Goal: Task Accomplishment & Management: Manage account settings

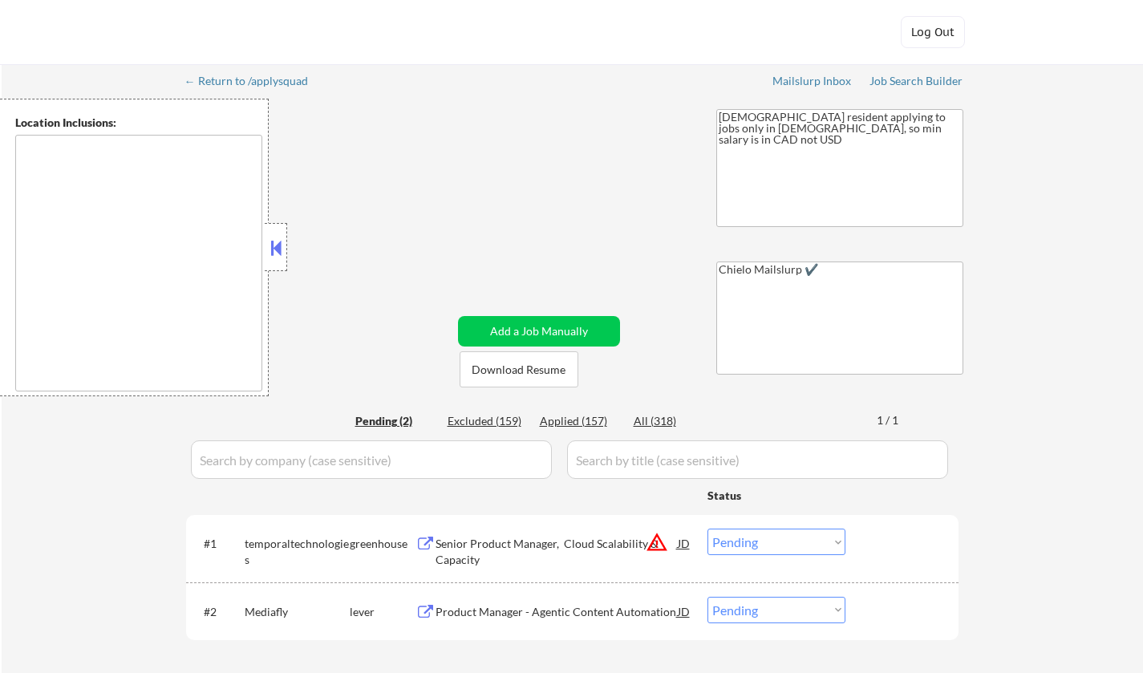
select select ""pending""
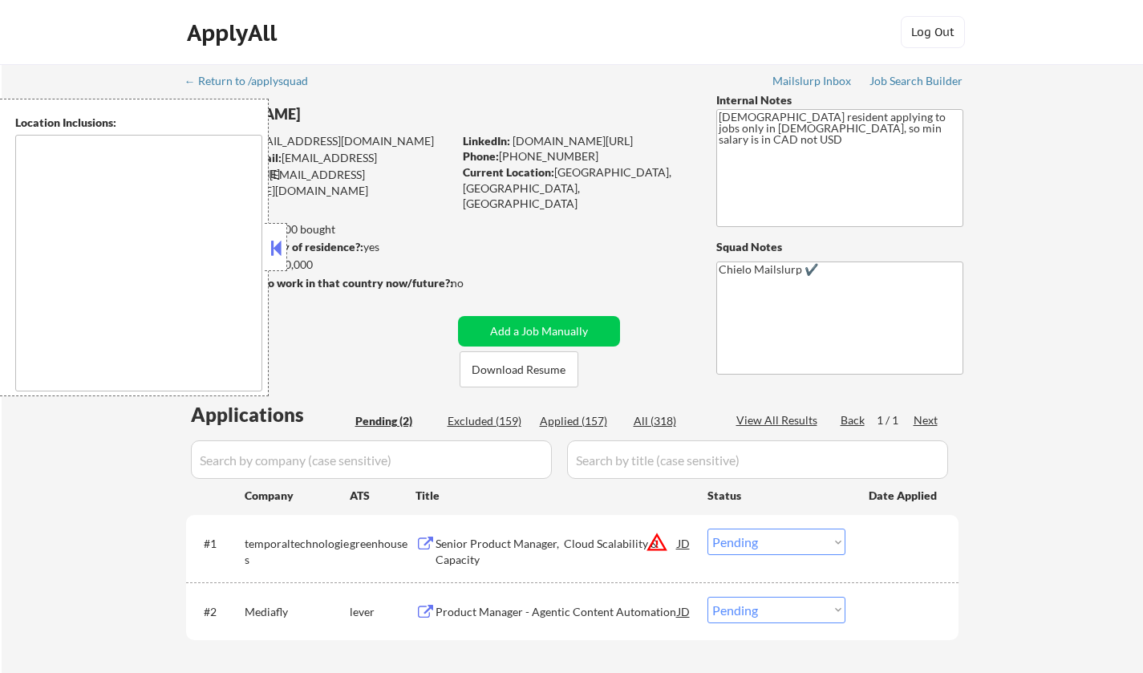
click at [273, 257] on button at bounding box center [276, 248] width 18 height 24
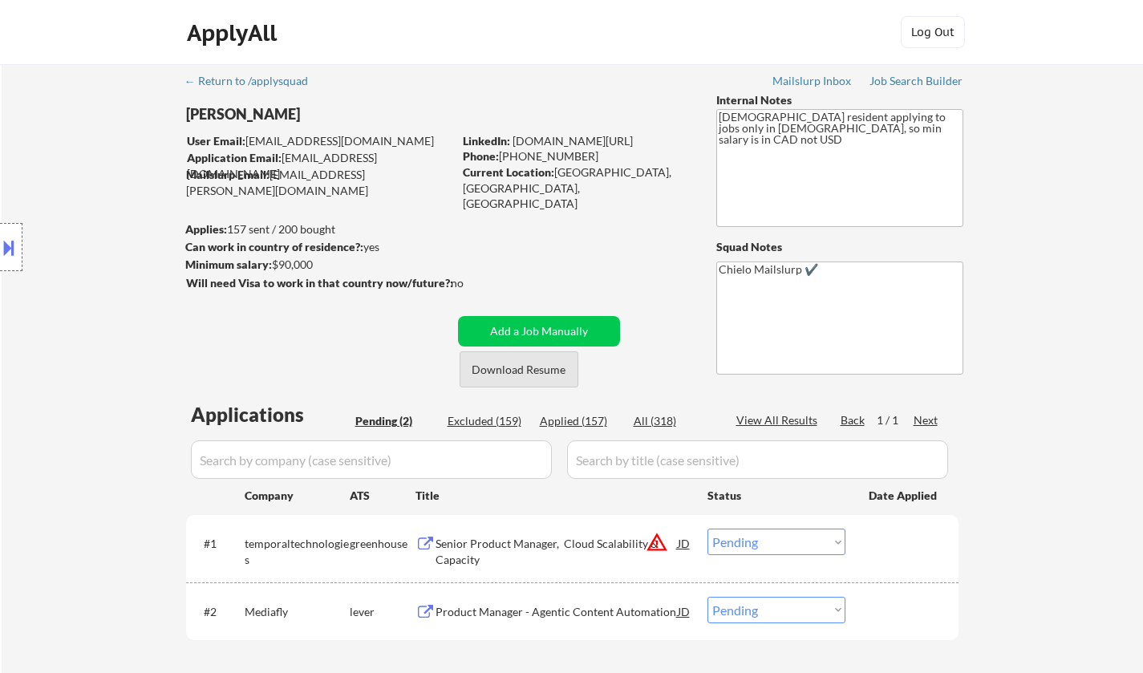
click at [522, 367] on button "Download Resume" at bounding box center [519, 369] width 119 height 36
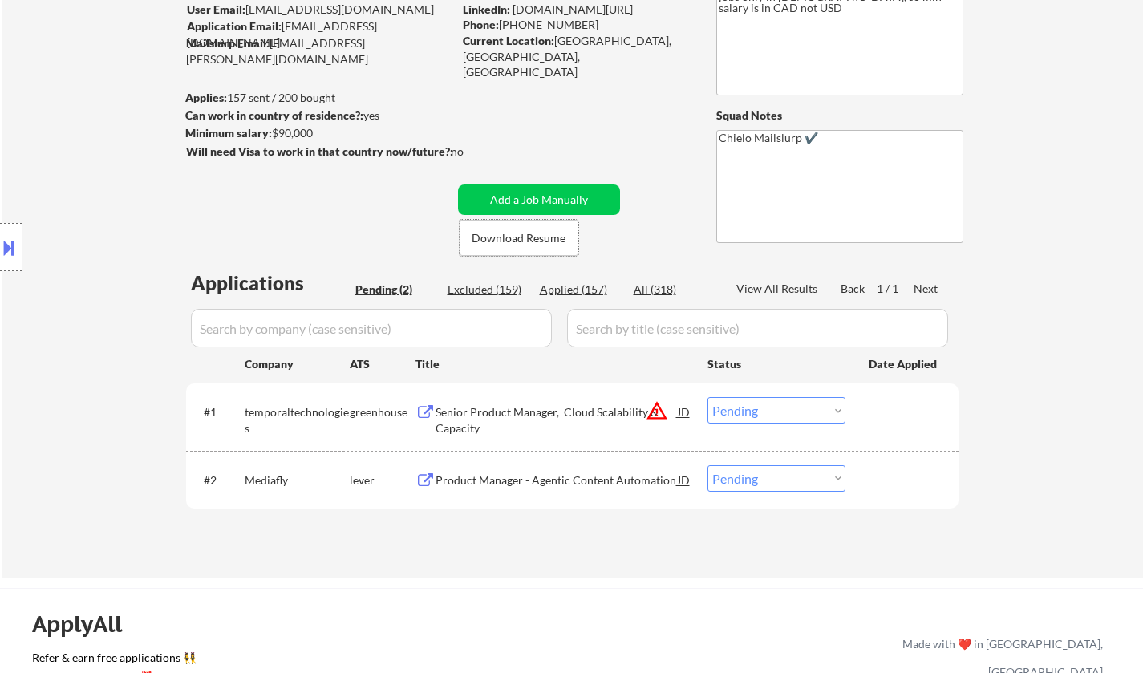
scroll to position [241, 0]
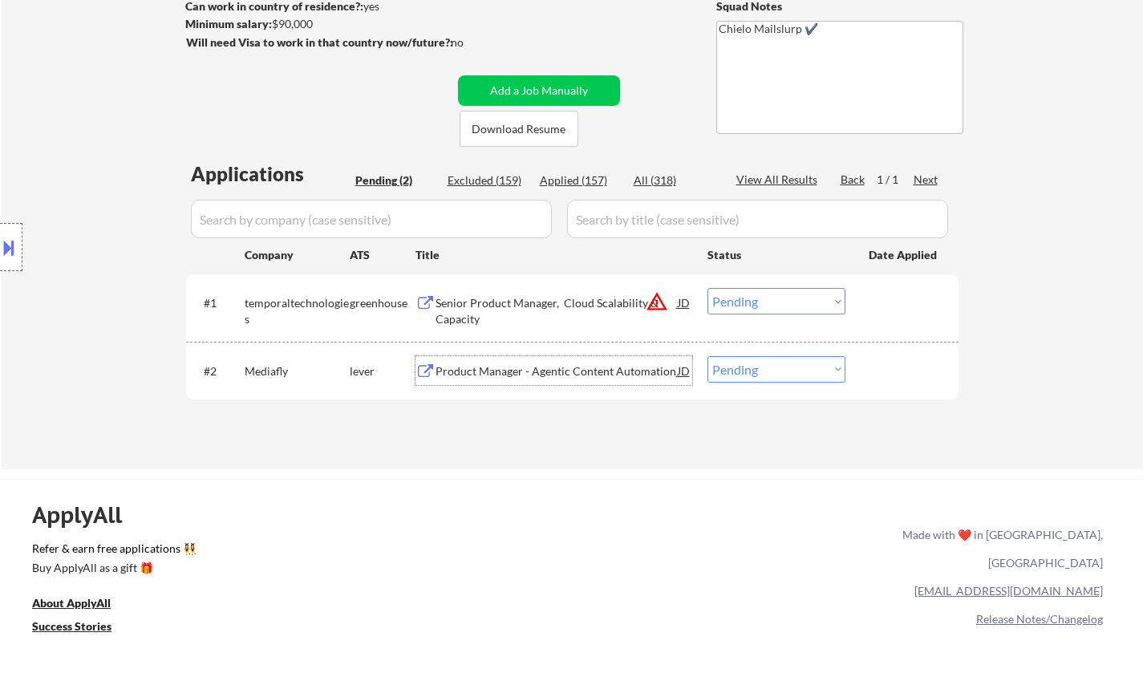
click at [574, 370] on div "Product Manager - Agentic Content Automation" at bounding box center [556, 371] width 242 height 16
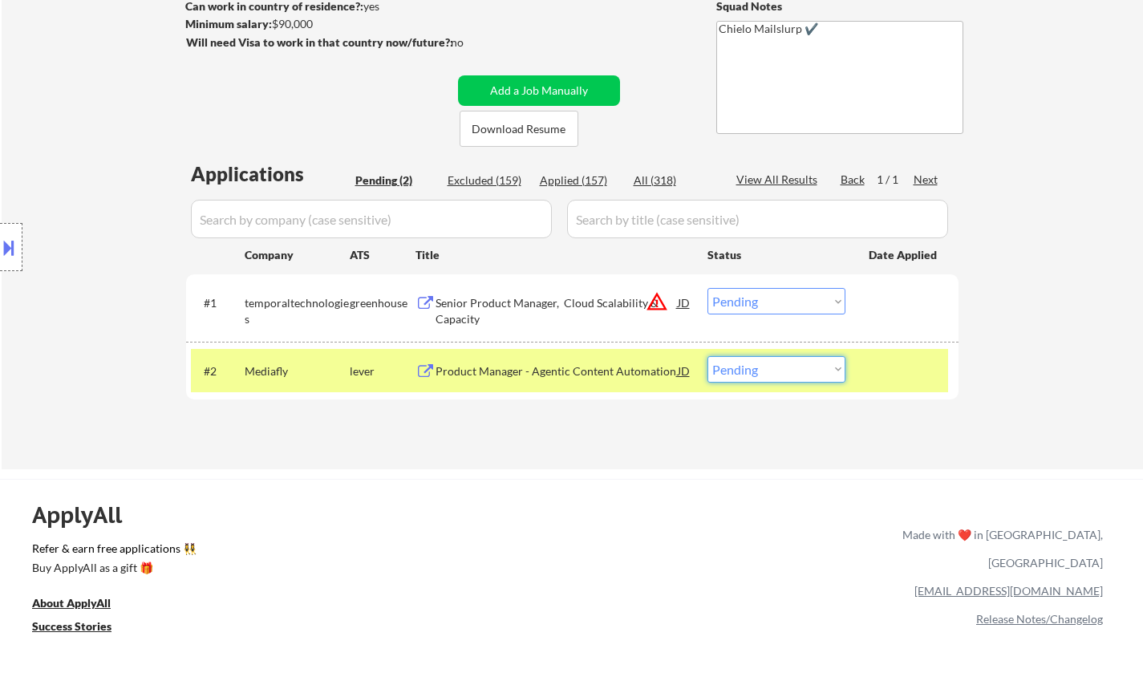
click at [815, 370] on select "Choose an option... Pending Applied Excluded (Questions) Excluded (Expired) Exc…" at bounding box center [776, 369] width 138 height 26
select select ""applied""
click at [707, 356] on select "Choose an option... Pending Applied Excluded (Questions) Excluded (Expired) Exc…" at bounding box center [776, 369] width 138 height 26
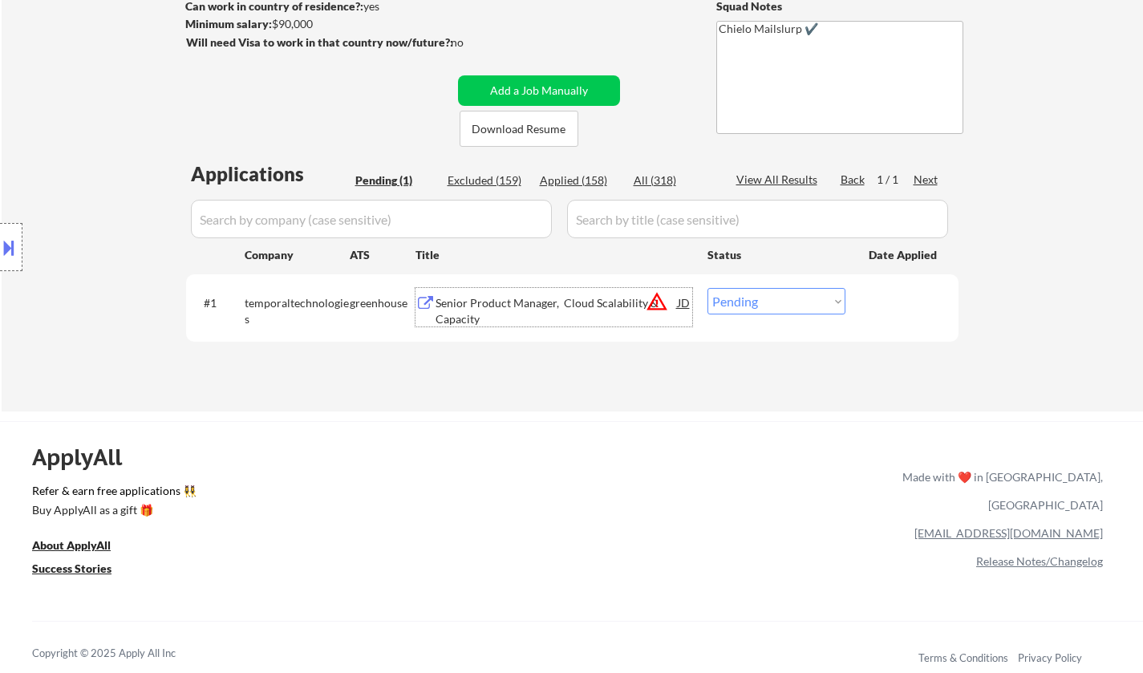
click at [521, 304] on div "Senior Product Manager, Cloud Scalability & Capacity" at bounding box center [556, 310] width 242 height 31
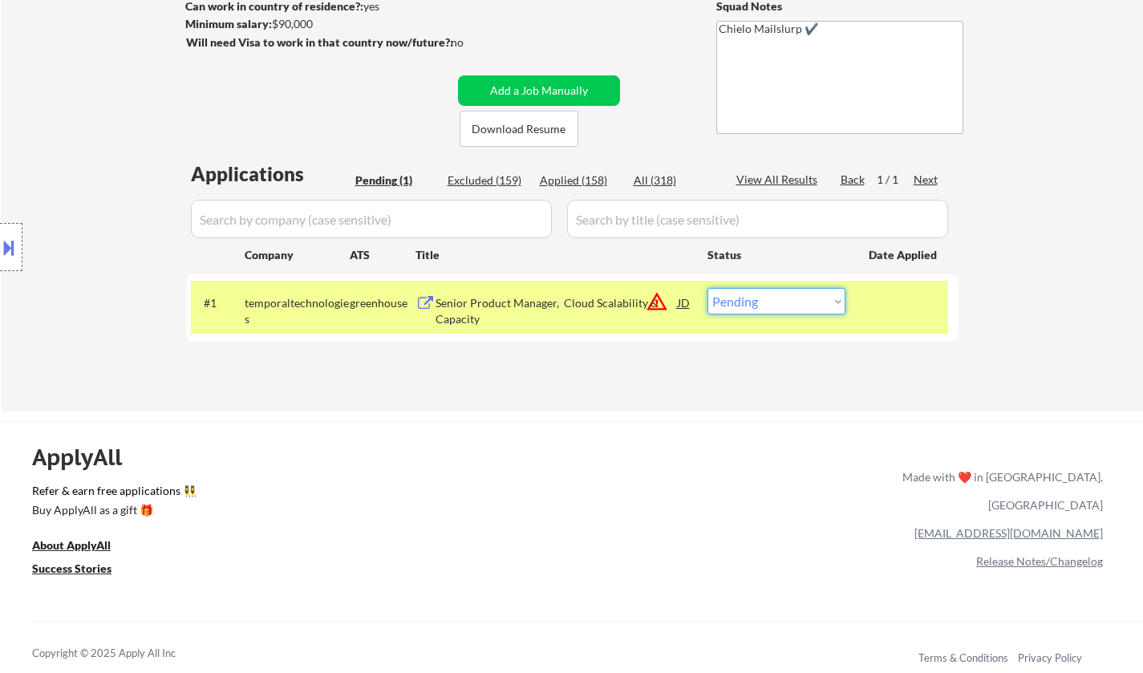
click at [762, 306] on select "Choose an option... Pending Applied Excluded (Questions) Excluded (Expired) Exc…" at bounding box center [776, 301] width 138 height 26
select select ""excluded__expired_""
click at [707, 288] on select "Choose an option... Pending Applied Excluded (Questions) Excluded (Expired) Exc…" at bounding box center [776, 301] width 138 height 26
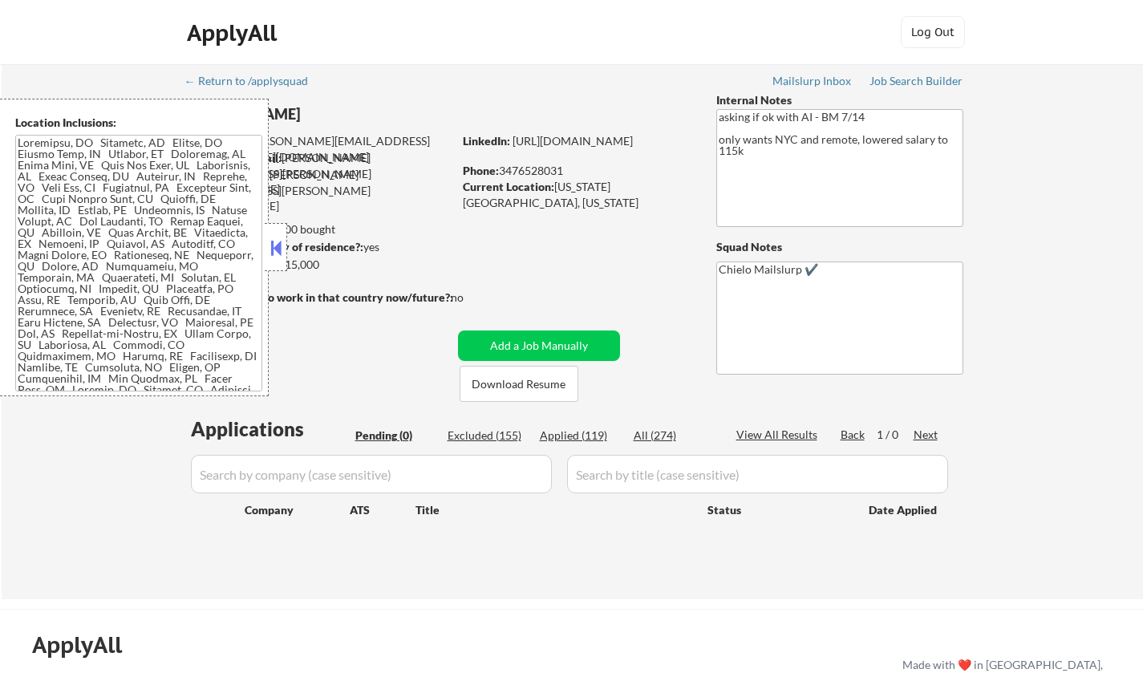
drag, startPoint x: 265, startPoint y: 250, endPoint x: 275, endPoint y: 253, distance: 10.1
click at [267, 252] on div at bounding box center [276, 247] width 22 height 48
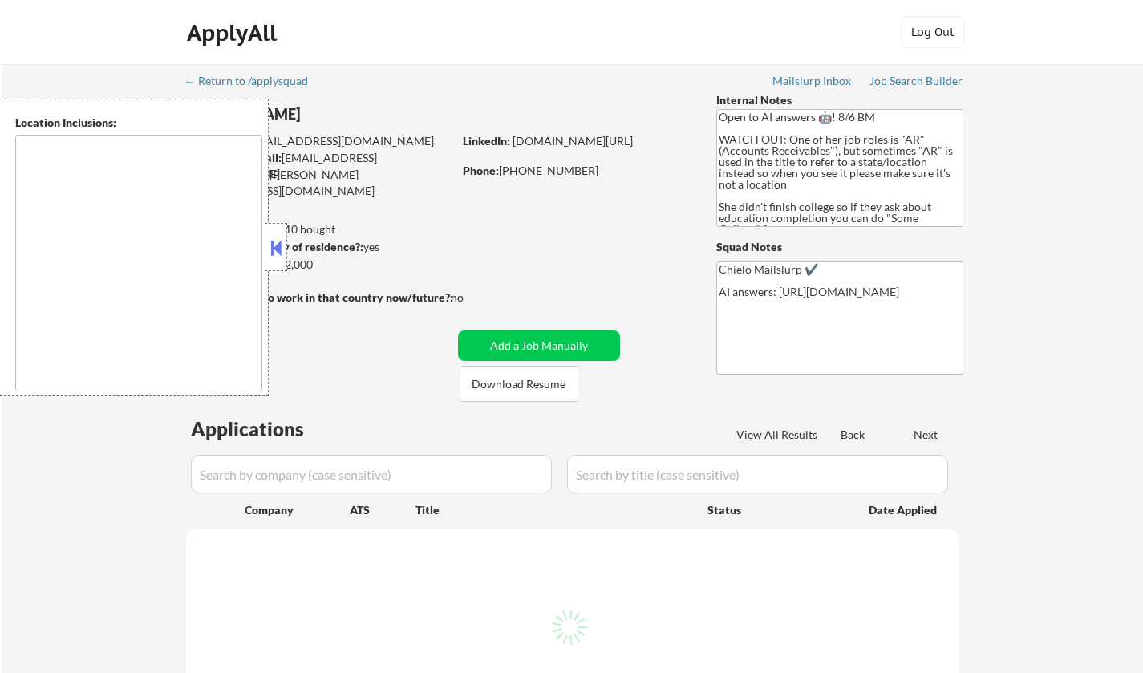
type textarea "Doraville, GA Chamblee, GA Brookhaven, GA Decatur, GA Sandy Springs, GA Dunwood…"
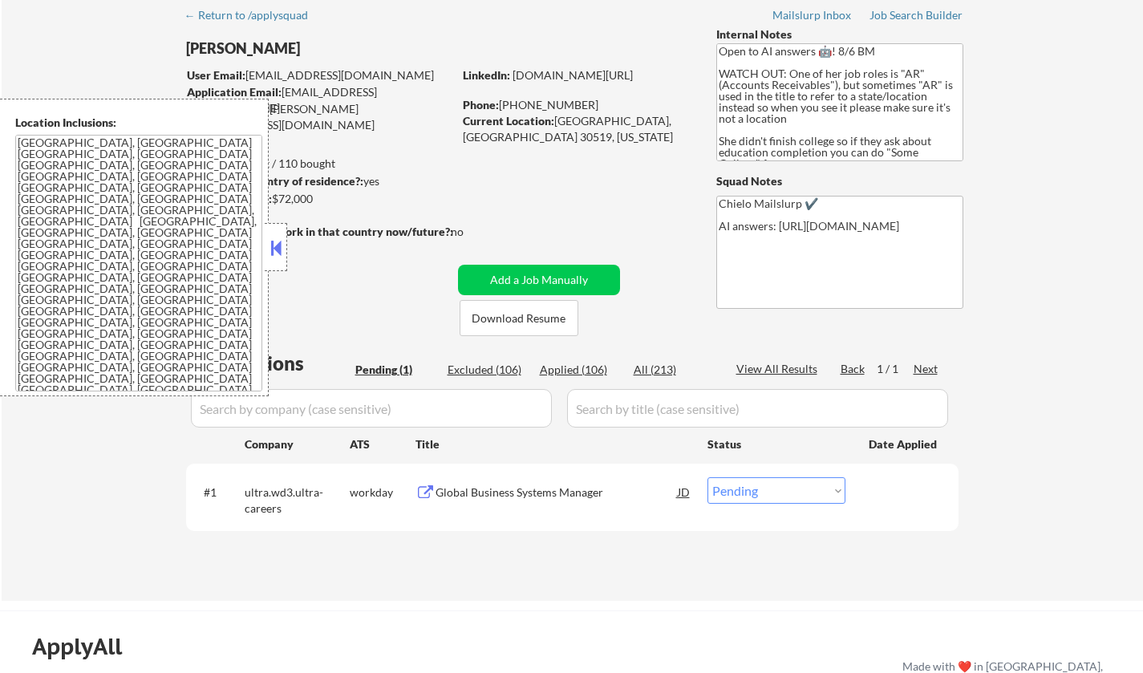
scroll to position [80, 0]
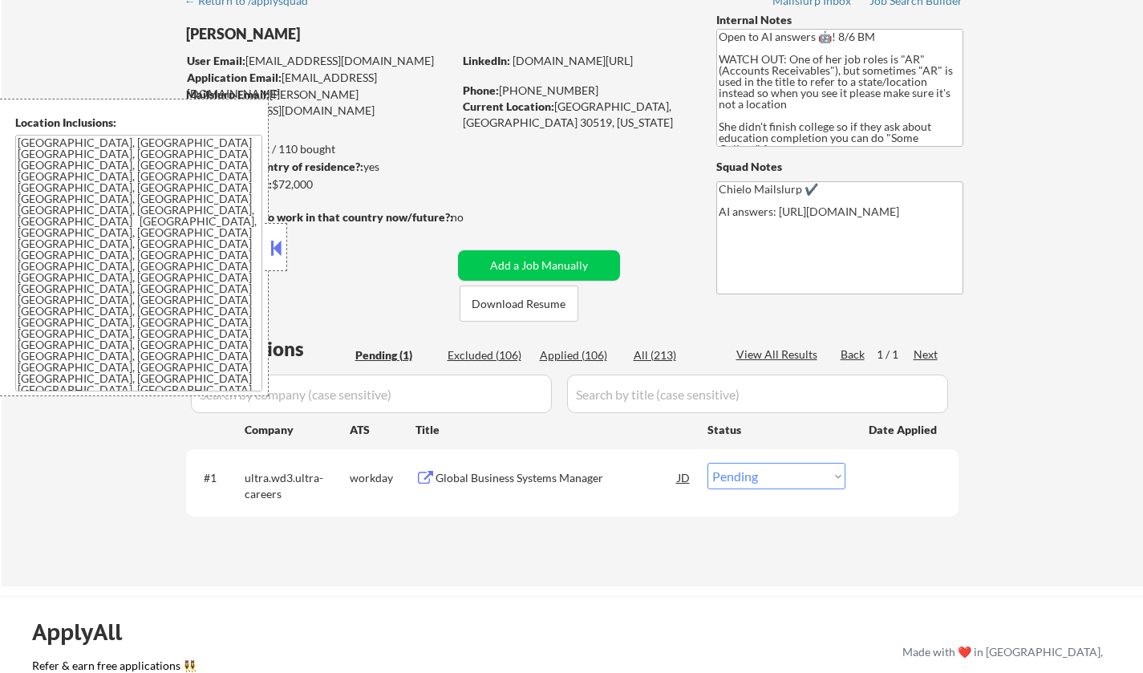
click at [276, 247] on button at bounding box center [276, 248] width 18 height 24
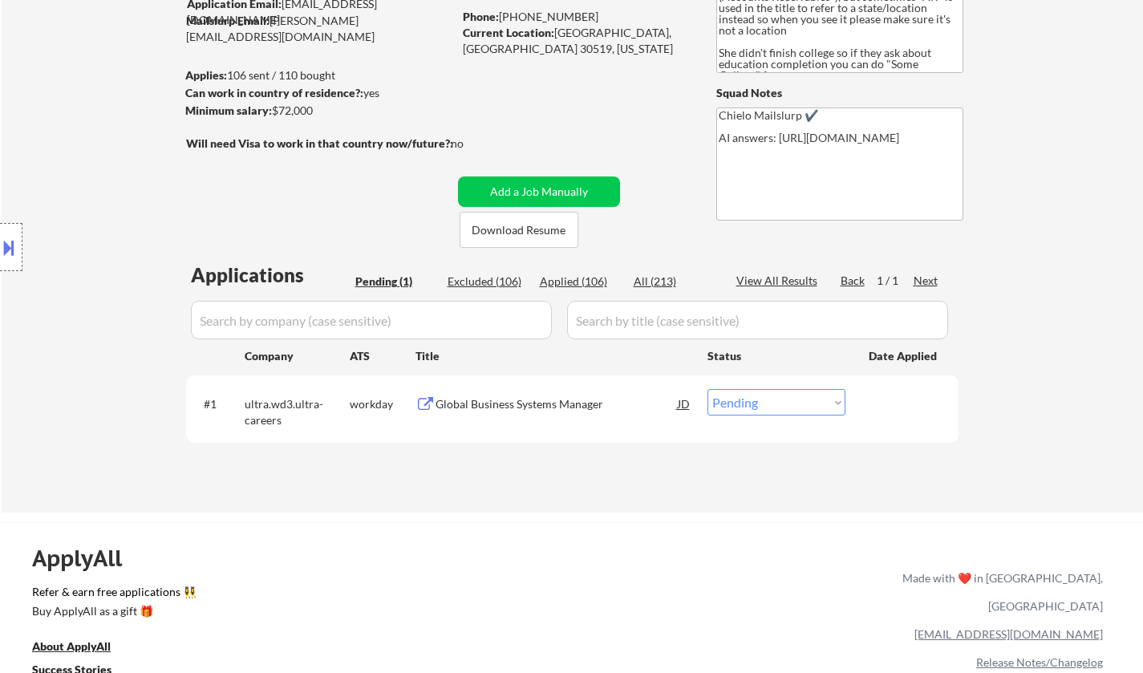
scroll to position [241, 0]
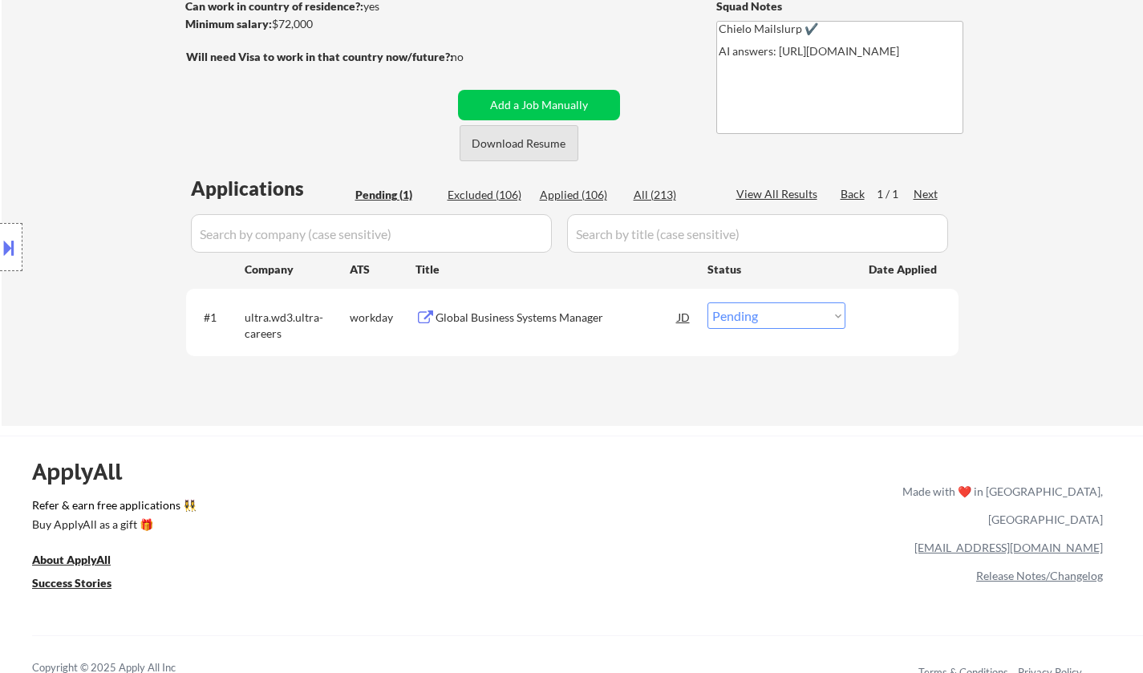
click at [525, 146] on button "Download Resume" at bounding box center [519, 143] width 119 height 36
click at [551, 316] on div "Global Business Systems Manager" at bounding box center [556, 318] width 242 height 16
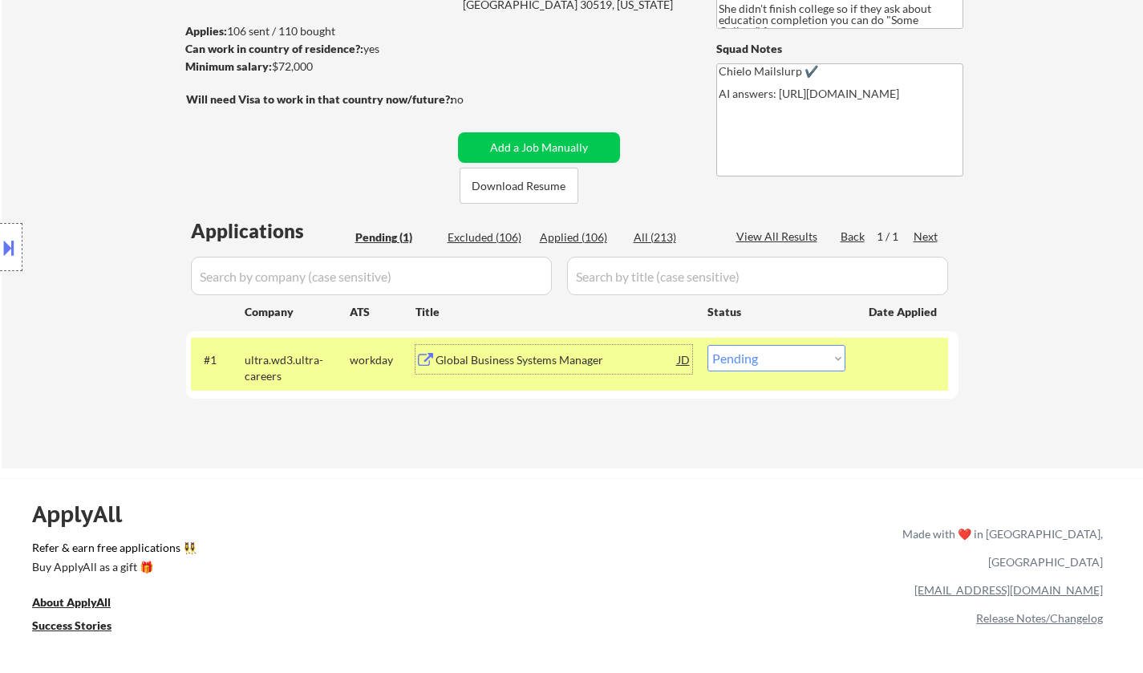
scroll to position [321, 0]
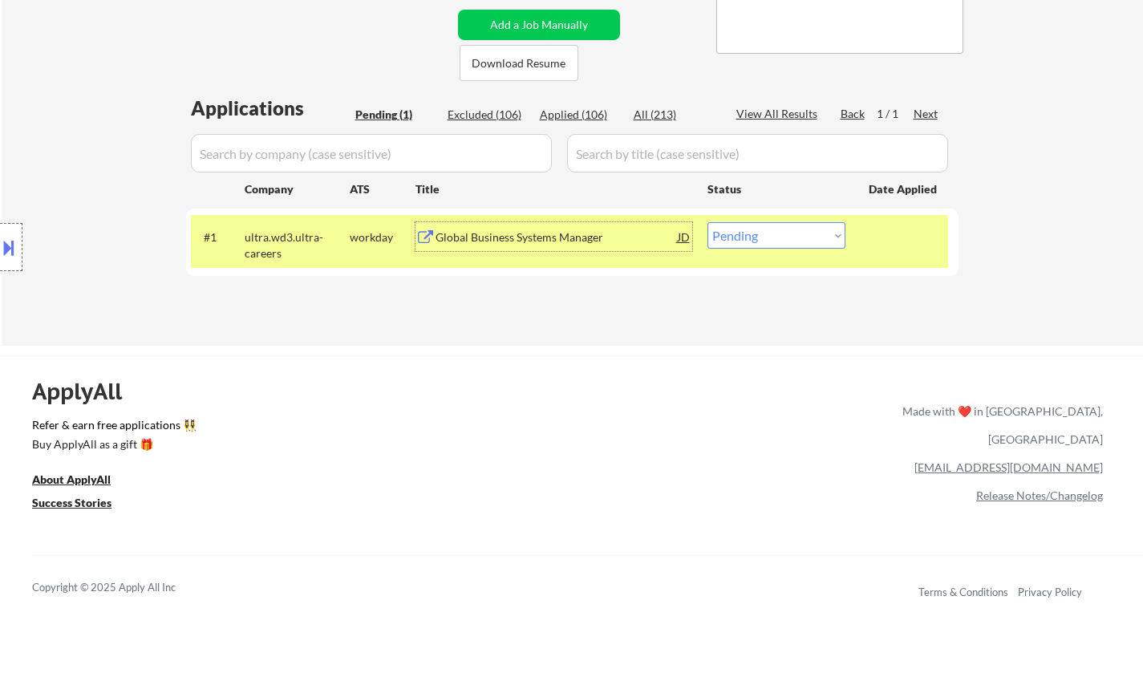
drag, startPoint x: 811, startPoint y: 229, endPoint x: 814, endPoint y: 248, distance: 19.5
click at [811, 229] on select "Choose an option... Pending Applied Excluded (Questions) Excluded (Expired) Exc…" at bounding box center [776, 235] width 138 height 26
select select ""excluded""
click at [707, 222] on select "Choose an option... Pending Applied Excluded (Questions) Excluded (Expired) Exc…" at bounding box center [776, 235] width 138 height 26
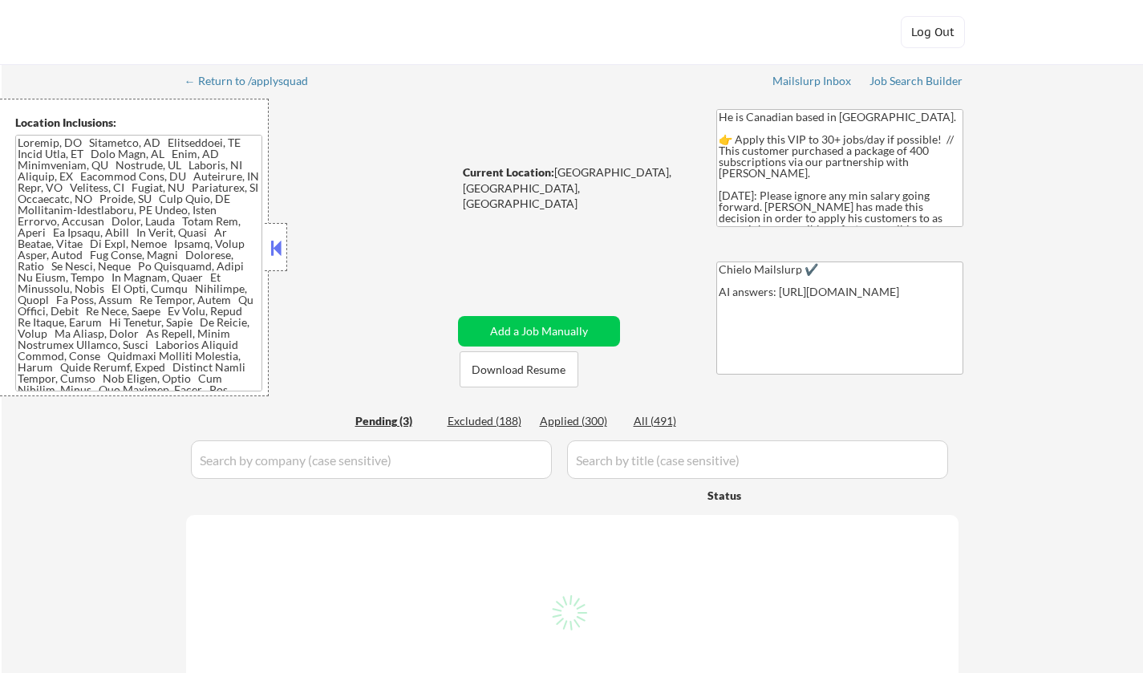
select select ""pending""
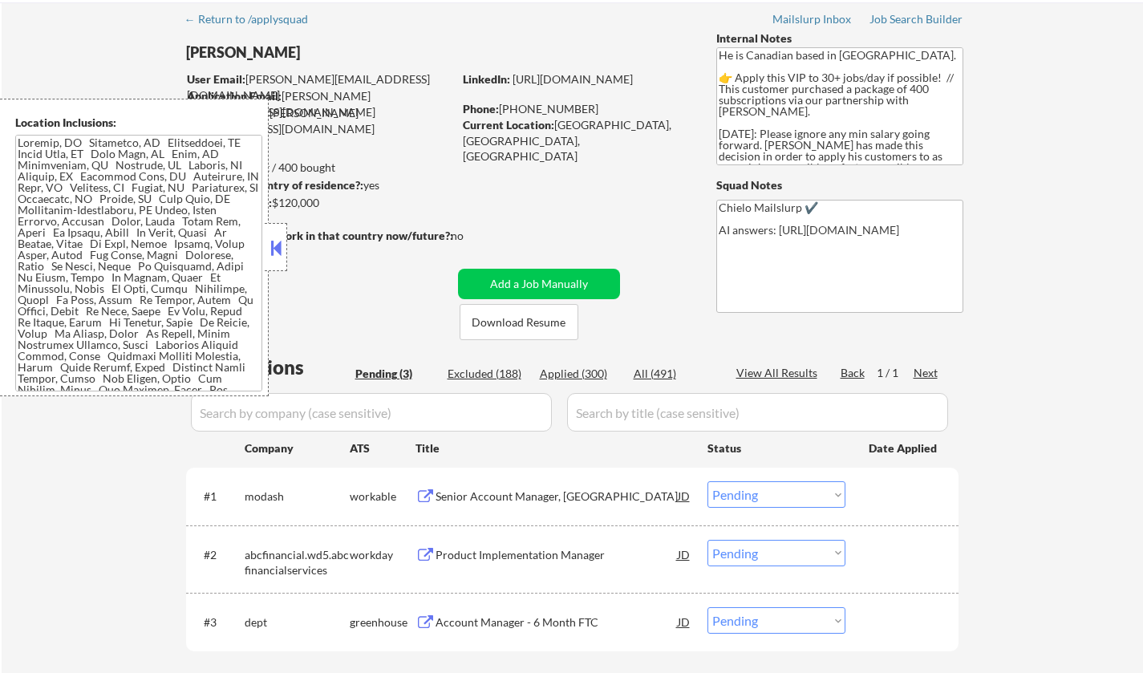
scroll to position [80, 0]
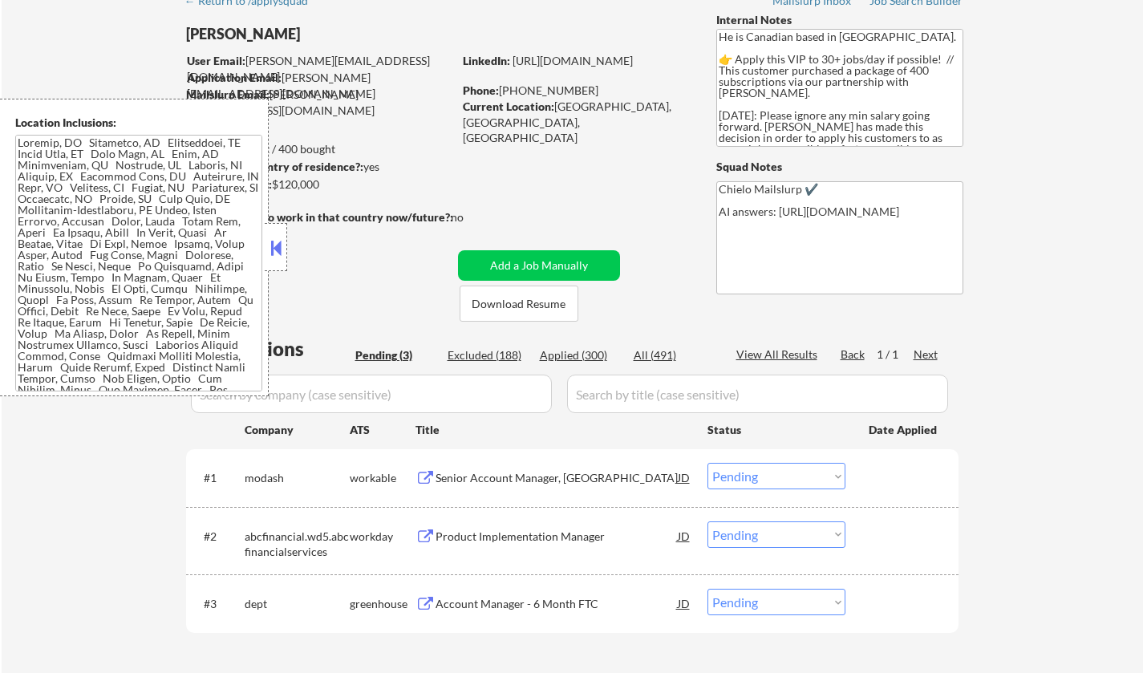
click at [272, 251] on button at bounding box center [276, 248] width 18 height 24
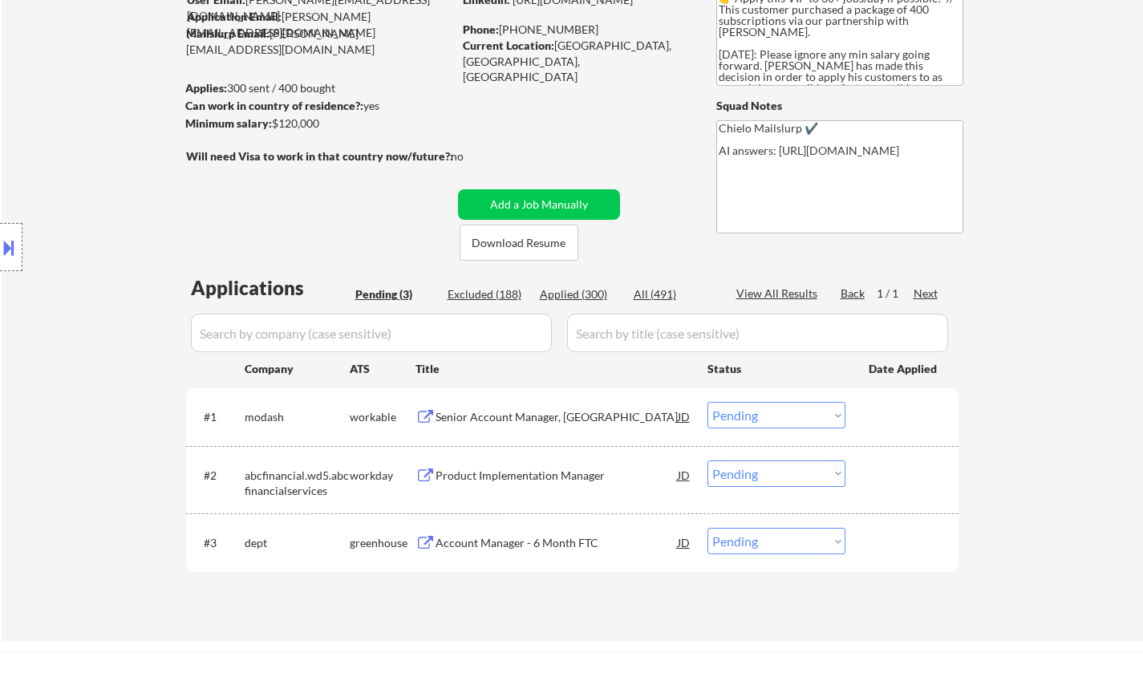
scroll to position [160, 0]
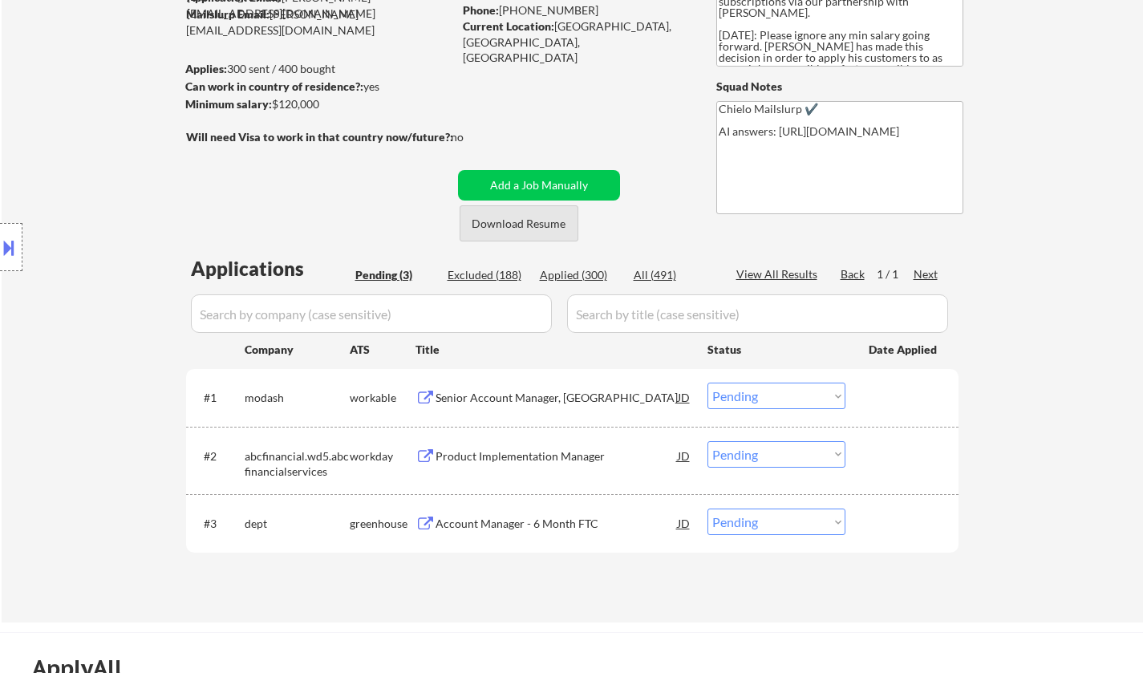
click at [535, 221] on button "Download Resume" at bounding box center [519, 223] width 119 height 36
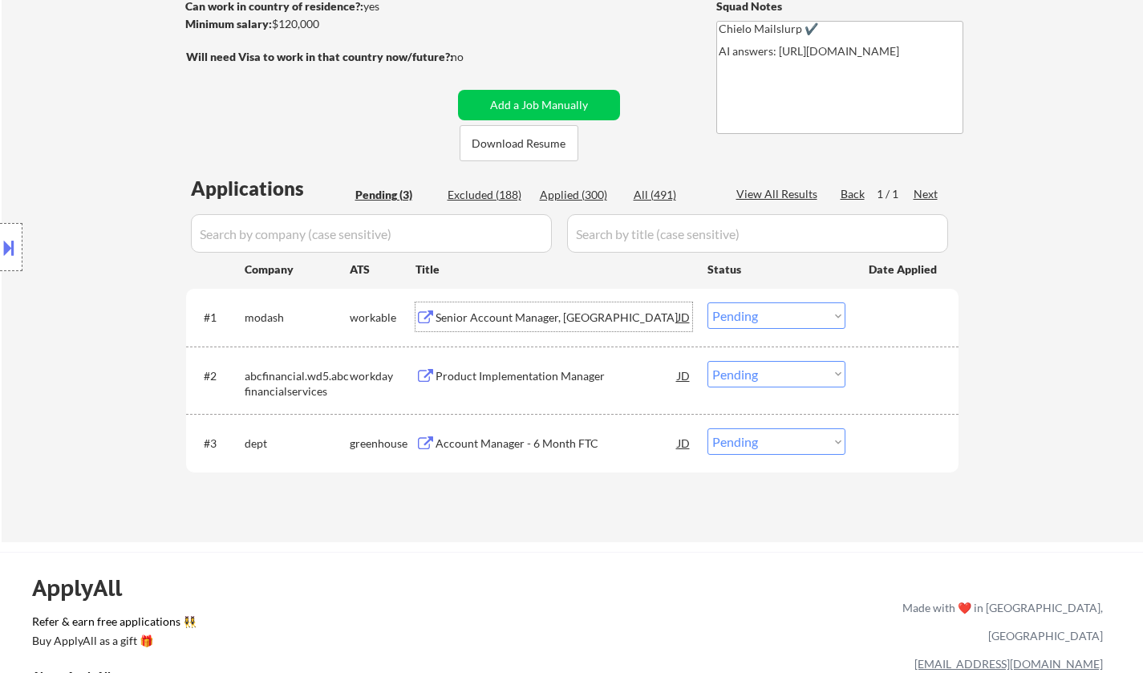
click at [518, 324] on div "Senior Account Manager, [GEOGRAPHIC_DATA]" at bounding box center [556, 318] width 242 height 16
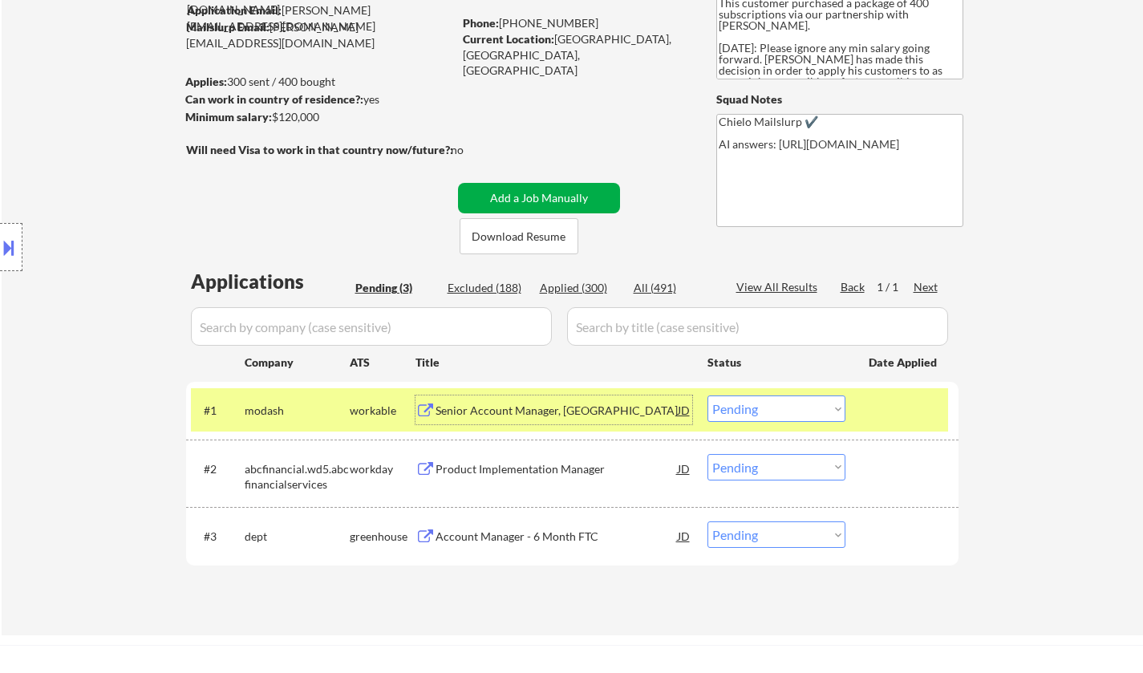
scroll to position [481, 0]
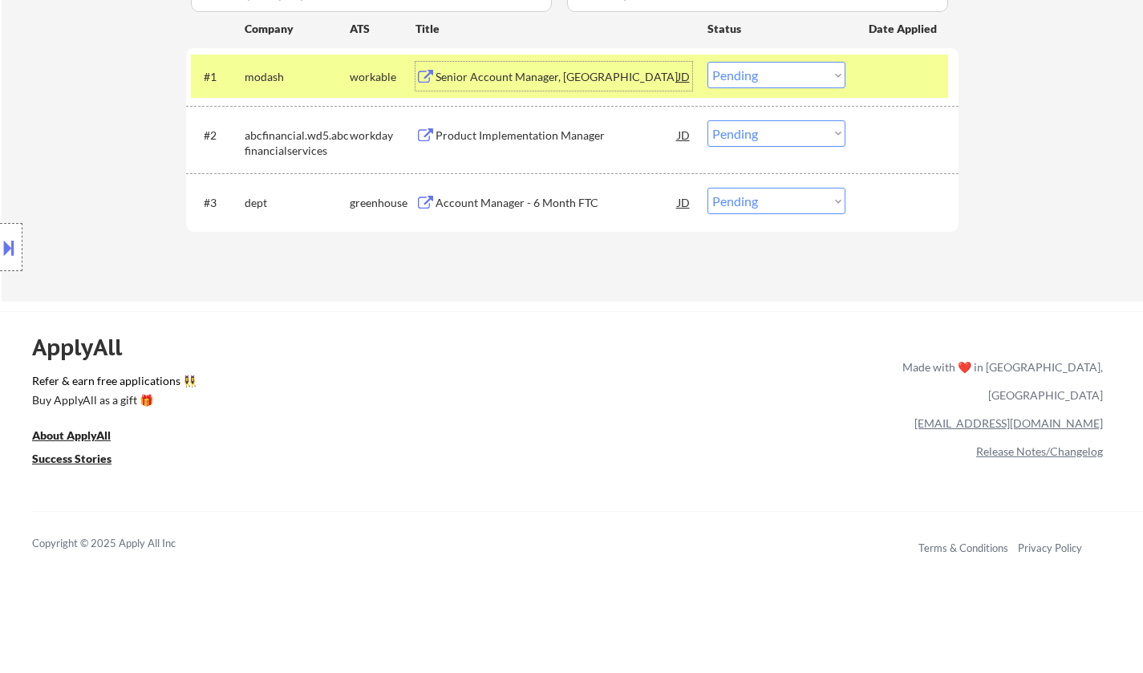
click at [750, 67] on select "Choose an option... Pending Applied Excluded (Questions) Excluded (Expired) Exc…" at bounding box center [776, 75] width 138 height 26
click at [707, 62] on select "Choose an option... Pending Applied Excluded (Questions) Excluded (Expired) Exc…" at bounding box center [776, 75] width 138 height 26
select select ""pending""
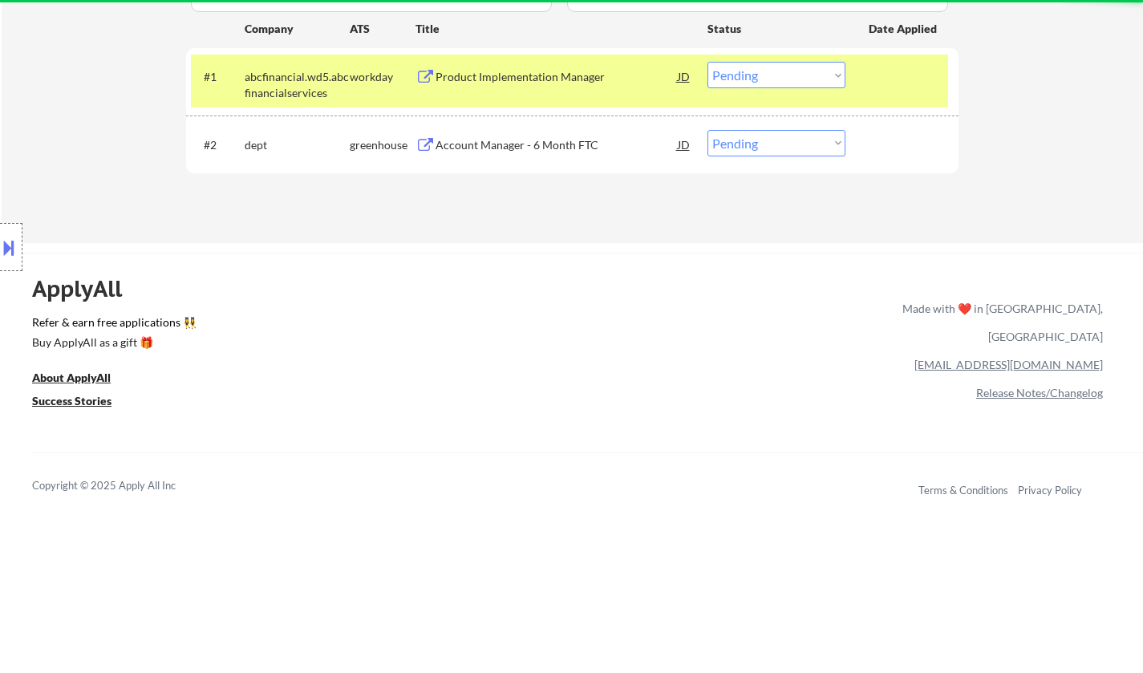
click at [520, 143] on div "Account Manager - 6 Month FTC" at bounding box center [556, 145] width 242 height 16
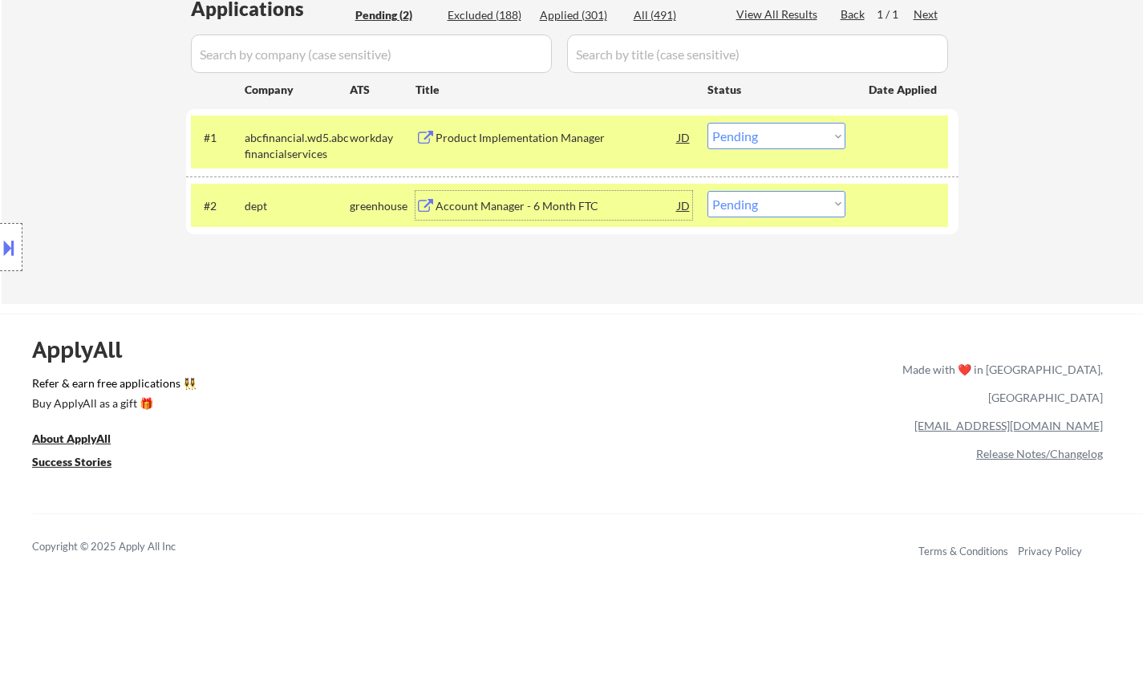
scroll to position [401, 0]
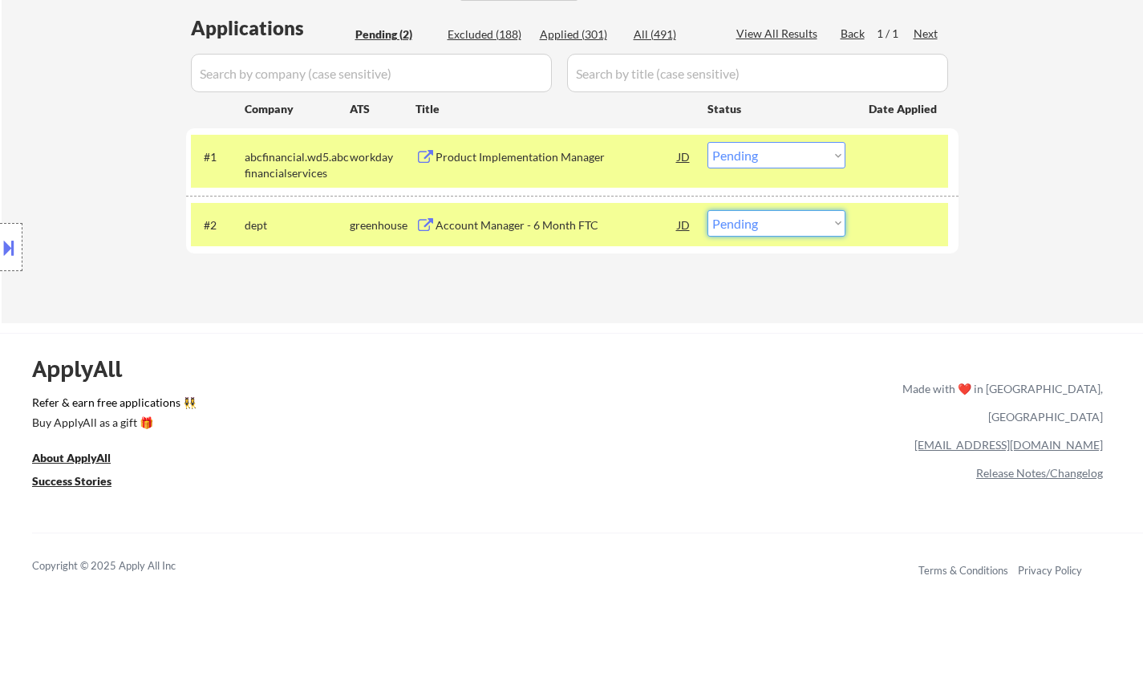
drag, startPoint x: 805, startPoint y: 218, endPoint x: 797, endPoint y: 230, distance: 14.5
click at [804, 218] on select "Choose an option... Pending Applied Excluded (Questions) Excluded (Expired) Exc…" at bounding box center [776, 223] width 138 height 26
click at [707, 210] on select "Choose an option... Pending Applied Excluded (Questions) Excluded (Expired) Exc…" at bounding box center [776, 223] width 138 height 26
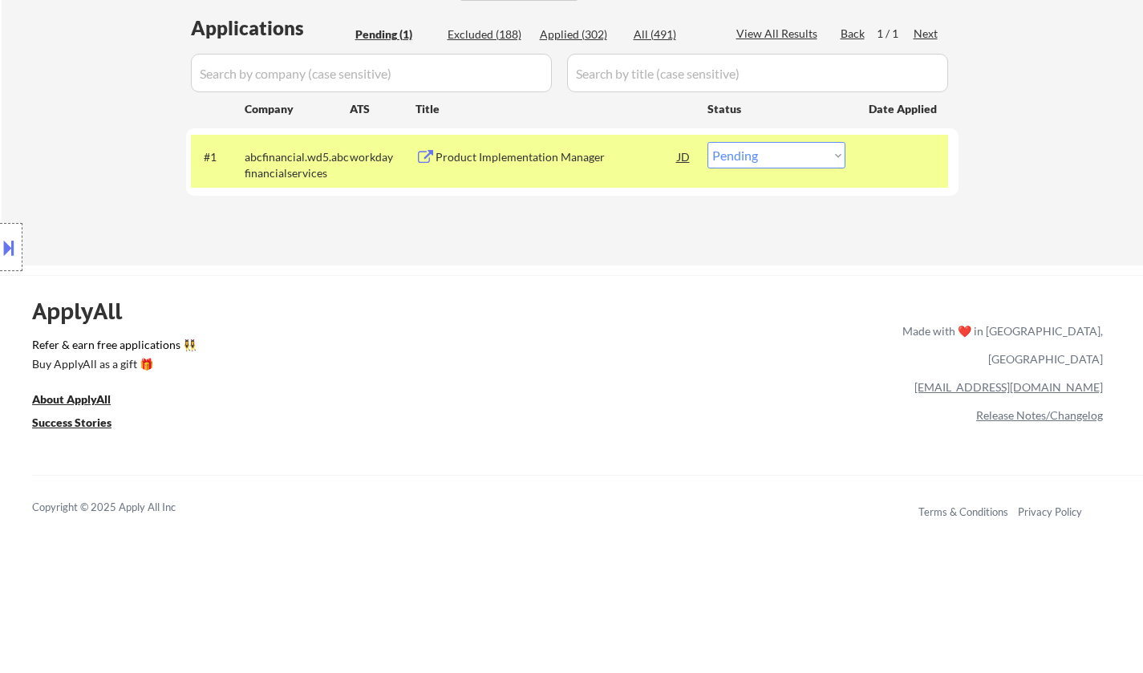
click at [481, 167] on div "Product Implementation Manager" at bounding box center [556, 156] width 242 height 29
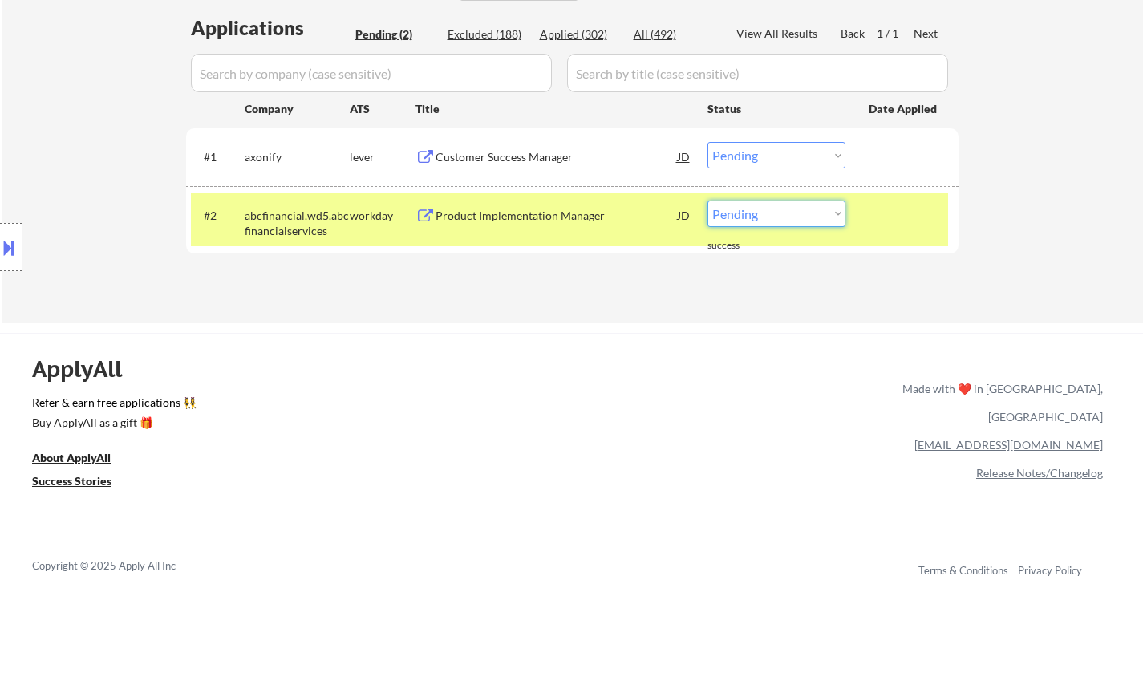
drag, startPoint x: 809, startPoint y: 217, endPoint x: 807, endPoint y: 225, distance: 9.1
click at [809, 217] on select "Choose an option... Pending Applied Excluded (Questions) Excluded (Expired) Exc…" at bounding box center [776, 213] width 138 height 26
select select ""applied""
click at [707, 200] on select "Choose an option... Pending Applied Excluded (Questions) Excluded (Expired) Exc…" at bounding box center [776, 213] width 138 height 26
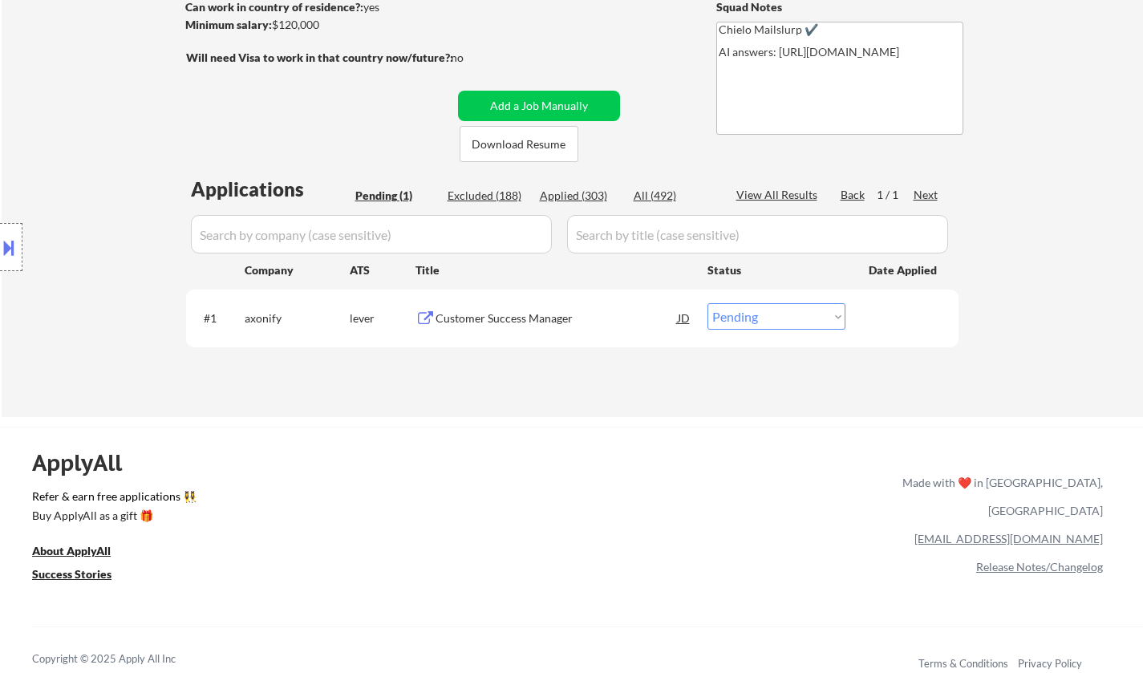
scroll to position [321, 0]
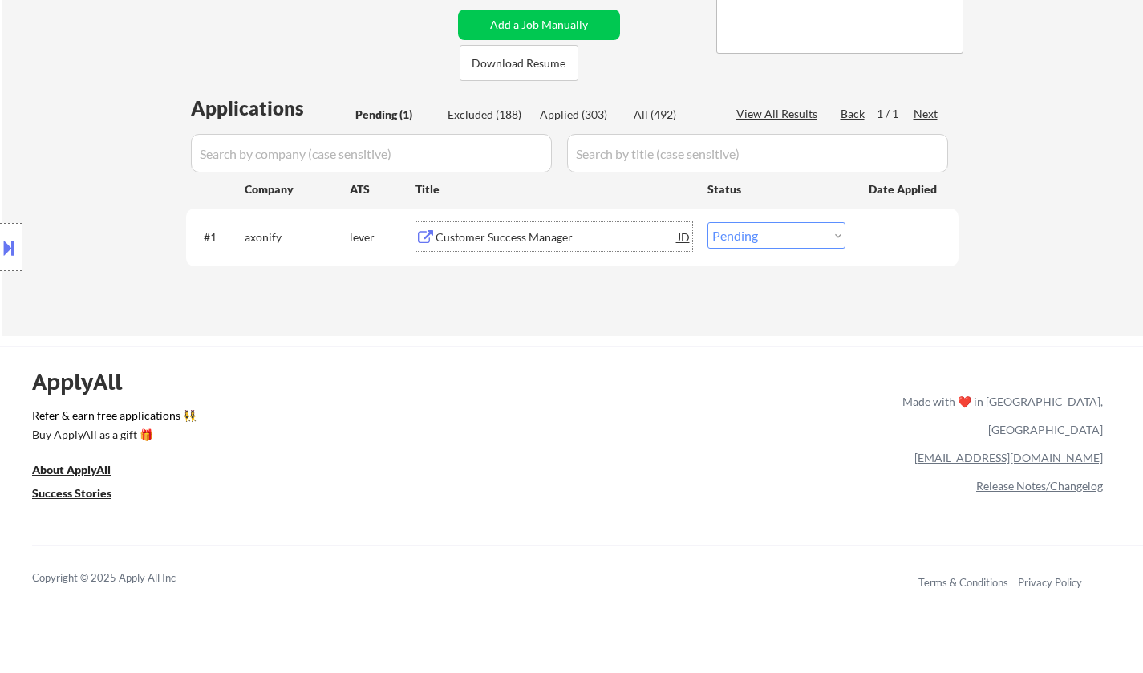
click at [486, 233] on div "Customer Success Manager" at bounding box center [556, 237] width 242 height 16
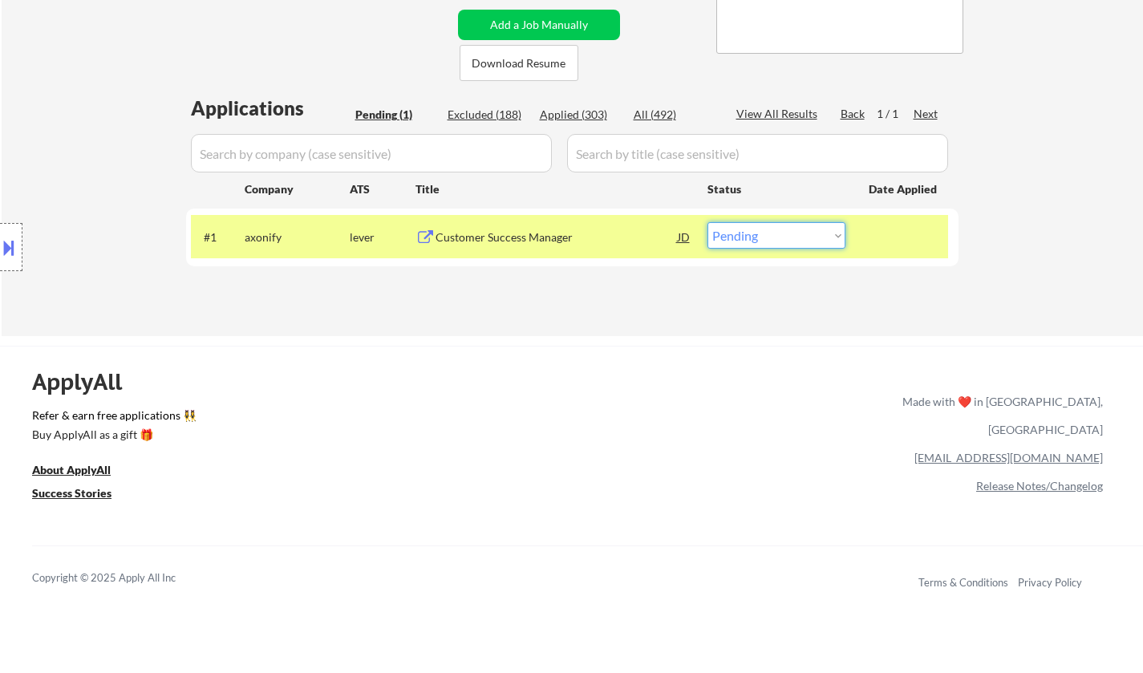
click at [773, 241] on select "Choose an option... Pending Applied Excluded (Questions) Excluded (Expired) Exc…" at bounding box center [776, 235] width 138 height 26
select select ""applied""
click at [707, 222] on select "Choose an option... Pending Applied Excluded (Questions) Excluded (Expired) Exc…" at bounding box center [776, 235] width 138 height 26
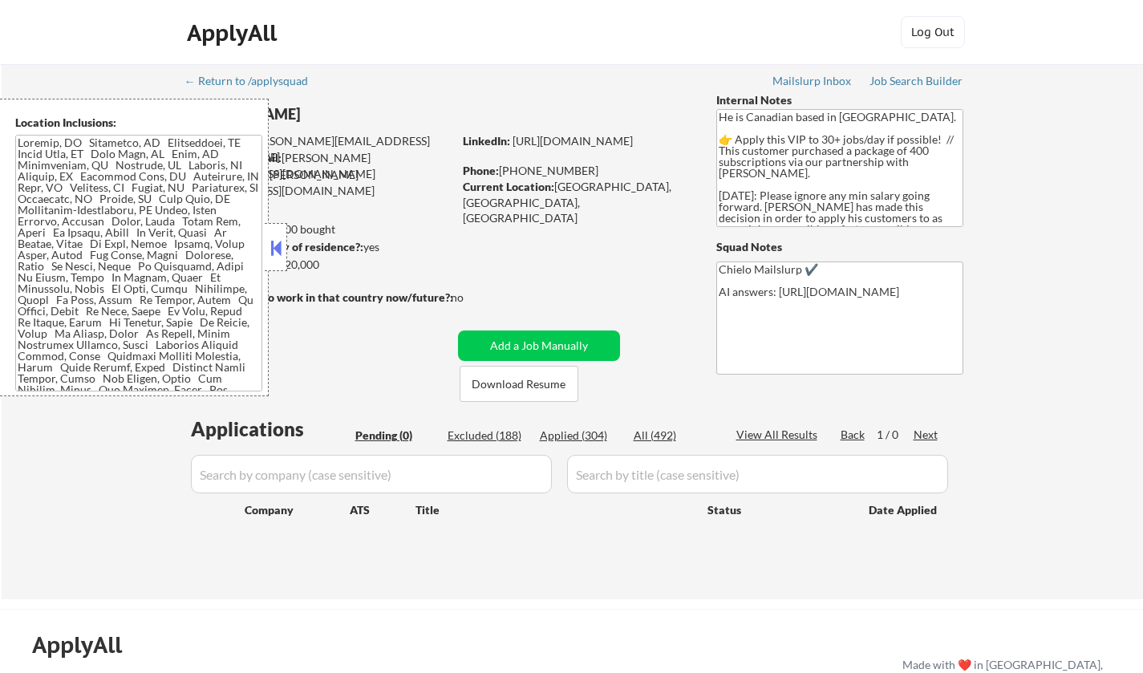
click at [571, 437] on div "Applied (304)" at bounding box center [580, 435] width 80 height 16
click at [275, 249] on button at bounding box center [276, 248] width 18 height 24
select select ""applied""
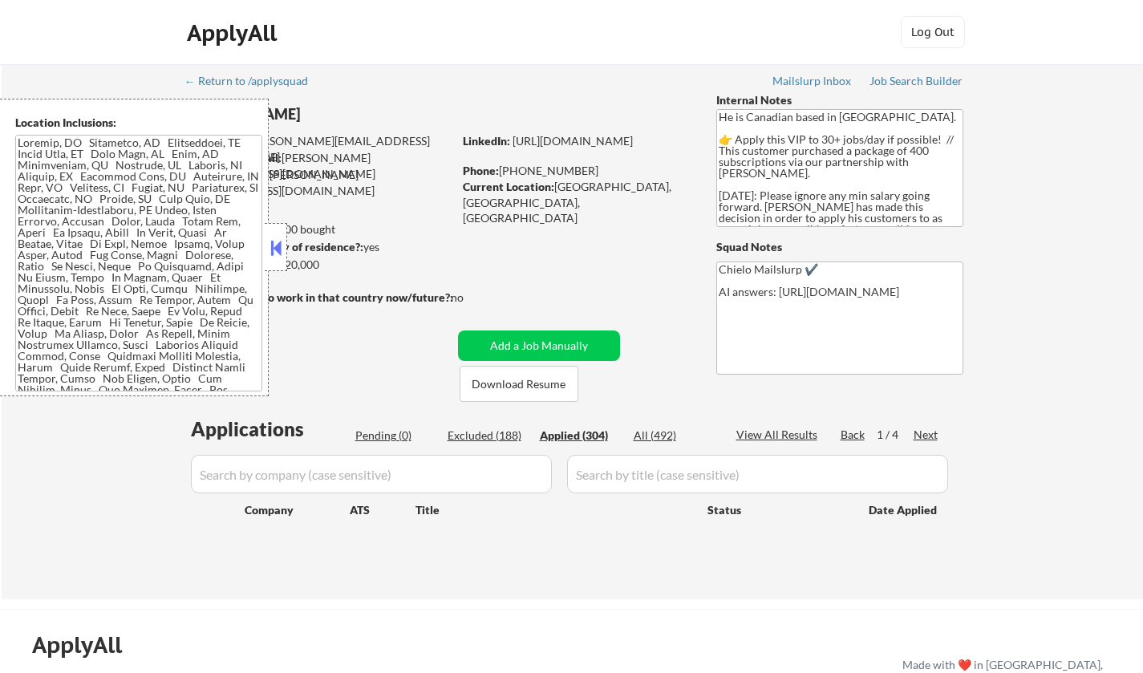
select select ""applied""
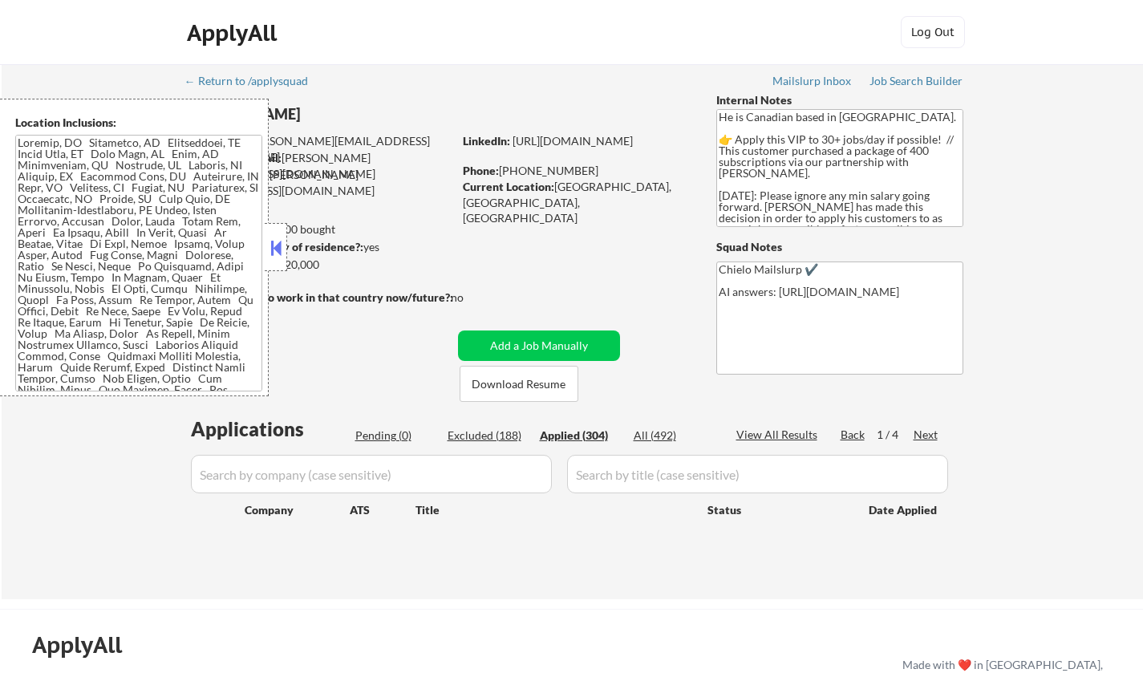
select select ""applied""
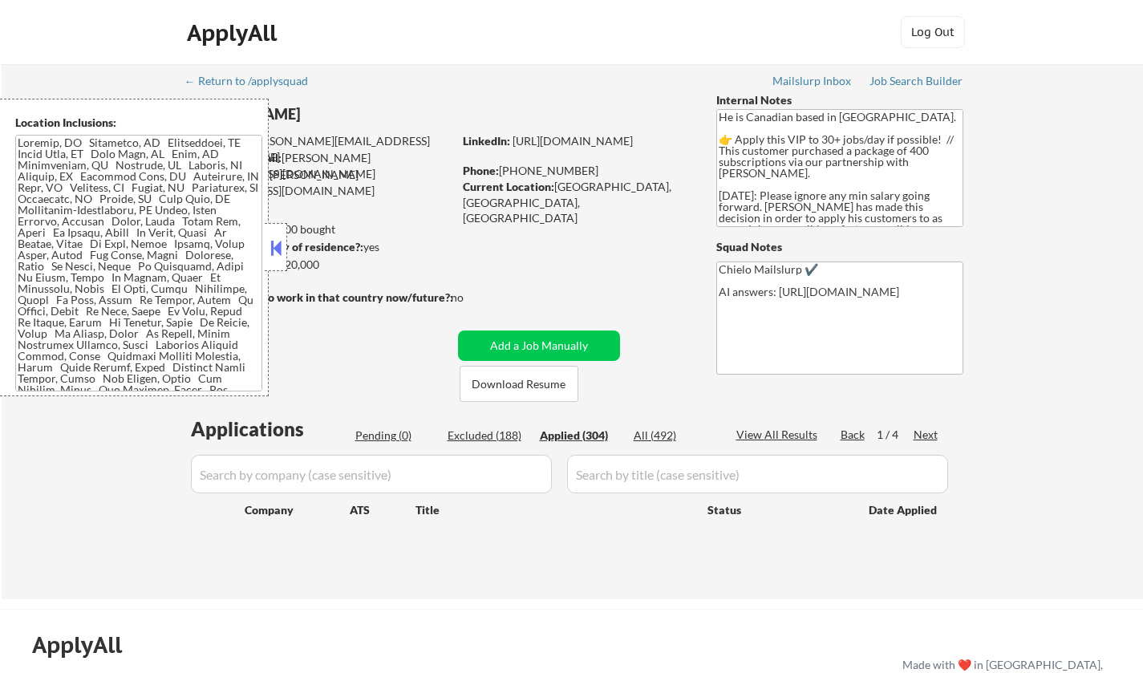
select select ""applied""
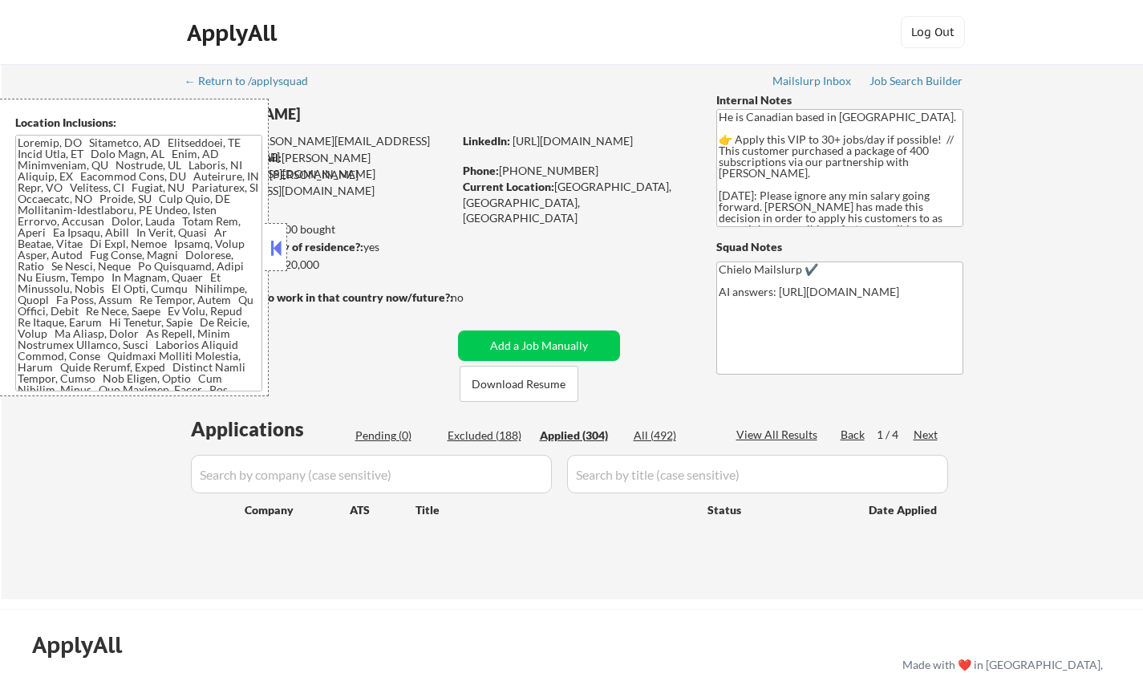
select select ""applied""
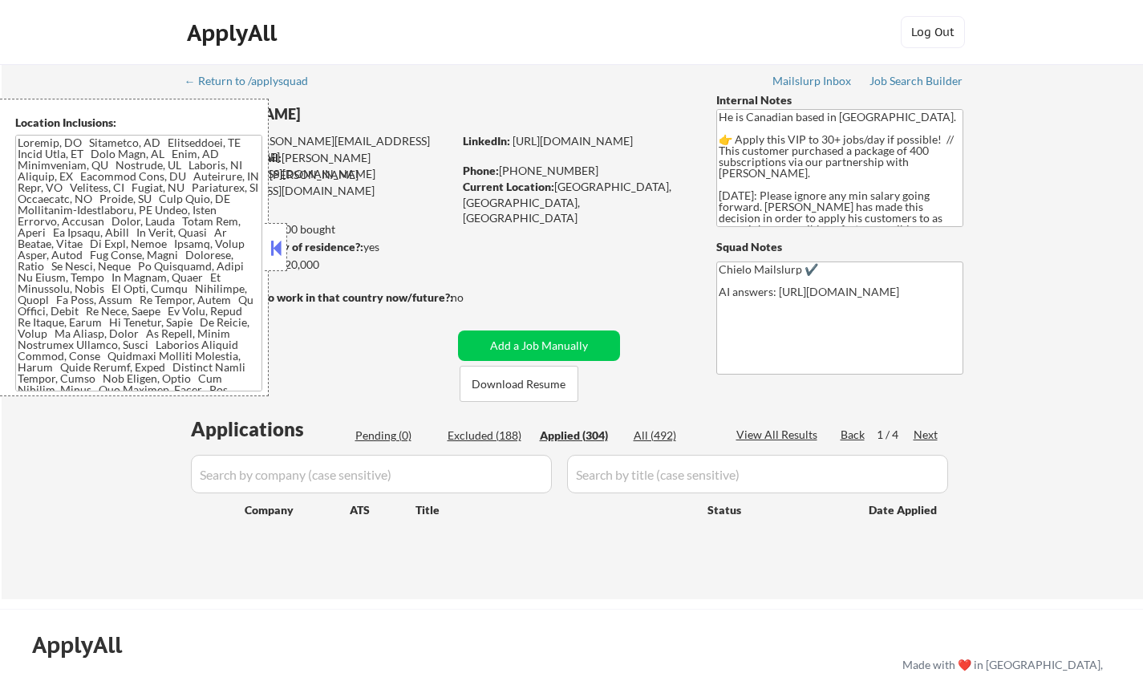
select select ""applied""
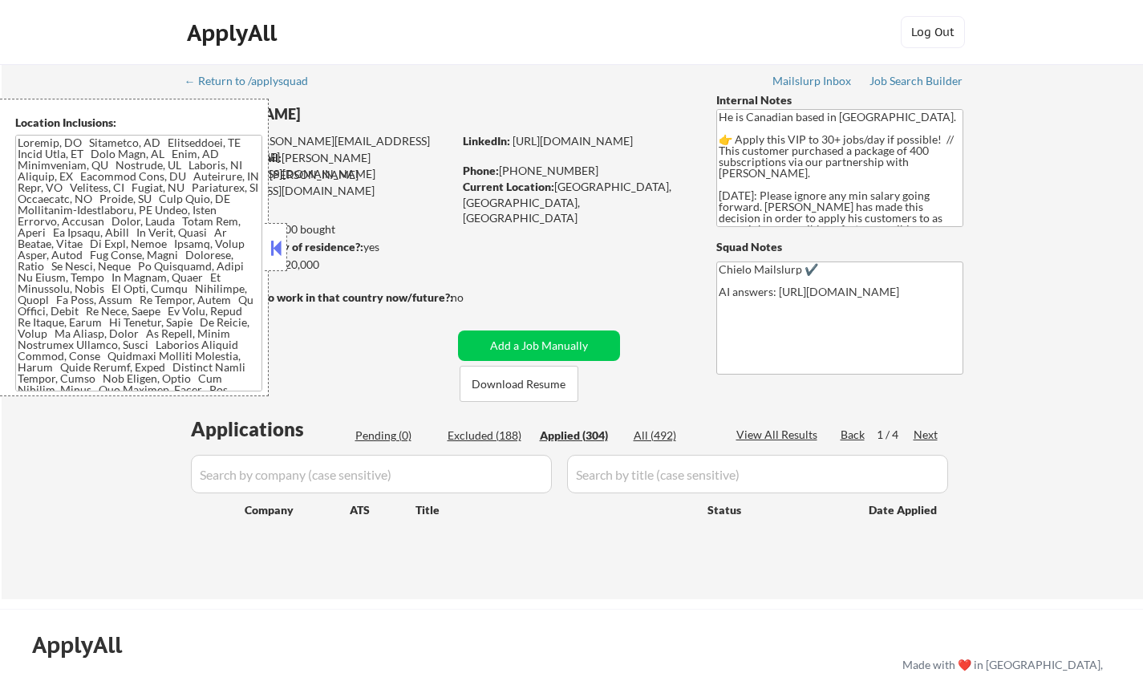
select select ""applied""
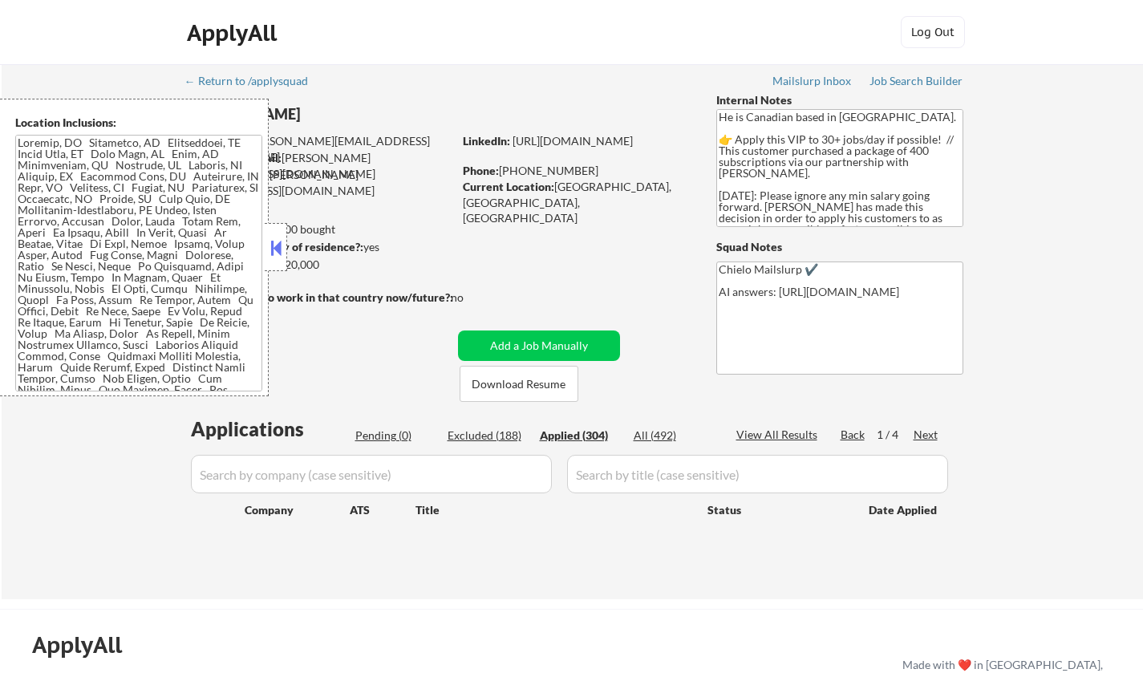
select select ""applied""
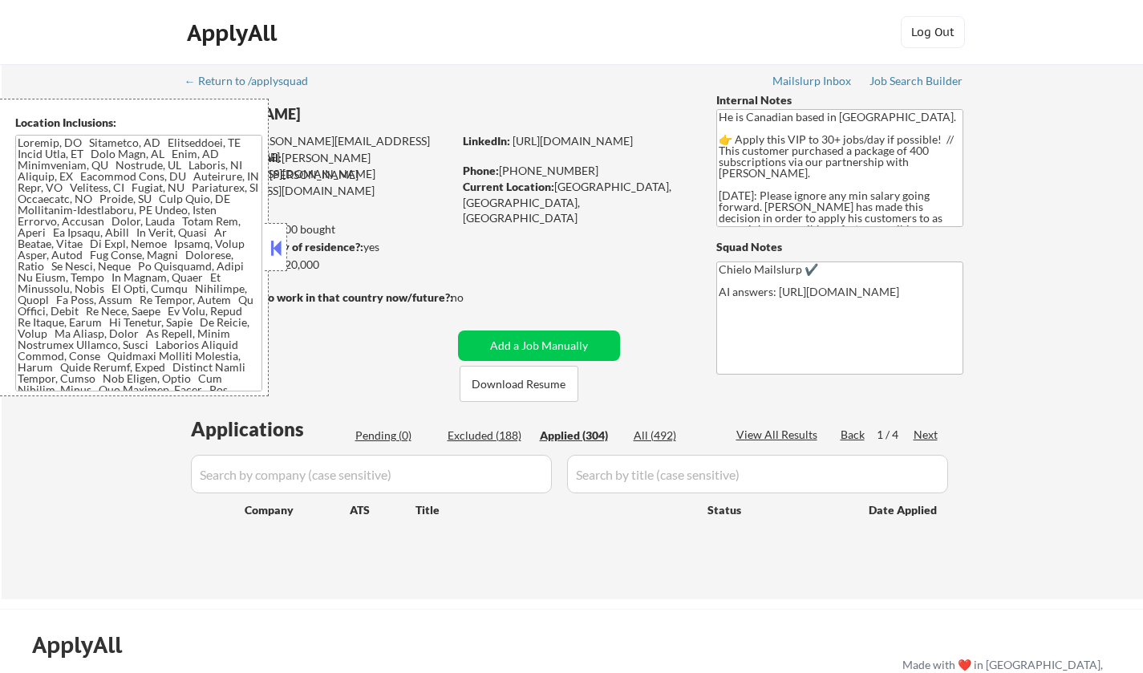
select select ""applied""
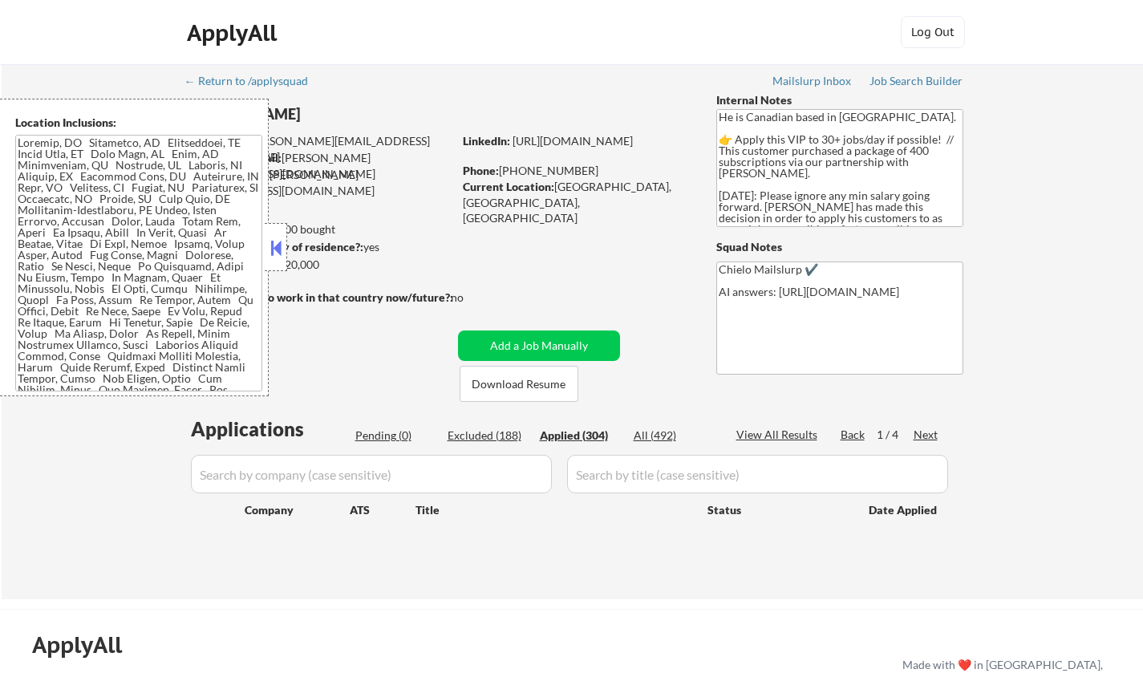
select select ""applied""
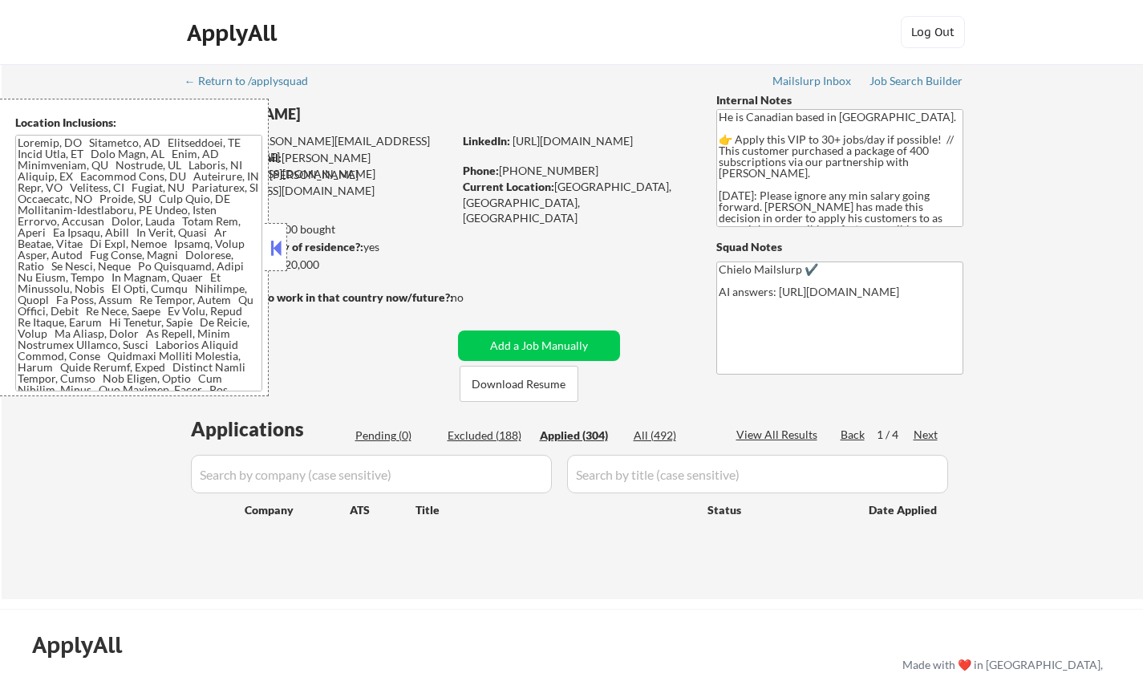
select select ""applied""
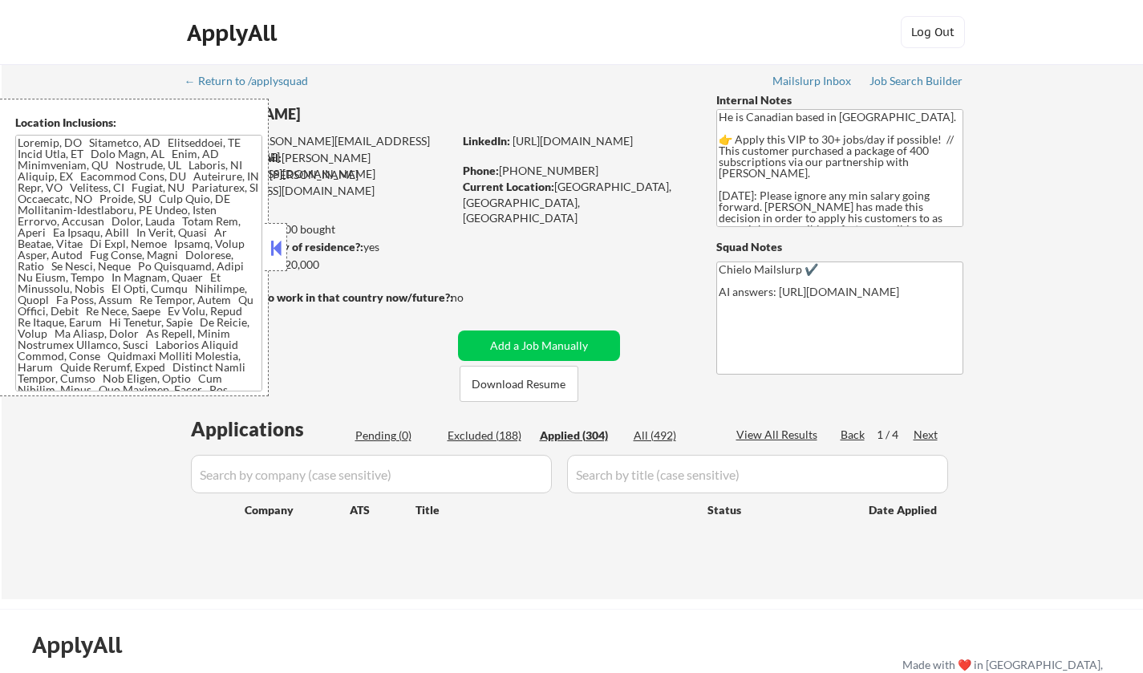
select select ""applied""
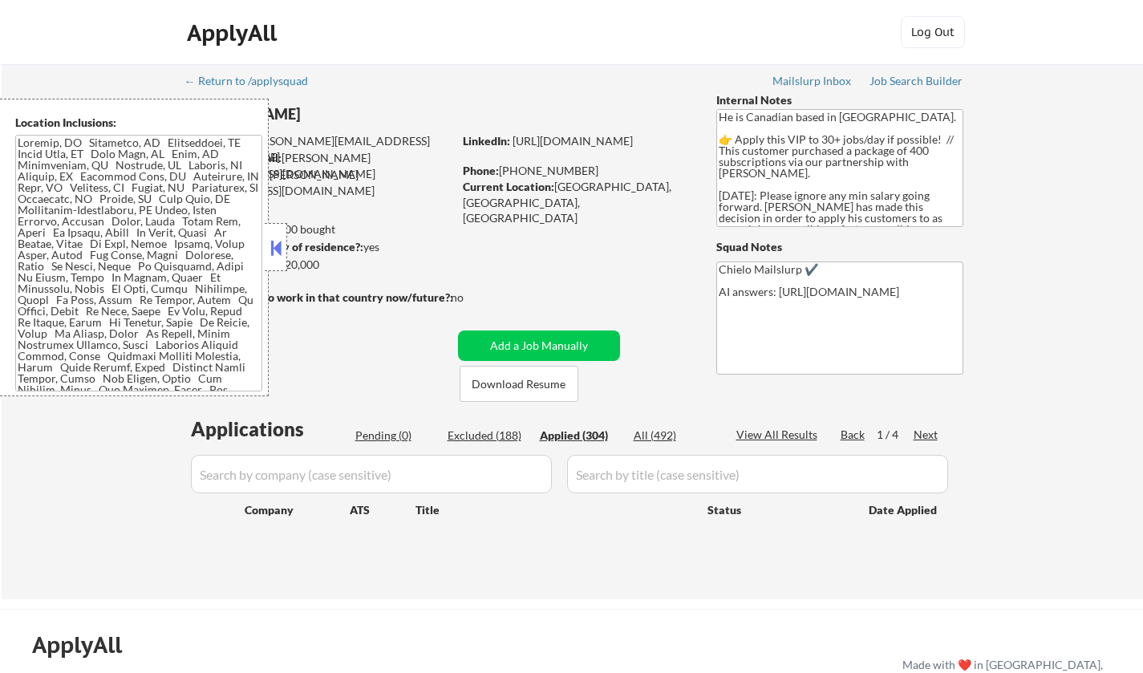
select select ""applied""
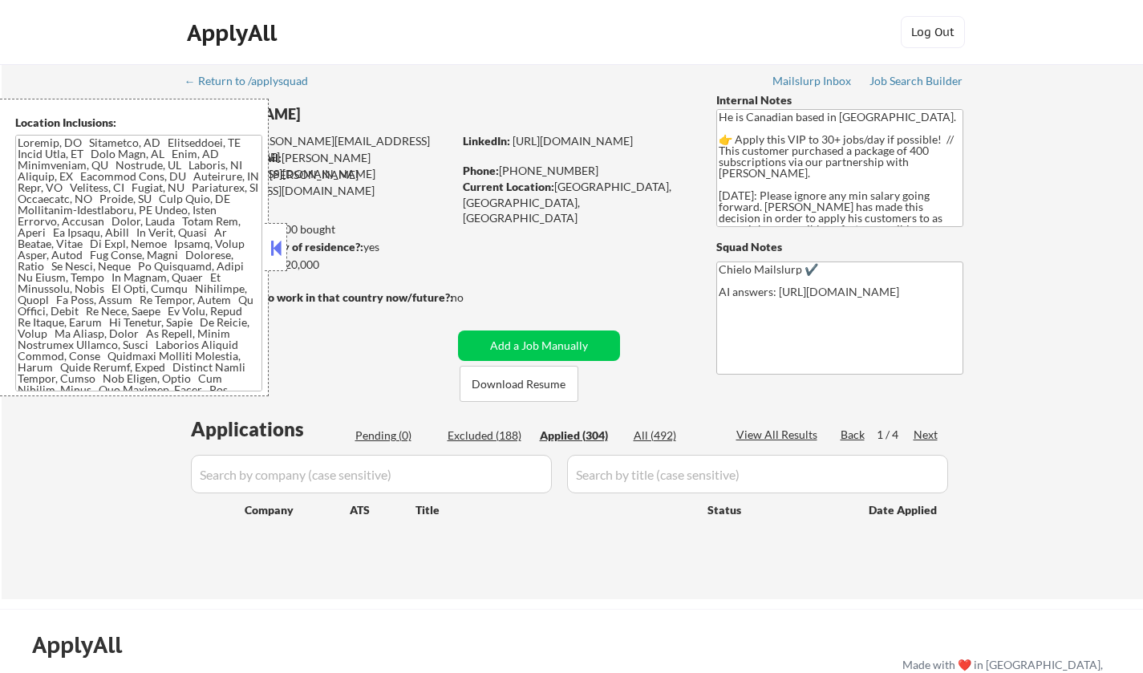
select select ""applied""
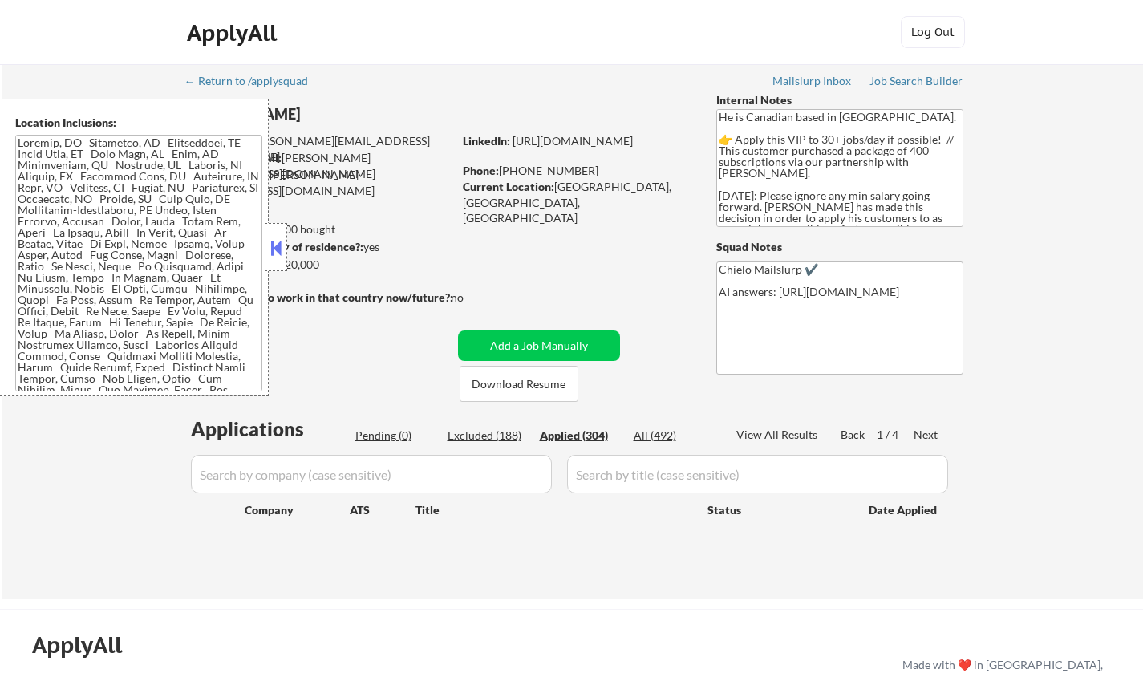
select select ""applied""
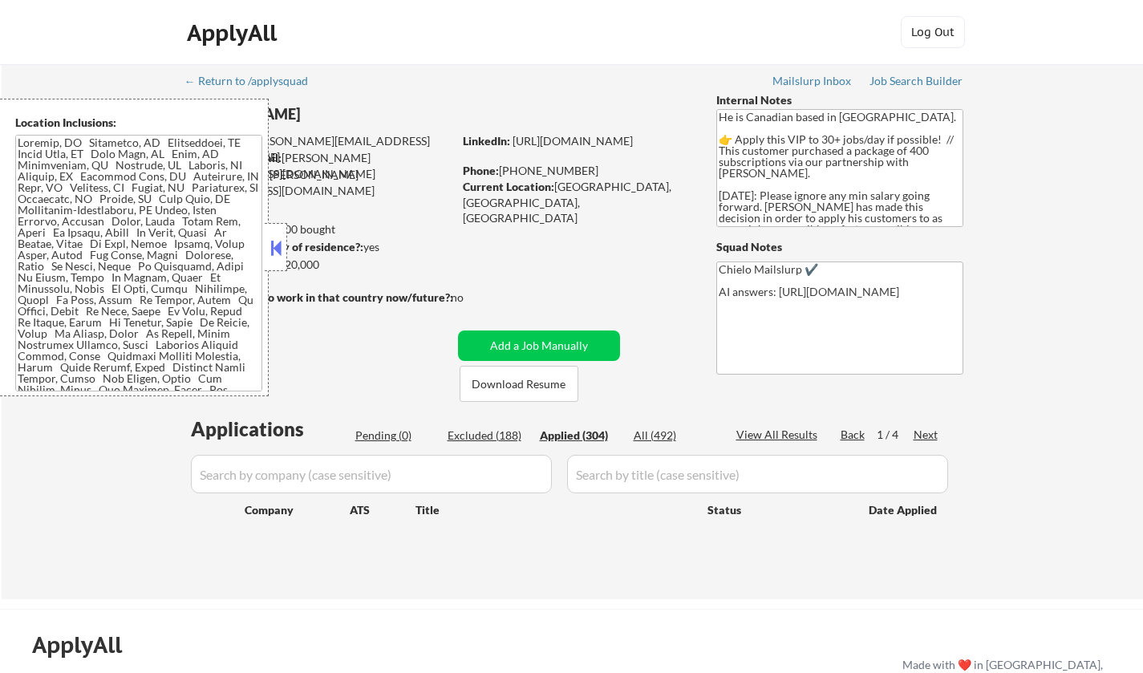
select select ""applied""
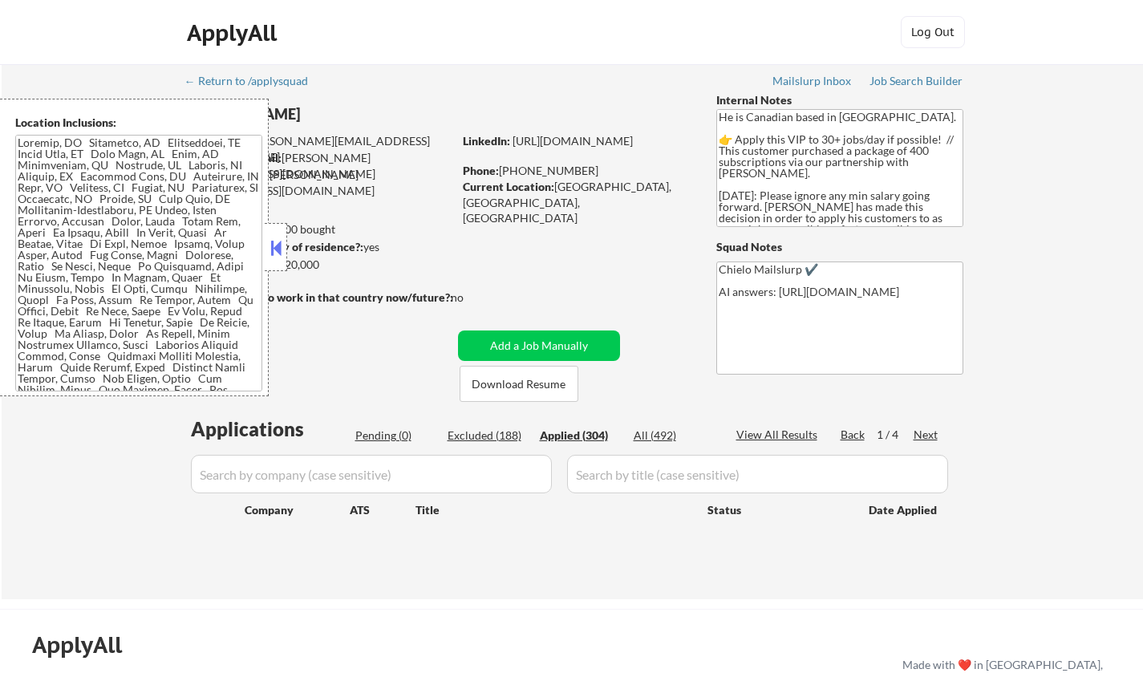
select select ""applied""
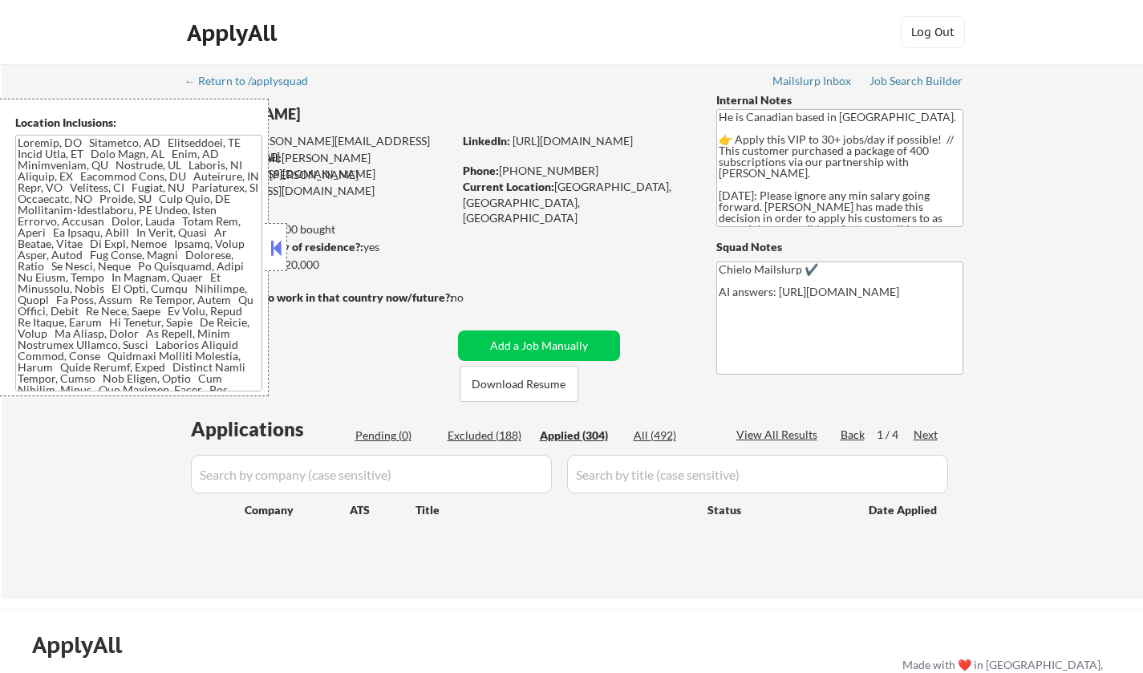
select select ""applied""
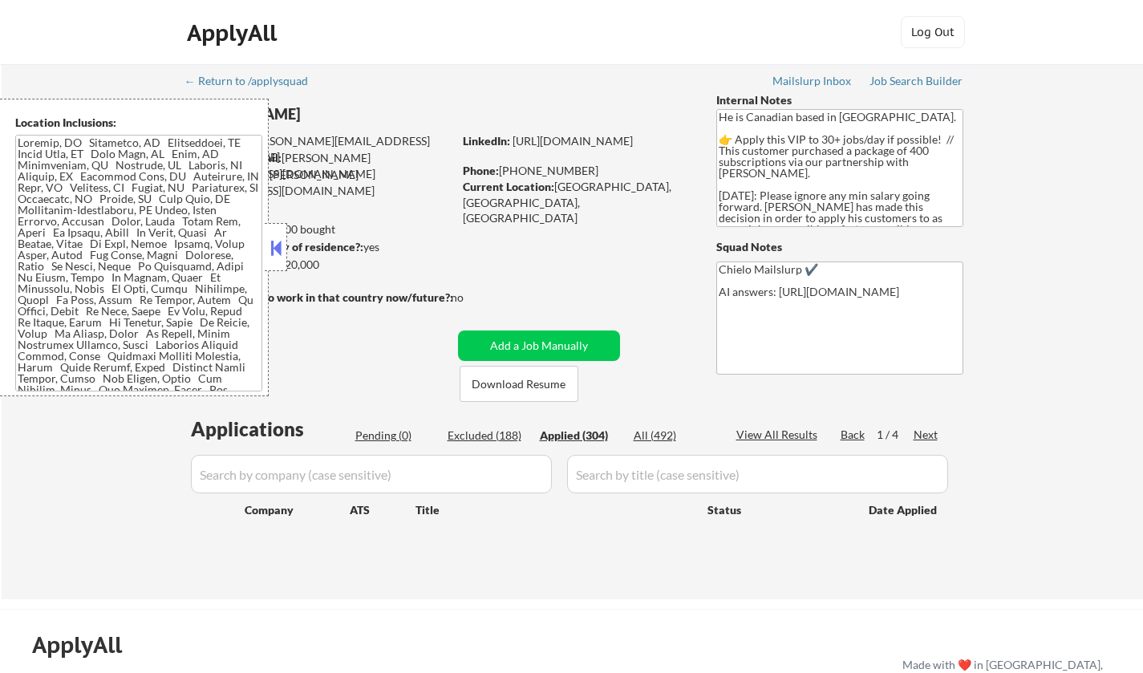
select select ""applied""
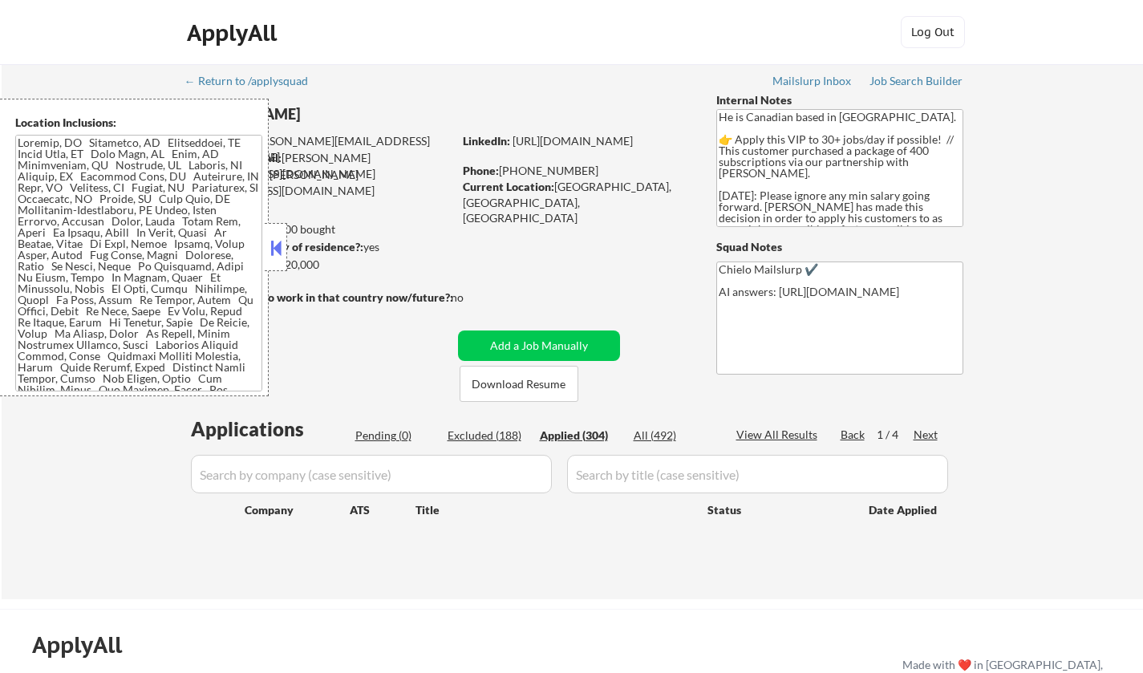
select select ""applied""
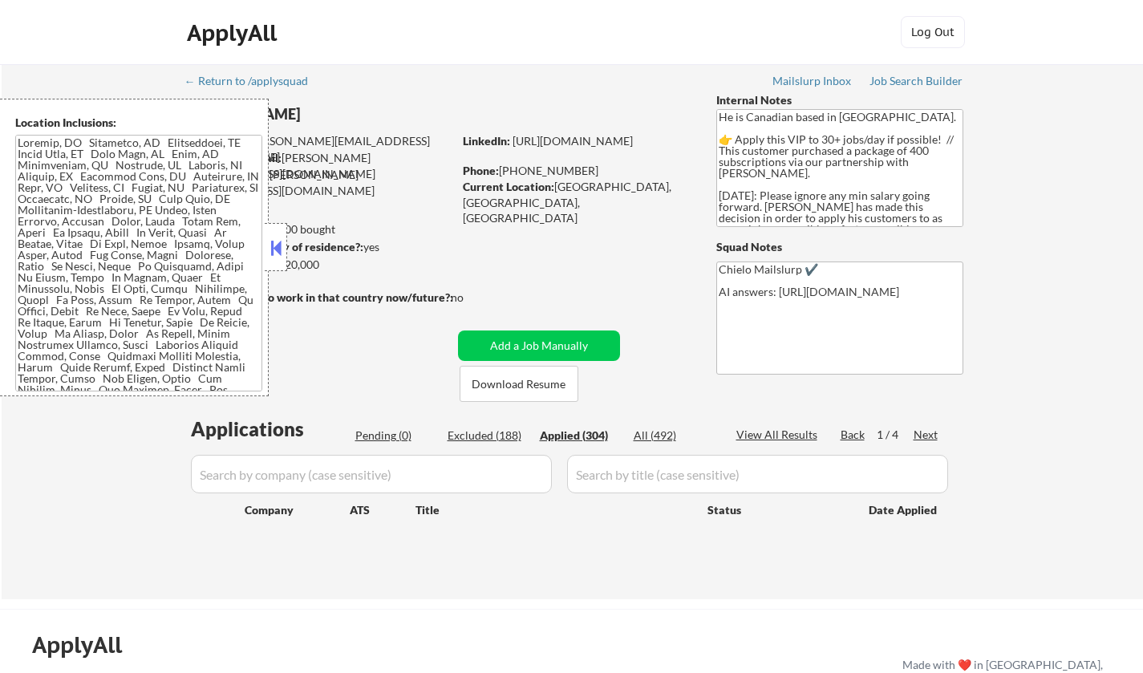
select select ""applied""
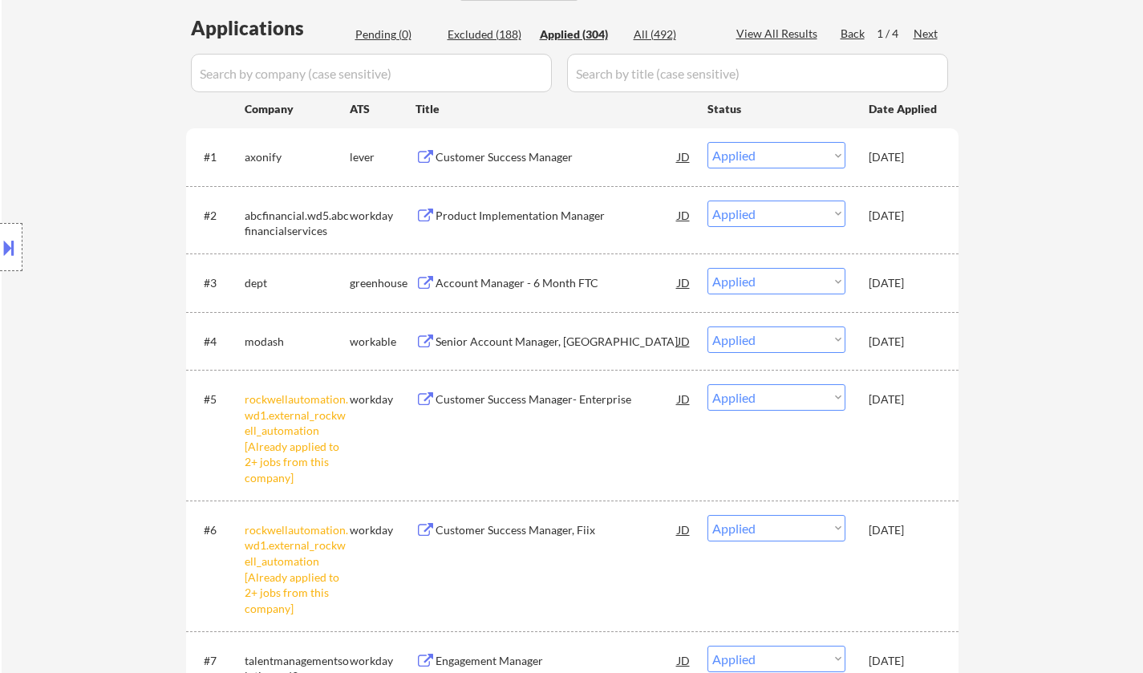
scroll to position [80, 0]
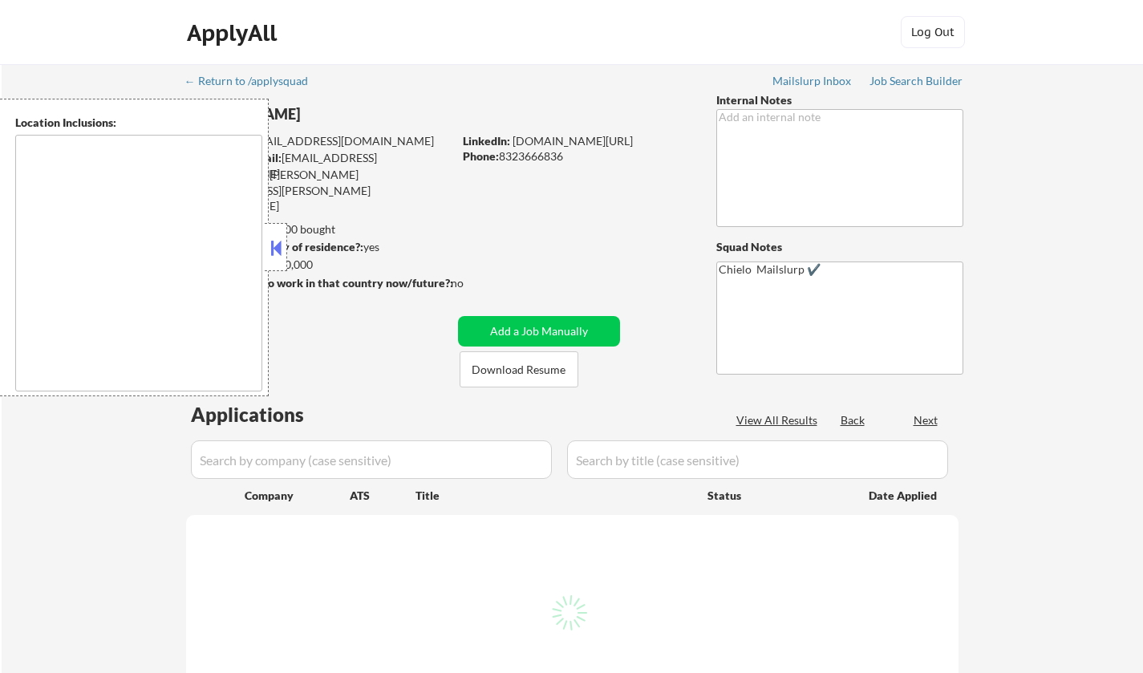
type textarea "[GEOGRAPHIC_DATA], [GEOGRAPHIC_DATA] [GEOGRAPHIC_DATA], [GEOGRAPHIC_DATA] [GEOG…"
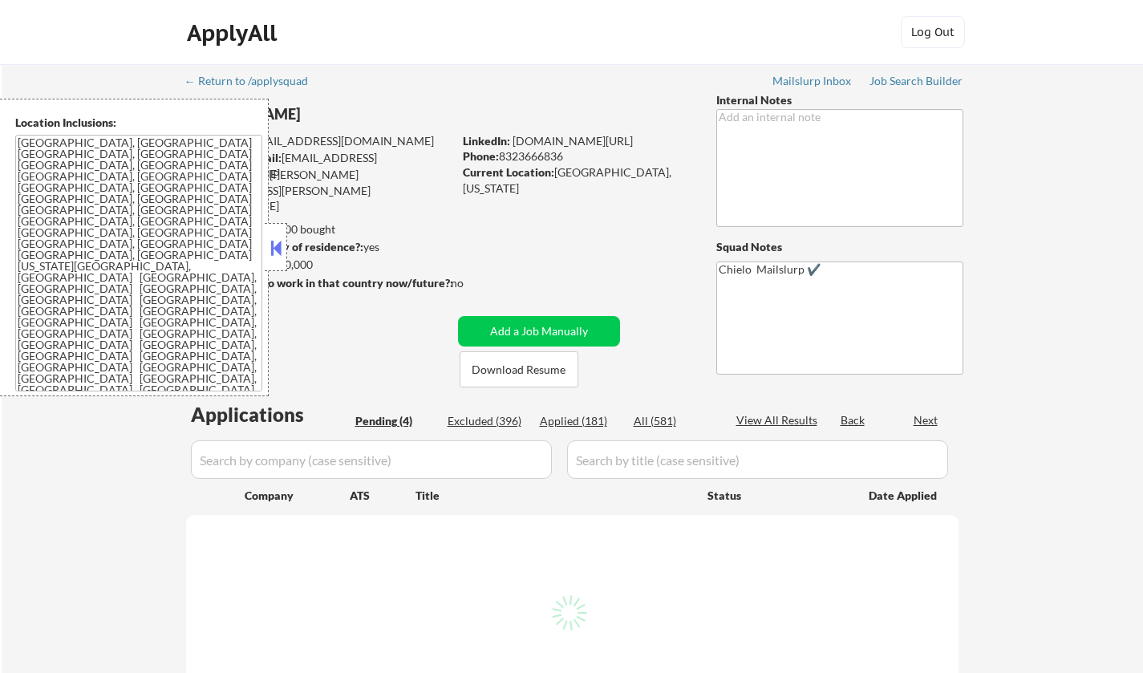
select select ""pending""
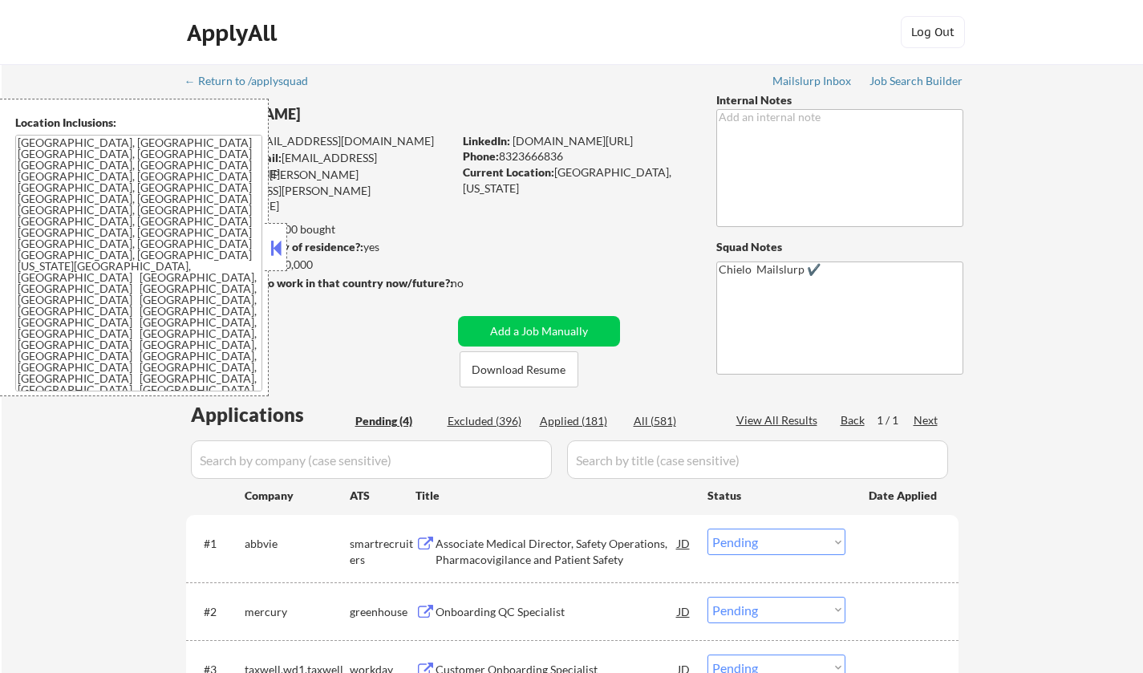
click at [280, 253] on button at bounding box center [276, 248] width 18 height 24
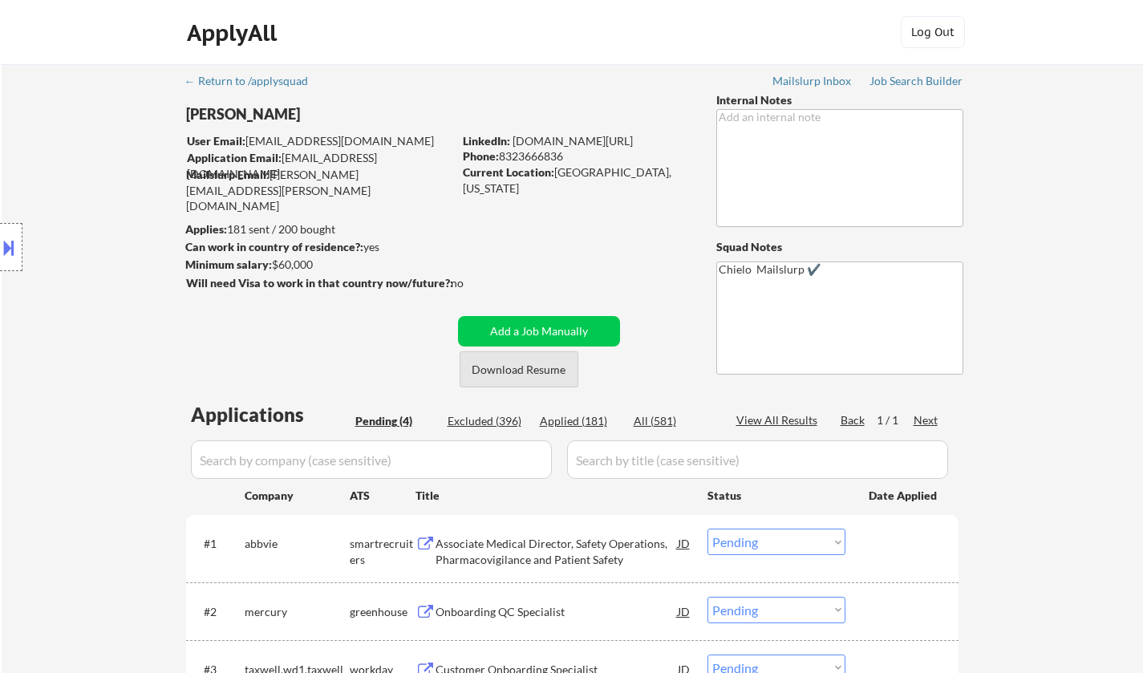
click at [529, 371] on button "Download Resume" at bounding box center [519, 369] width 119 height 36
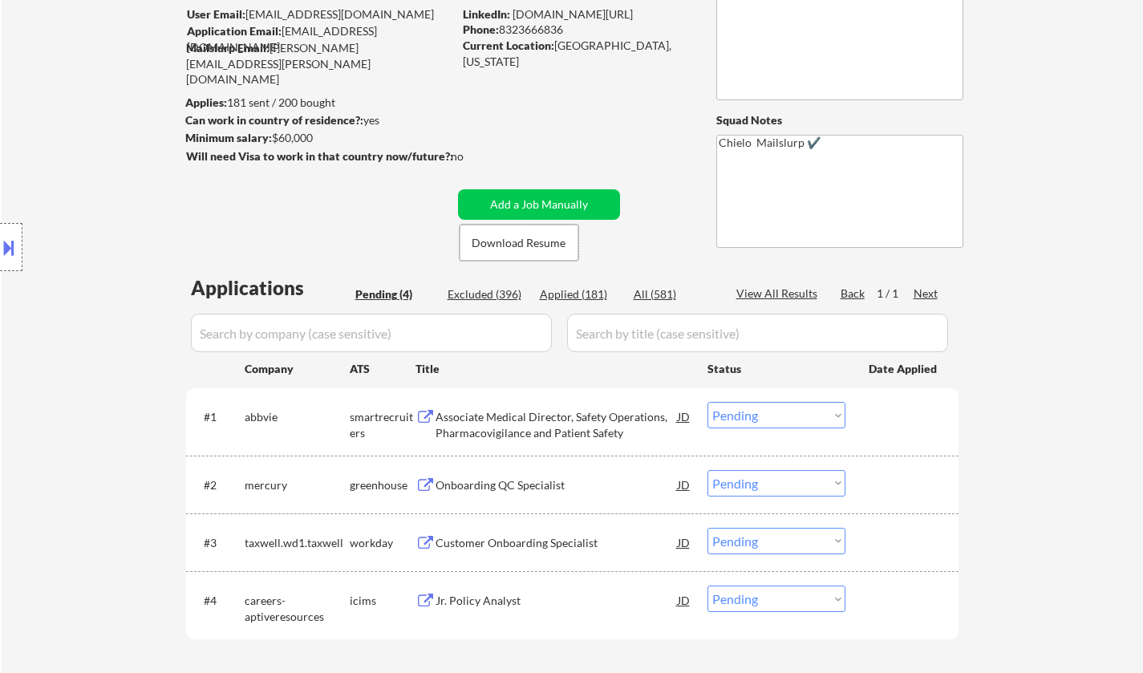
scroll to position [241, 0]
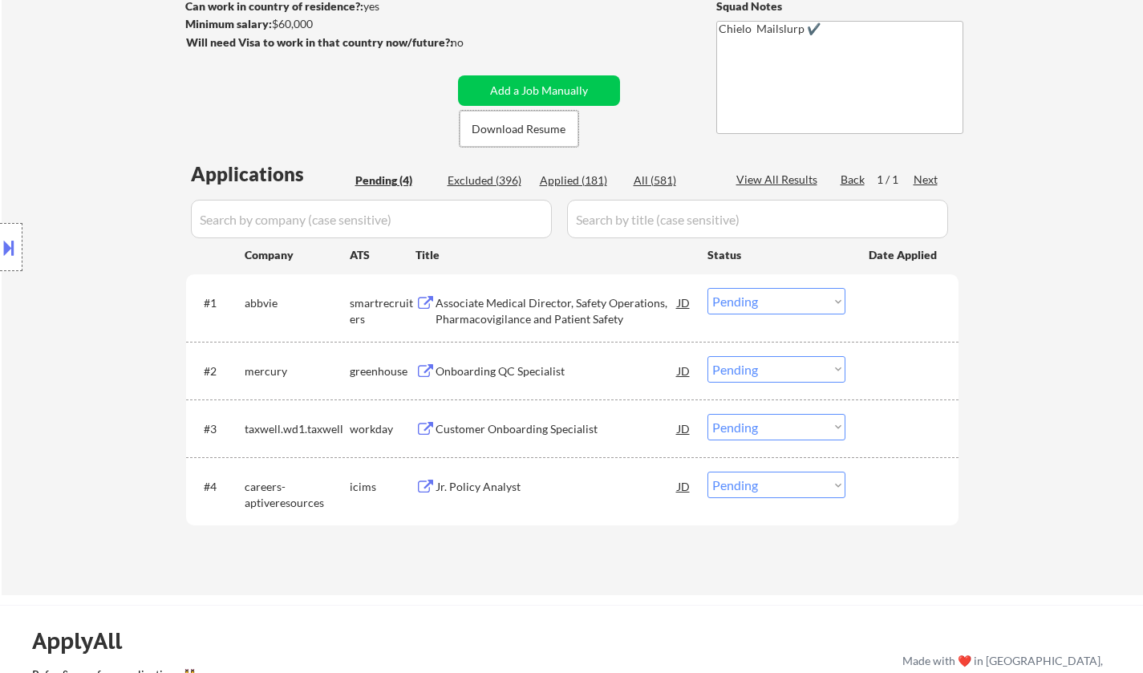
click at [495, 294] on div "Associate Medical Director, Safety Operations, Pharmacovigilance and Patient Sa…" at bounding box center [556, 307] width 242 height 38
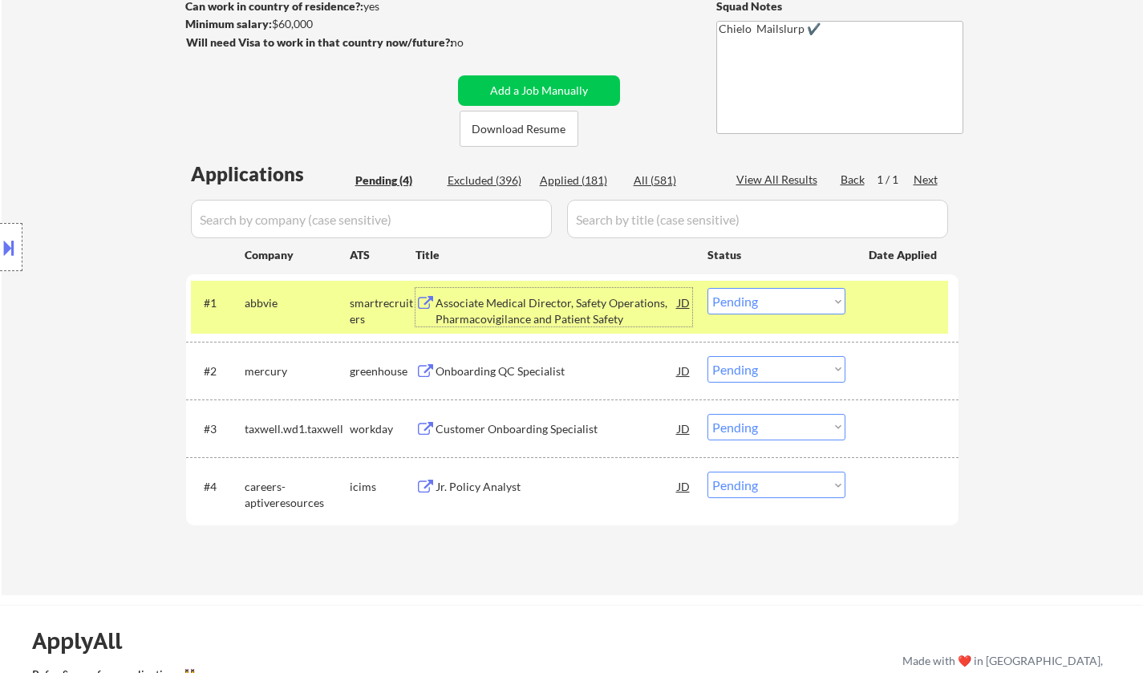
drag, startPoint x: 782, startPoint y: 304, endPoint x: 788, endPoint y: 312, distance: 10.3
click at [783, 305] on select "Choose an option... Pending Applied Excluded (Questions) Excluded (Expired) Exc…" at bounding box center [776, 301] width 138 height 26
click at [707, 288] on select "Choose an option... Pending Applied Excluded (Questions) Excluded (Expired) Exc…" at bounding box center [776, 301] width 138 height 26
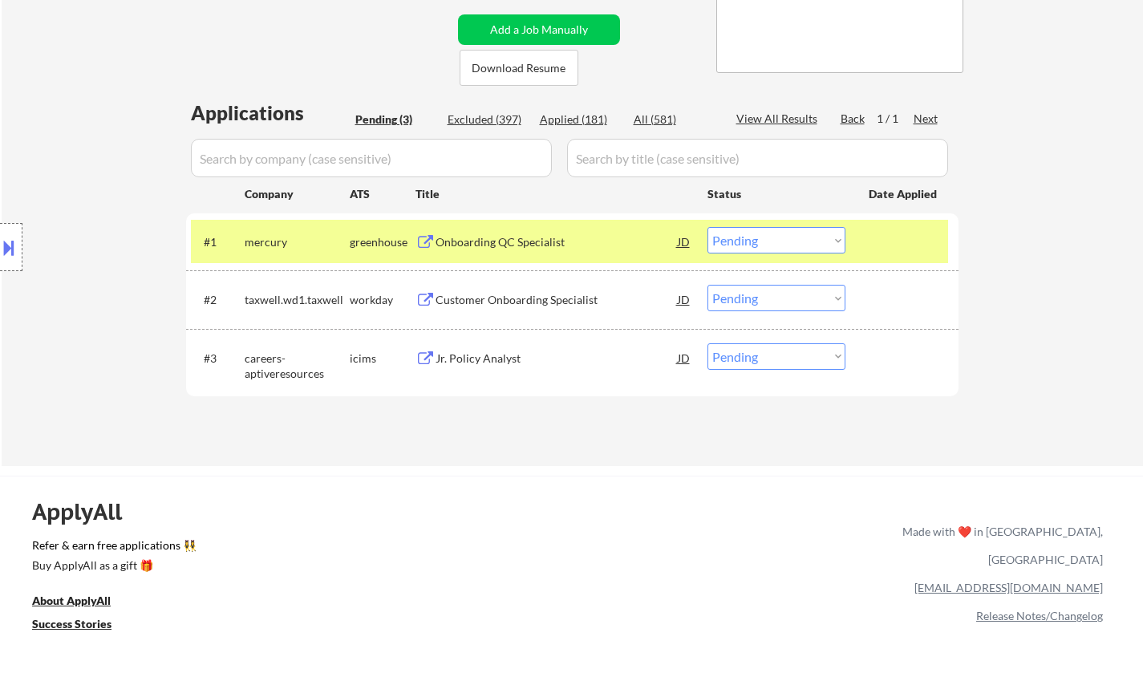
scroll to position [401, 0]
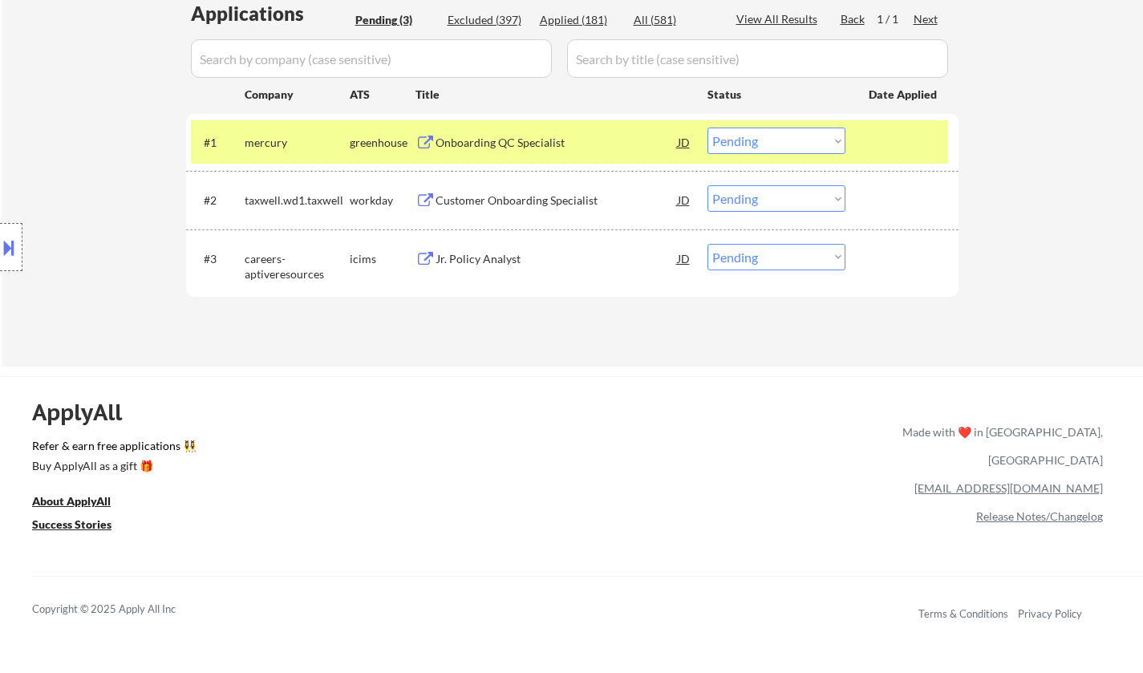
click at [497, 148] on div "Onboarding QC Specialist" at bounding box center [556, 143] width 242 height 16
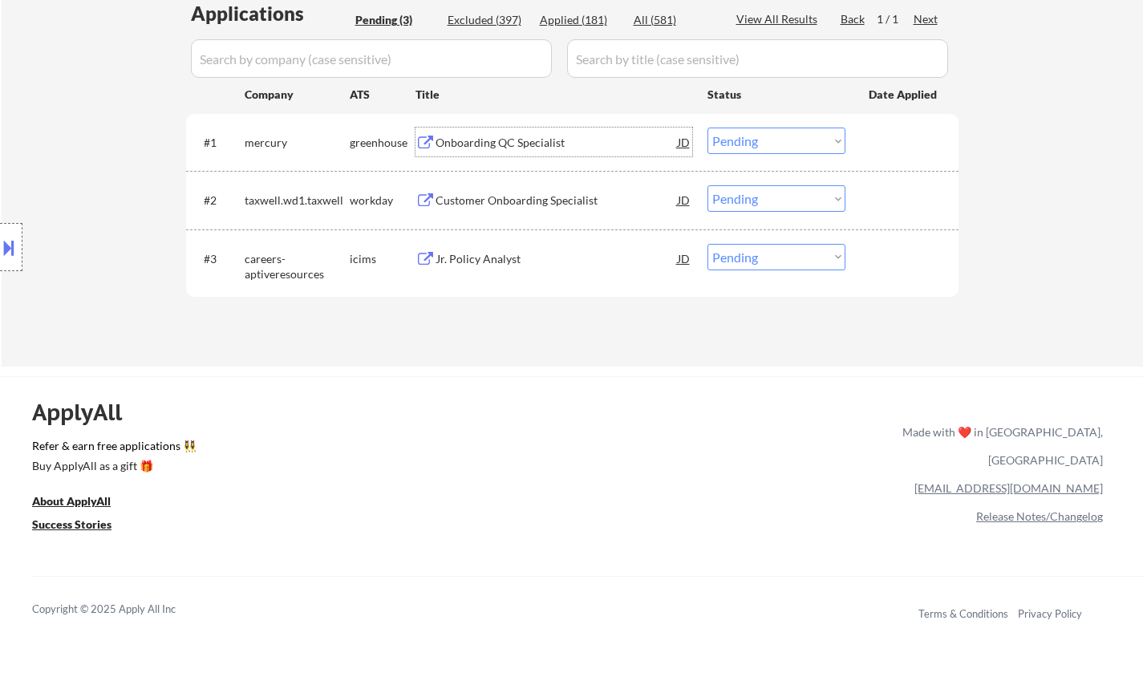
drag, startPoint x: 794, startPoint y: 133, endPoint x: 791, endPoint y: 144, distance: 10.9
click at [794, 134] on select "Choose an option... Pending Applied Excluded (Questions) Excluded (Expired) Exc…" at bounding box center [776, 141] width 138 height 26
click at [707, 128] on select "Choose an option... Pending Applied Excluded (Questions) Excluded (Expired) Exc…" at bounding box center [776, 141] width 138 height 26
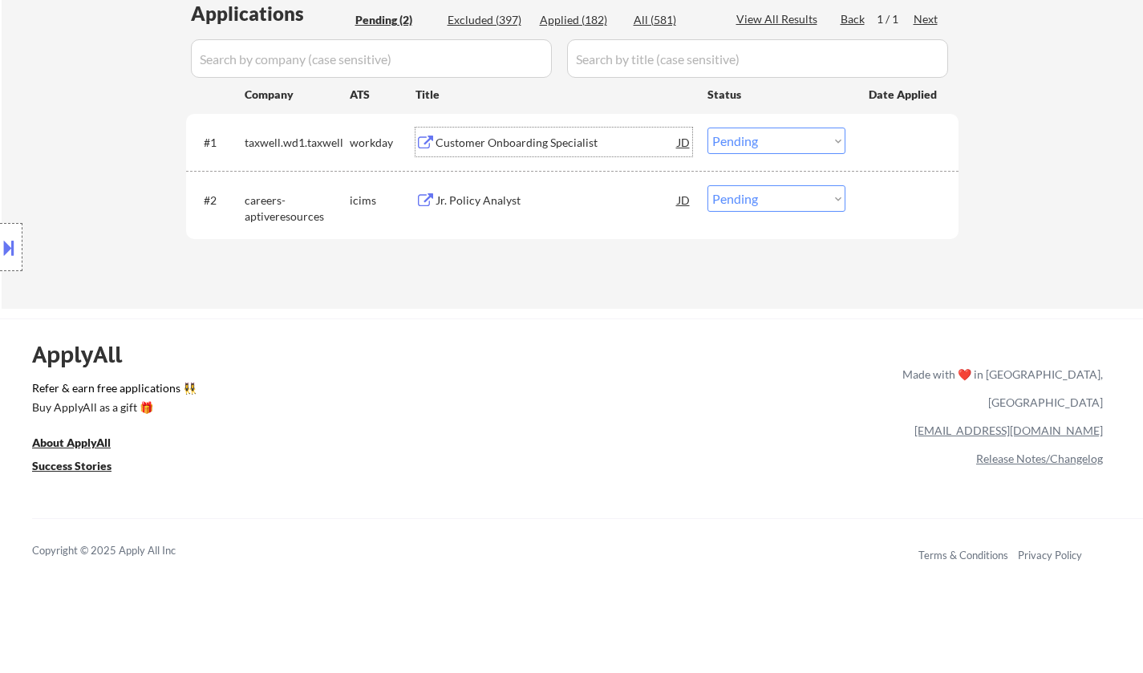
click at [501, 144] on div "Customer Onboarding Specialist" at bounding box center [556, 143] width 242 height 16
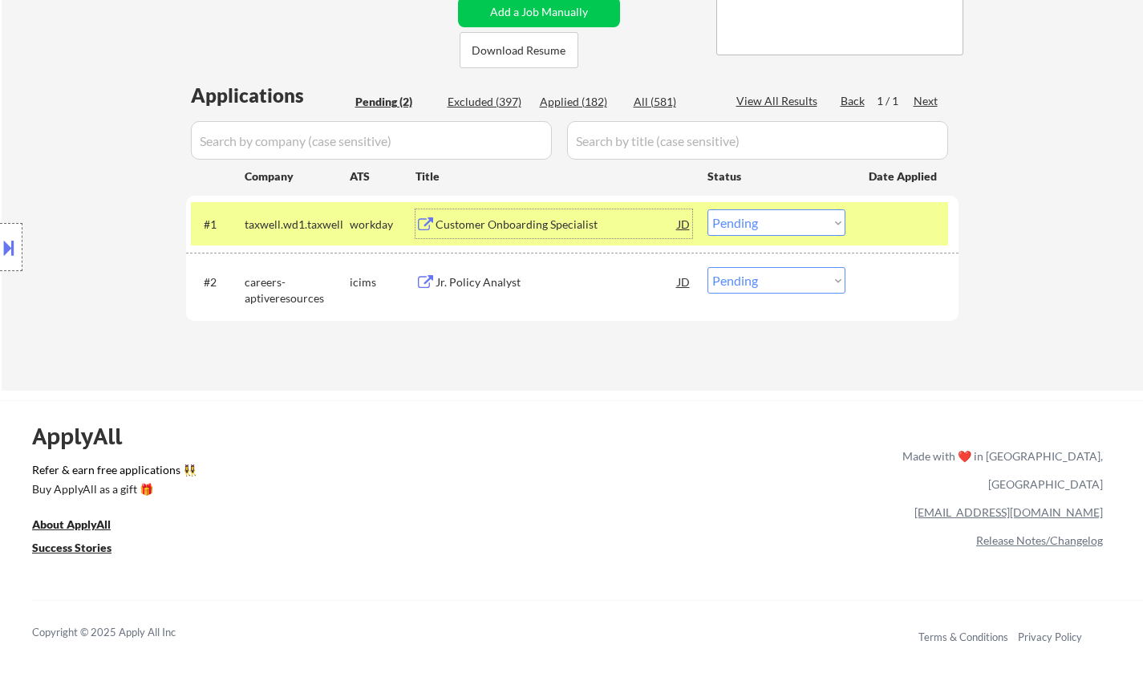
scroll to position [321, 0]
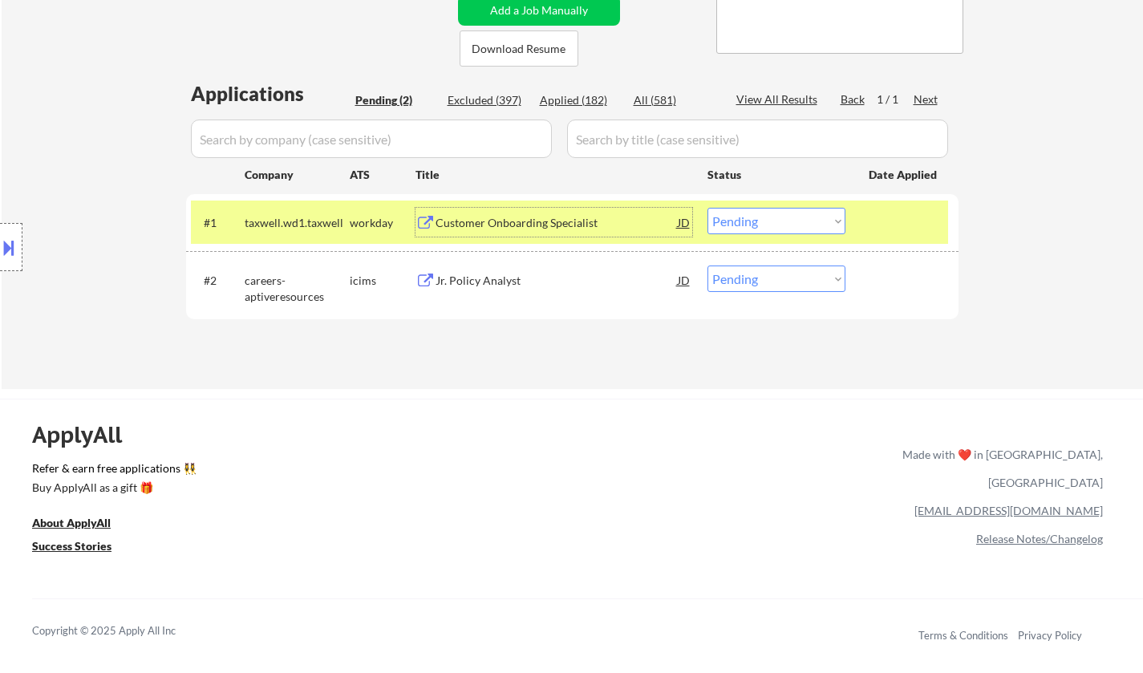
click at [784, 215] on select "Choose an option... Pending Applied Excluded (Questions) Excluded (Expired) Exc…" at bounding box center [776, 221] width 138 height 26
click at [707, 208] on select "Choose an option... Pending Applied Excluded (Questions) Excluded (Expired) Exc…" at bounding box center [776, 221] width 138 height 26
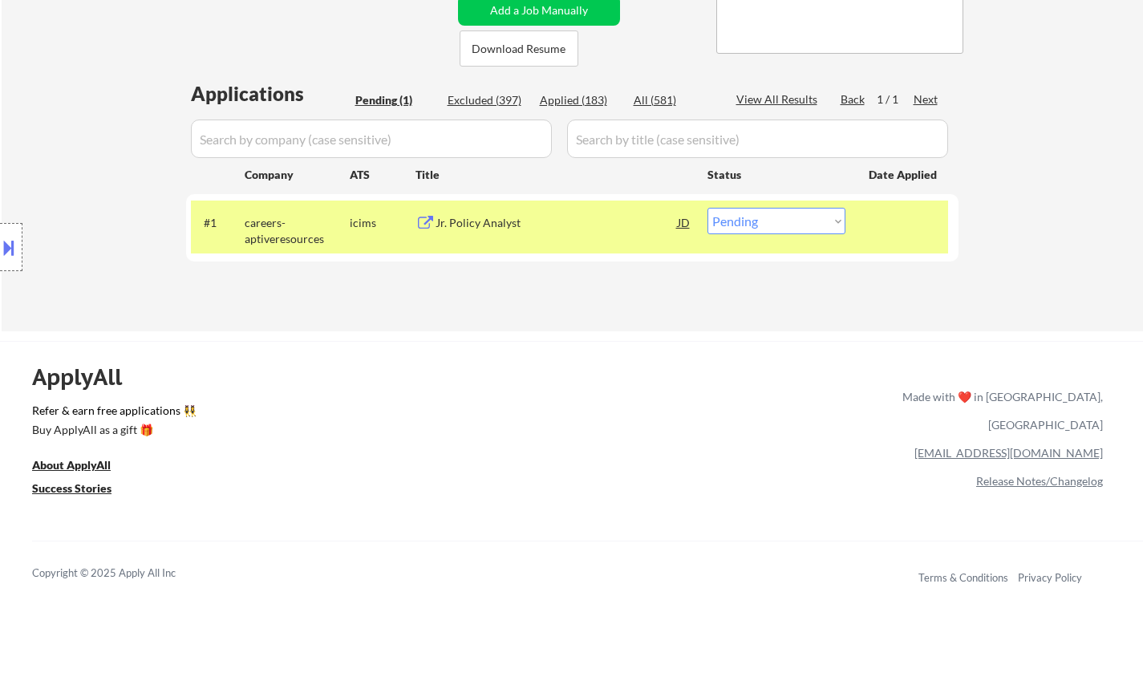
click at [466, 229] on div "Jr. Policy Analyst" at bounding box center [556, 223] width 242 height 16
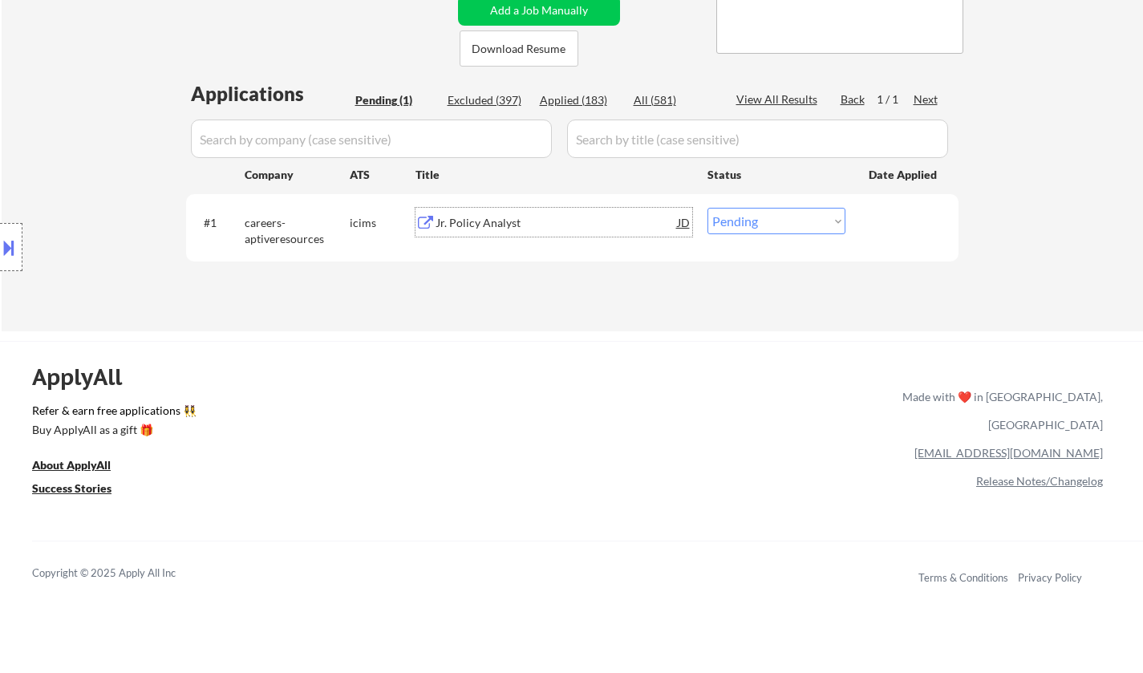
drag, startPoint x: 772, startPoint y: 217, endPoint x: 781, endPoint y: 230, distance: 16.2
click at [772, 217] on select "Choose an option... Pending Applied Excluded (Questions) Excluded (Expired) Exc…" at bounding box center [776, 221] width 138 height 26
select select ""excluded__expired_""
click at [707, 208] on select "Choose an option... Pending Applied Excluded (Questions) Excluded (Expired) Exc…" at bounding box center [776, 221] width 138 height 26
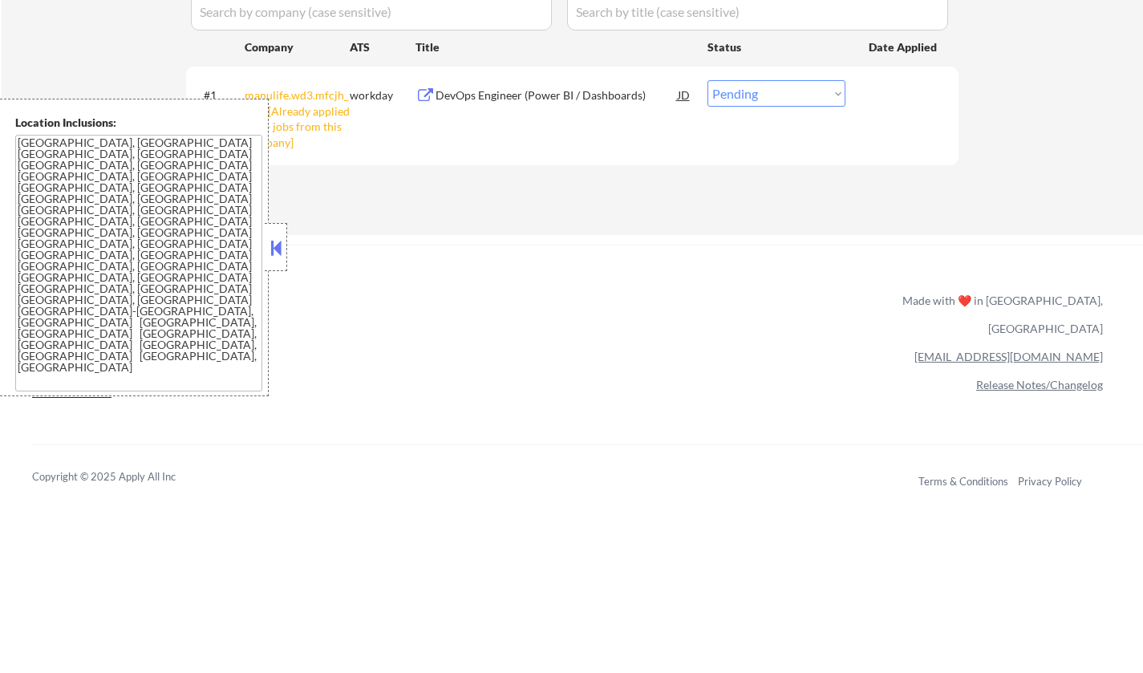
scroll to position [481, 0]
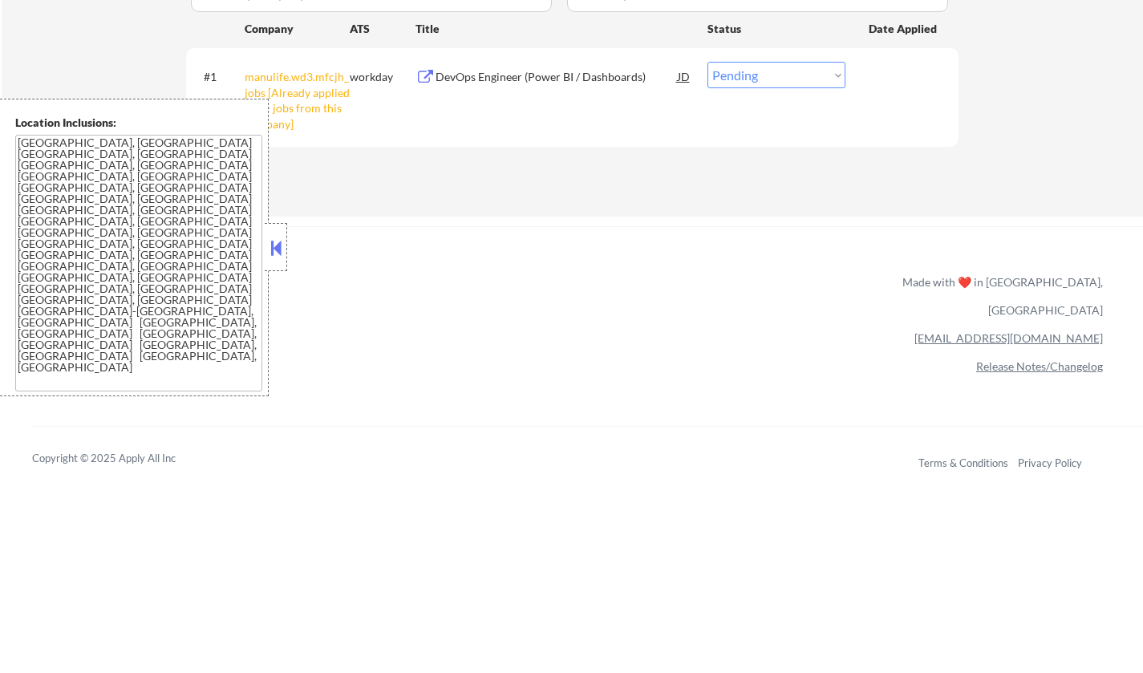
drag, startPoint x: 792, startPoint y: 67, endPoint x: 786, endPoint y: 85, distance: 19.3
click at [791, 67] on select "Choose an option... Pending Applied Excluded (Questions) Excluded (Expired) Exc…" at bounding box center [776, 75] width 138 height 26
select select ""excluded__other_""
click at [707, 62] on select "Choose an option... Pending Applied Excluded (Questions) Excluded (Expired) Exc…" at bounding box center [776, 75] width 138 height 26
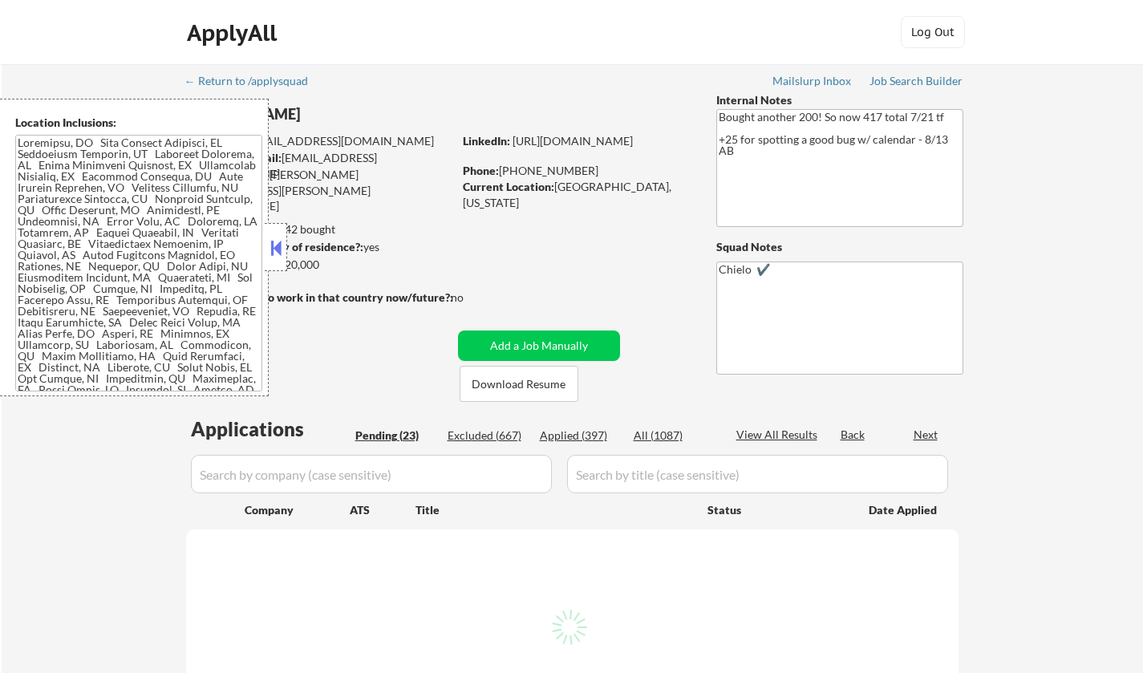
select select ""pending""
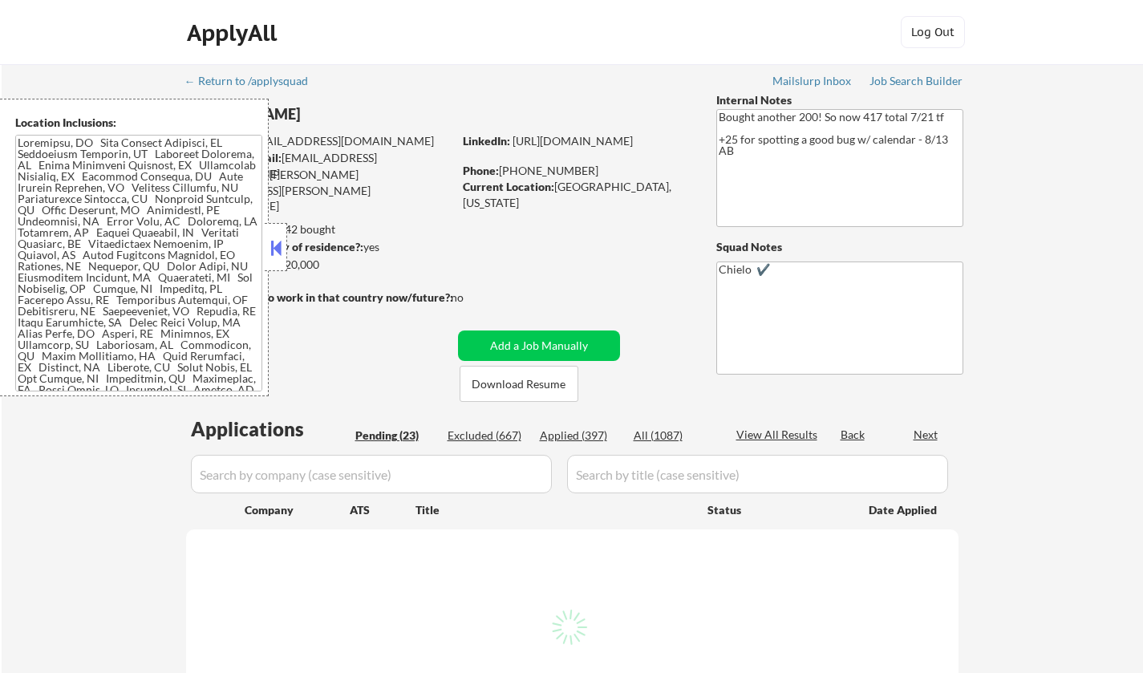
select select ""pending""
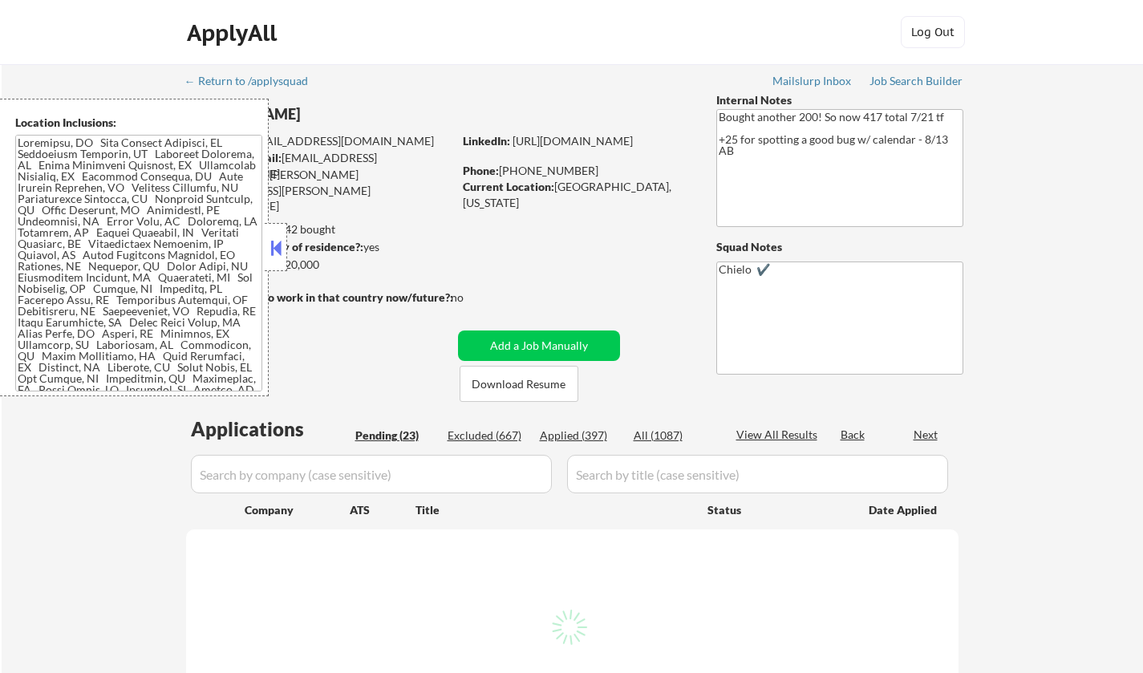
select select ""pending""
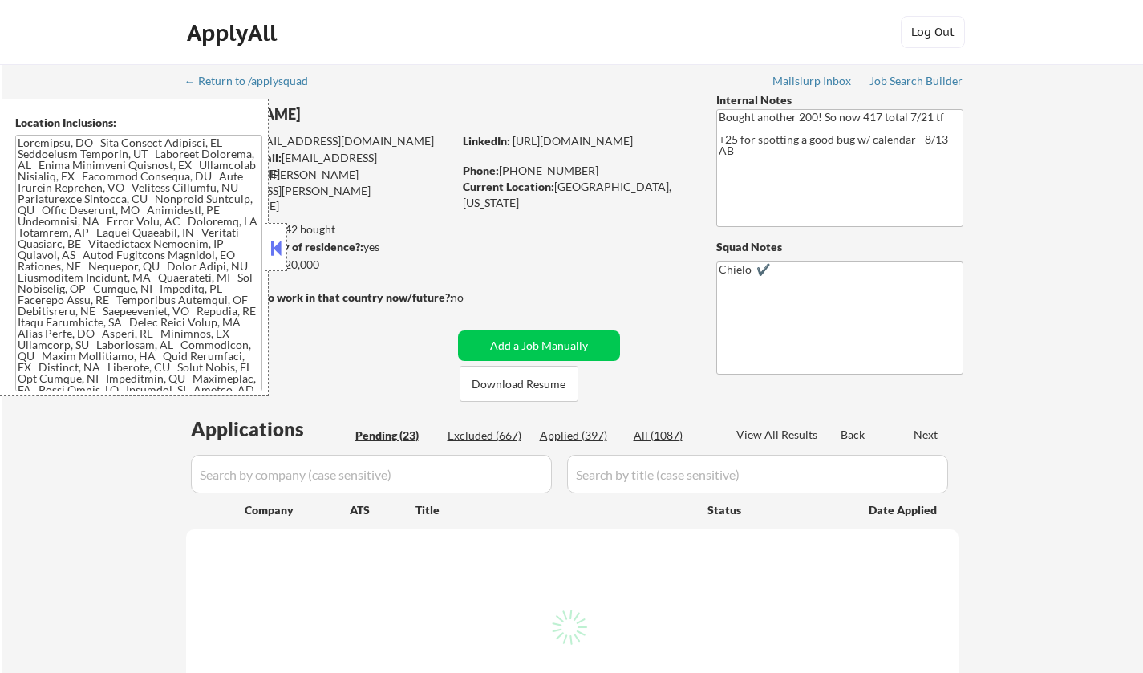
select select ""pending""
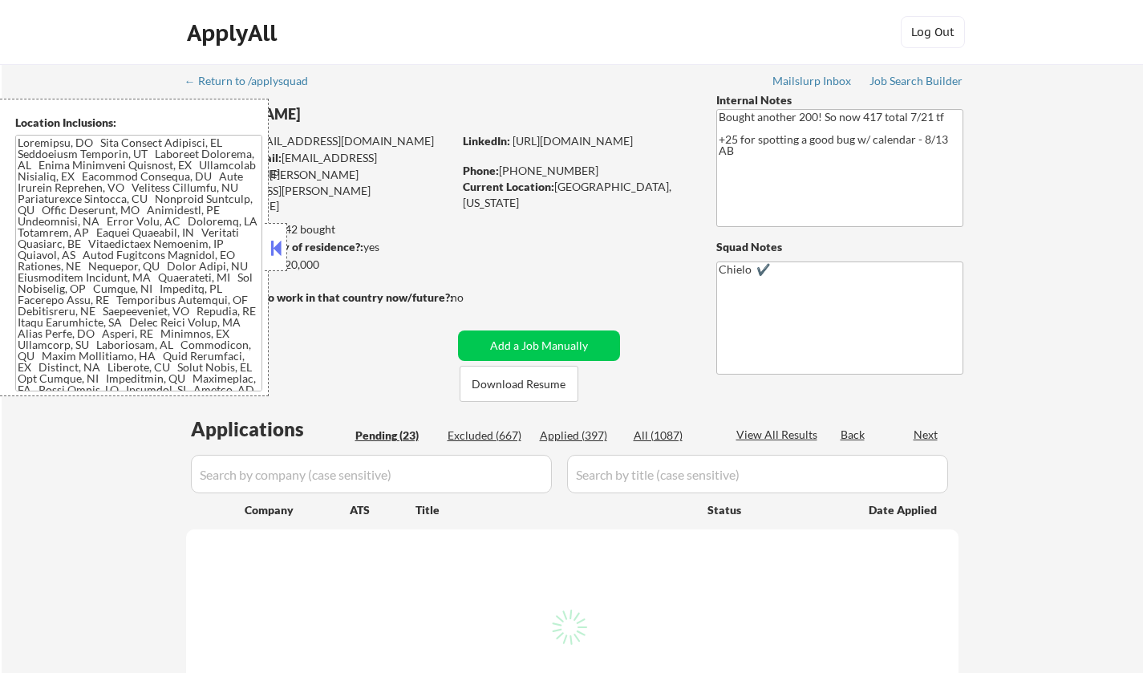
select select ""pending""
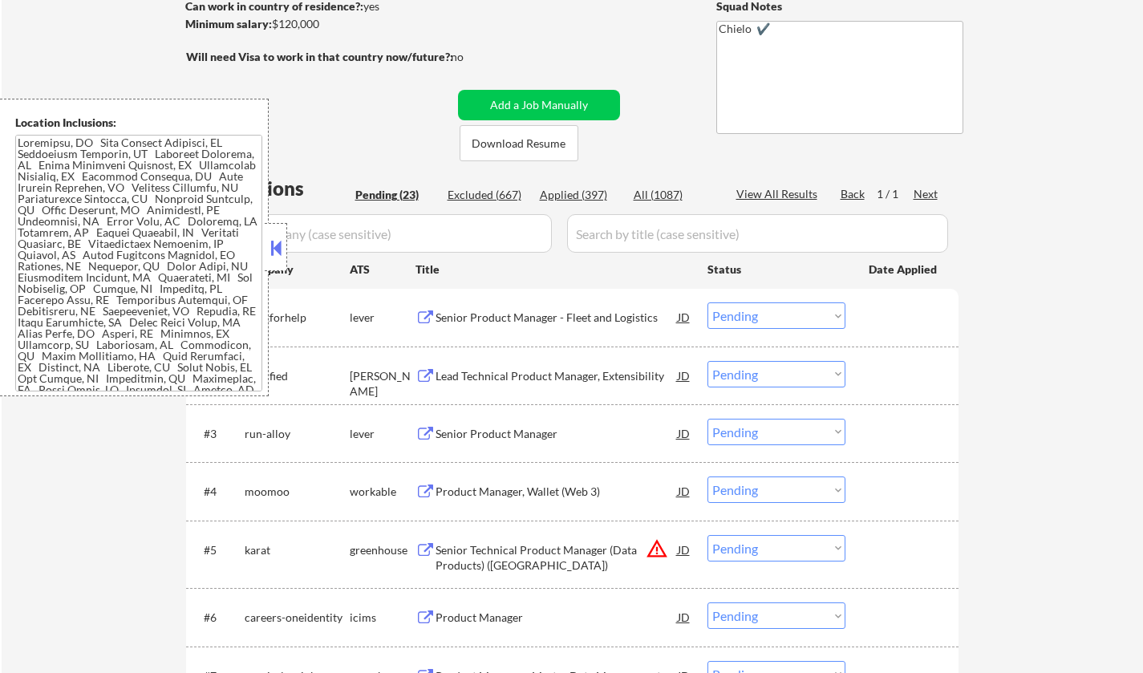
click at [277, 248] on button at bounding box center [276, 248] width 18 height 24
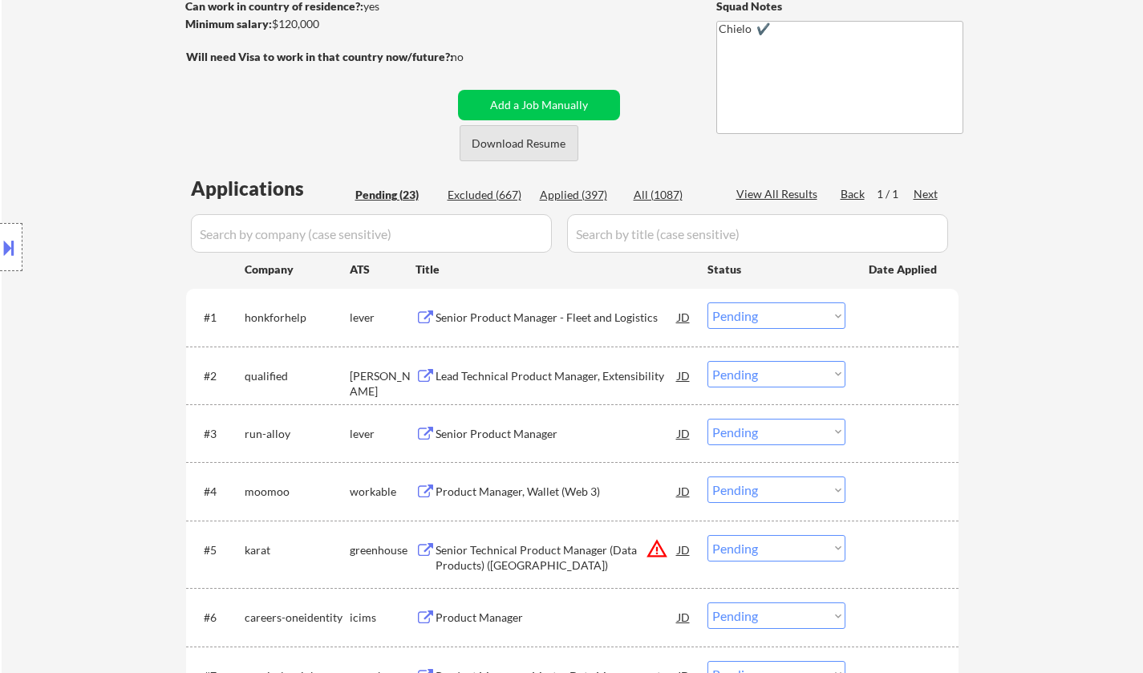
click at [526, 152] on button "Download Resume" at bounding box center [519, 143] width 119 height 36
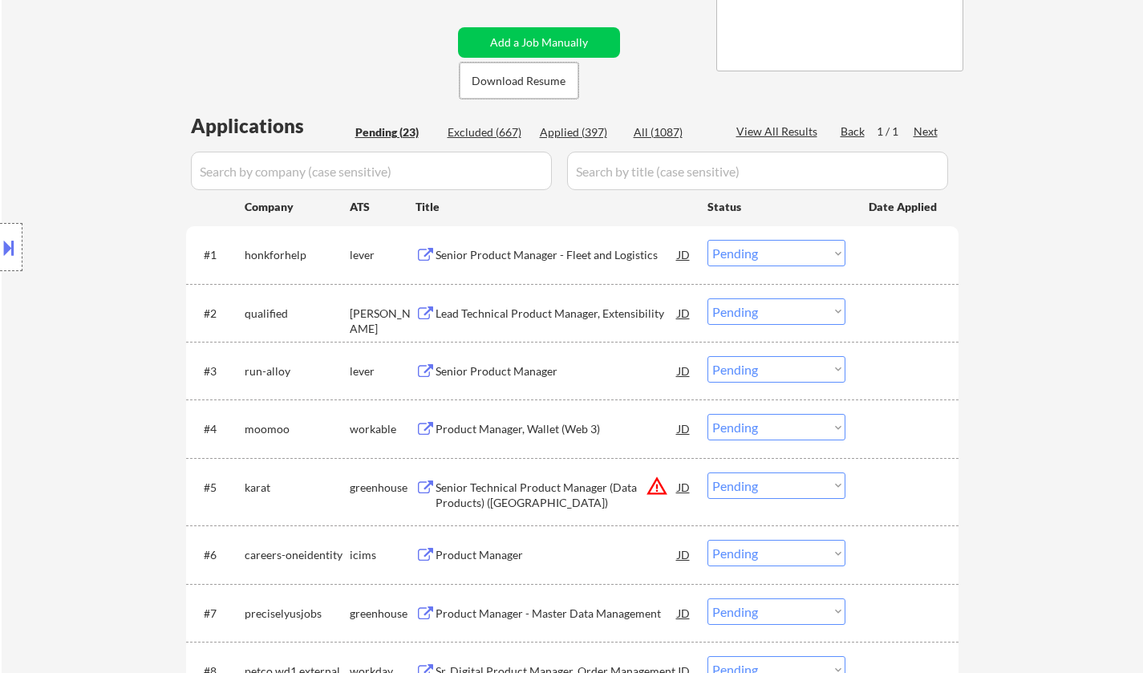
scroll to position [321, 0]
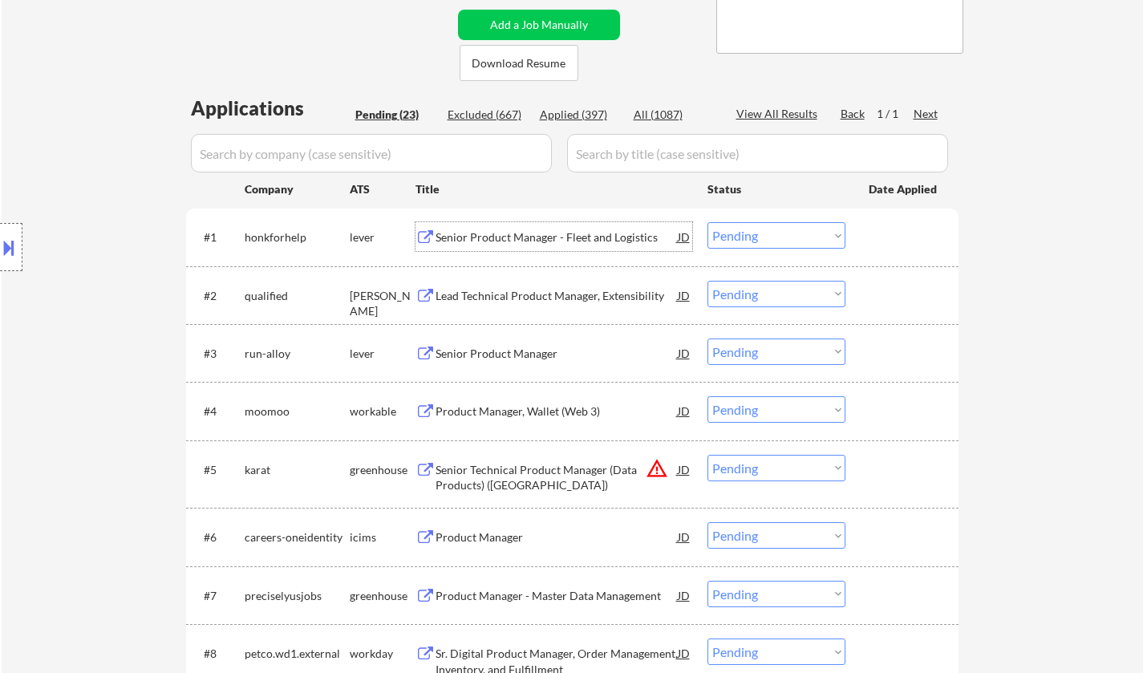
click at [531, 241] on div "Senior Product Manager - Fleet and Logistics" at bounding box center [556, 237] width 242 height 16
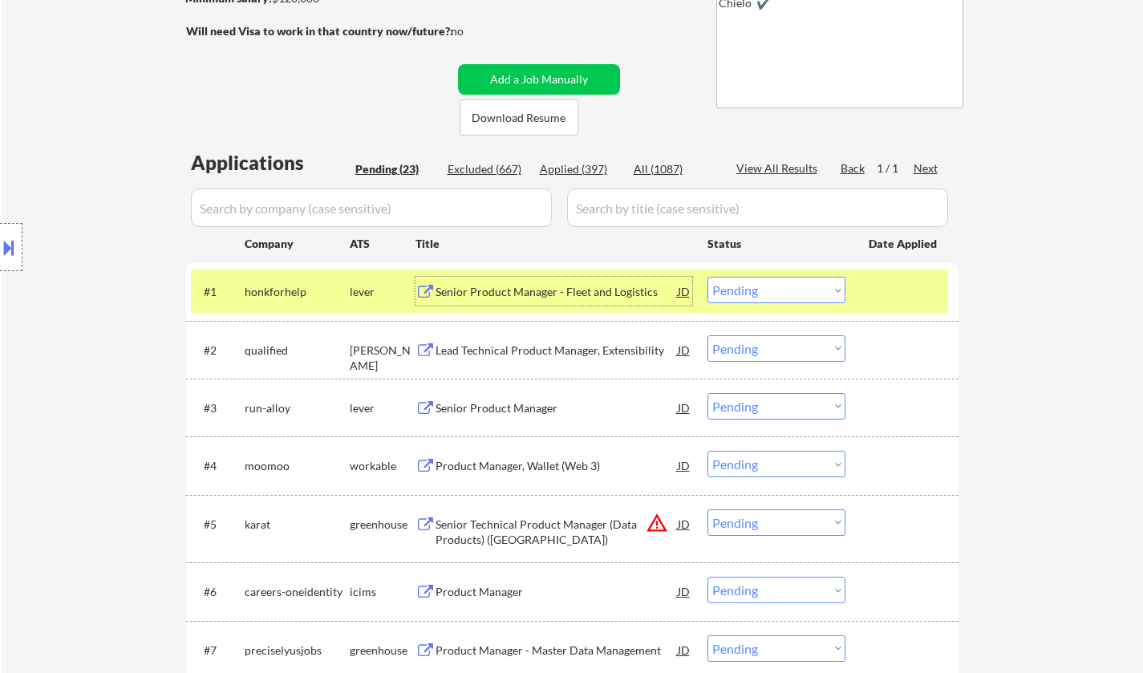
scroll to position [481, 0]
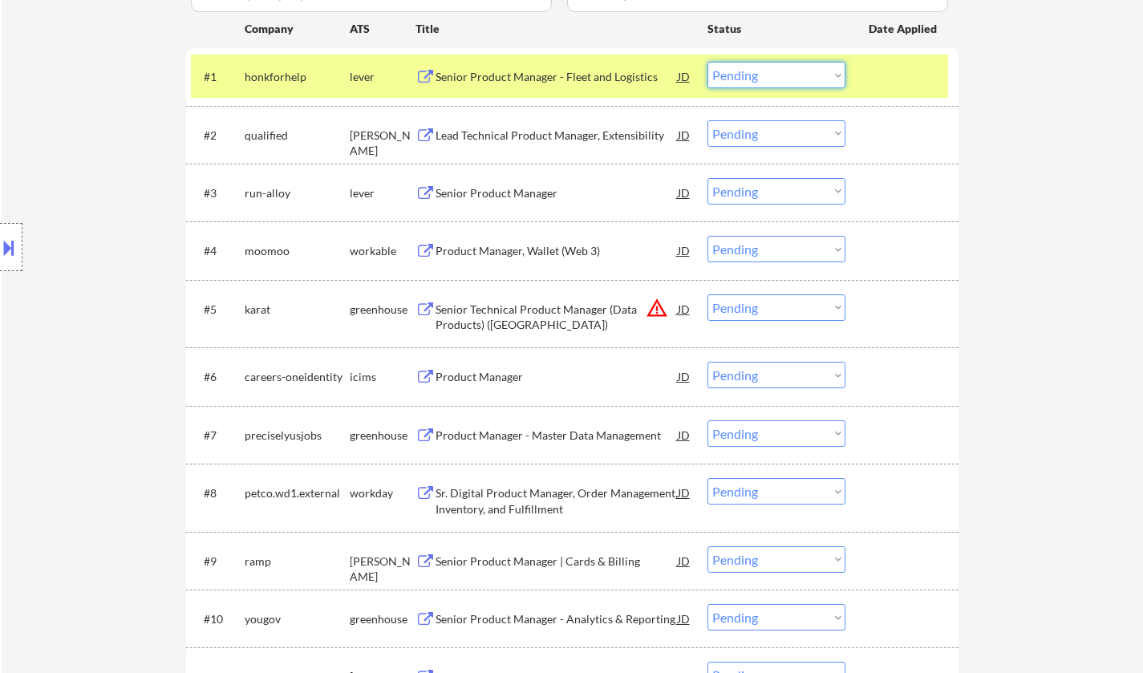
click at [768, 76] on select "Choose an option... Pending Applied Excluded (Questions) Excluded (Expired) Exc…" at bounding box center [776, 75] width 138 height 26
click at [707, 62] on select "Choose an option... Pending Applied Excluded (Questions) Excluded (Expired) Exc…" at bounding box center [776, 75] width 138 height 26
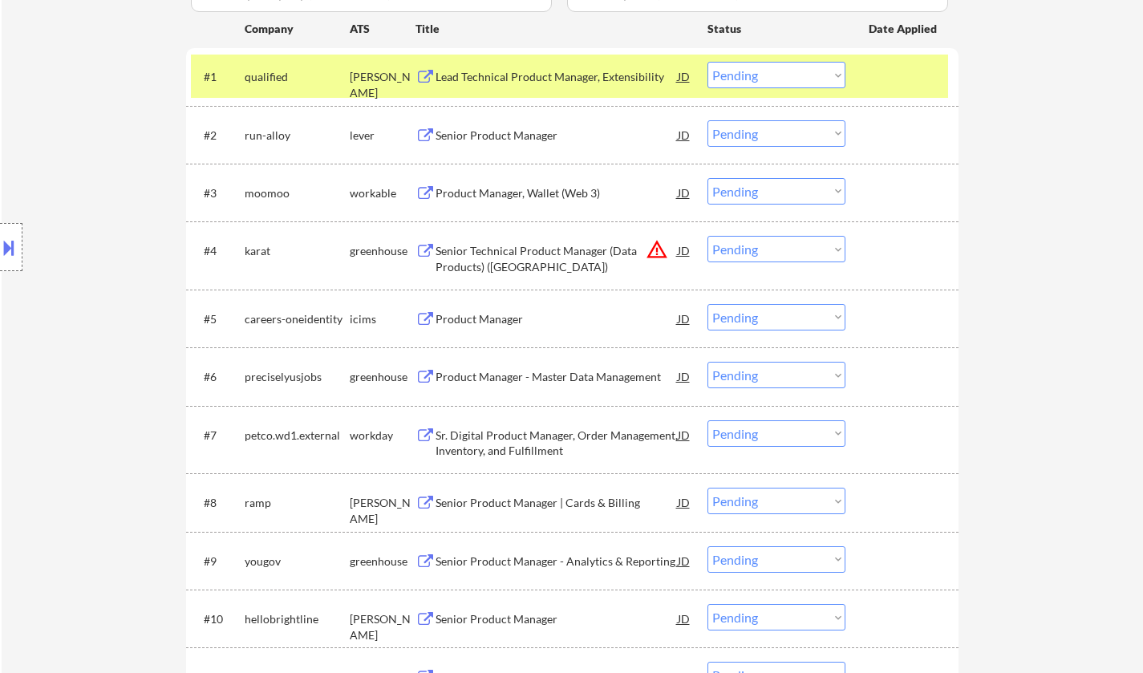
click at [535, 81] on div "Lead Technical Product Manager, Extensibility" at bounding box center [556, 77] width 242 height 16
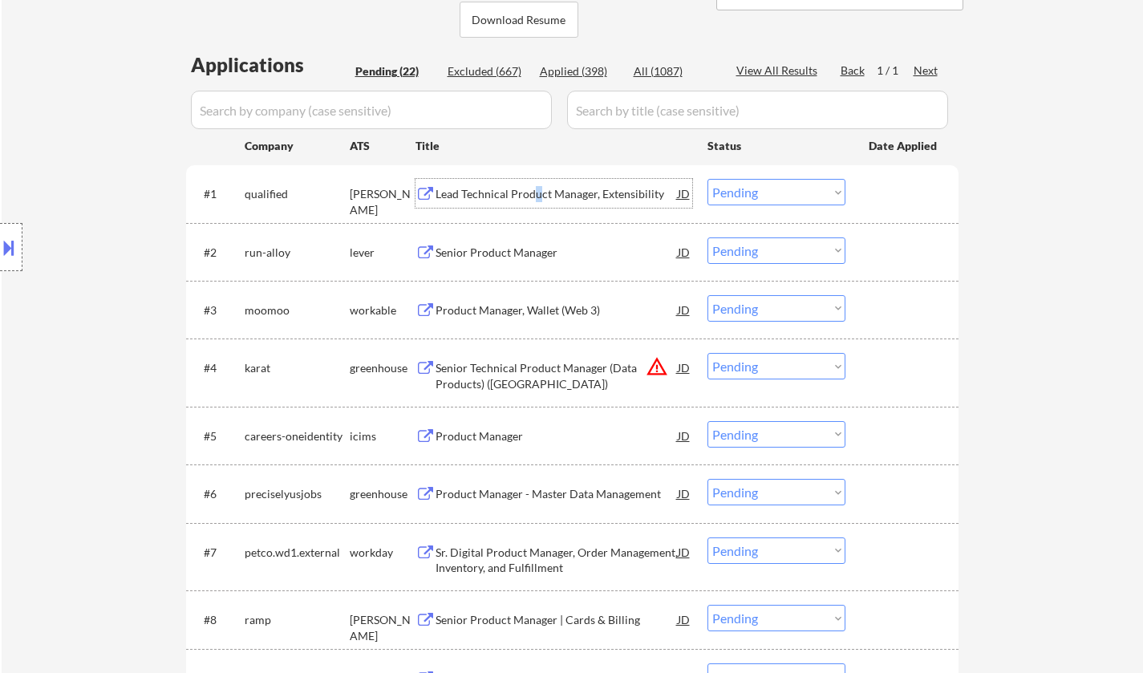
scroll to position [321, 0]
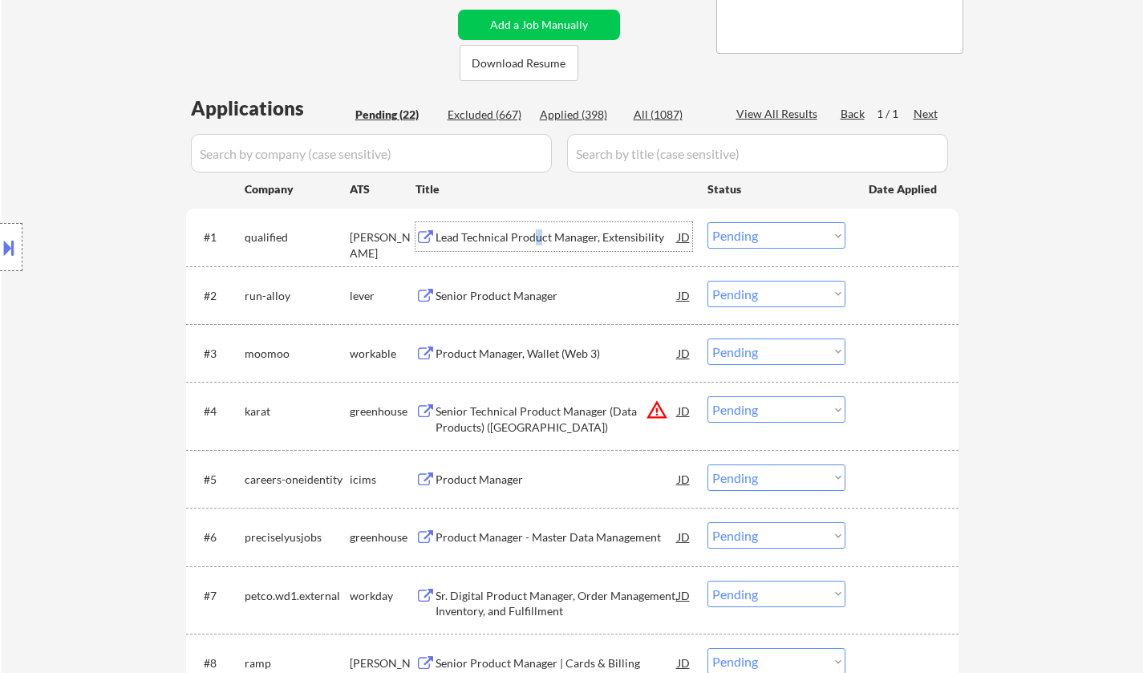
click at [774, 234] on select "Choose an option... Pending Applied Excluded (Questions) Excluded (Expired) Exc…" at bounding box center [776, 235] width 138 height 26
click at [707, 222] on select "Choose an option... Pending Applied Excluded (Questions) Excluded (Expired) Exc…" at bounding box center [776, 235] width 138 height 26
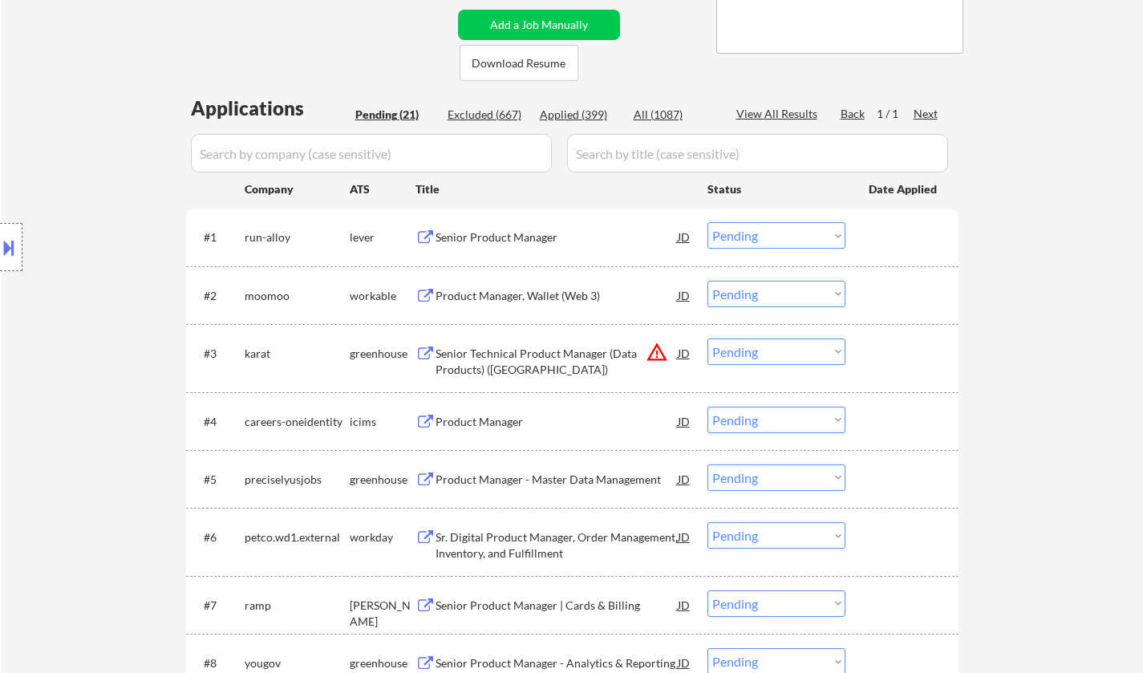
click at [512, 233] on div "Senior Product Manager" at bounding box center [556, 237] width 242 height 16
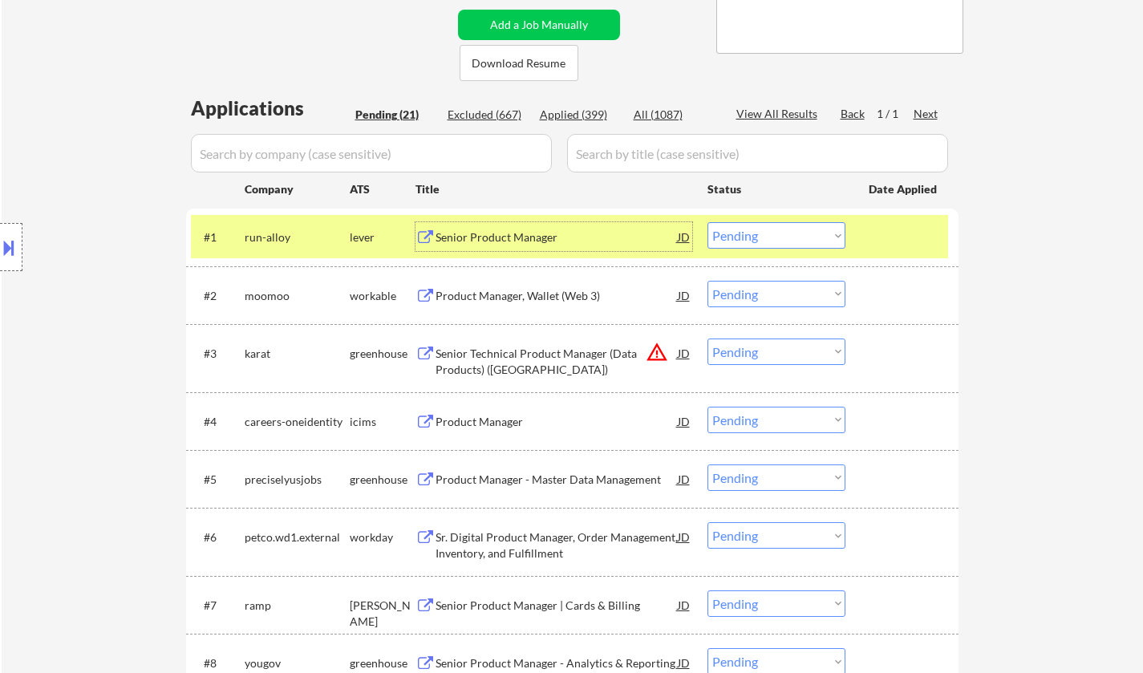
click at [805, 234] on select "Choose an option... Pending Applied Excluded (Questions) Excluded (Expired) Exc…" at bounding box center [776, 235] width 138 height 26
click at [707, 222] on select "Choose an option... Pending Applied Excluded (Questions) Excluded (Expired) Exc…" at bounding box center [776, 235] width 138 height 26
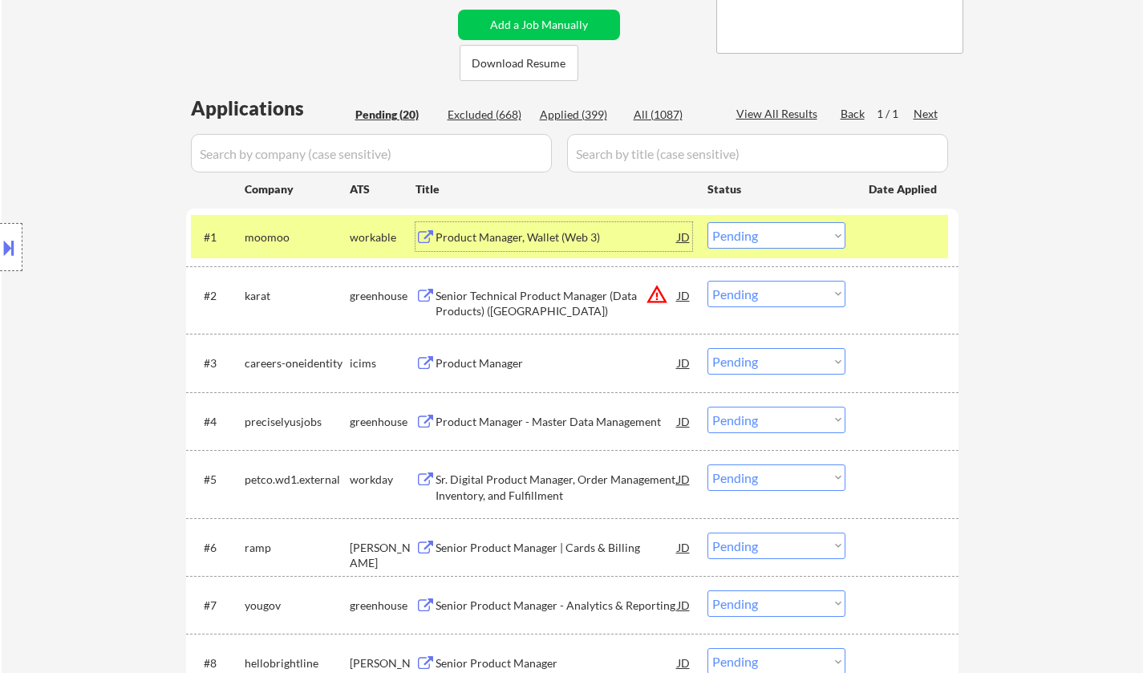
click at [513, 235] on div "Product Manager, Wallet (Web 3)" at bounding box center [556, 237] width 242 height 16
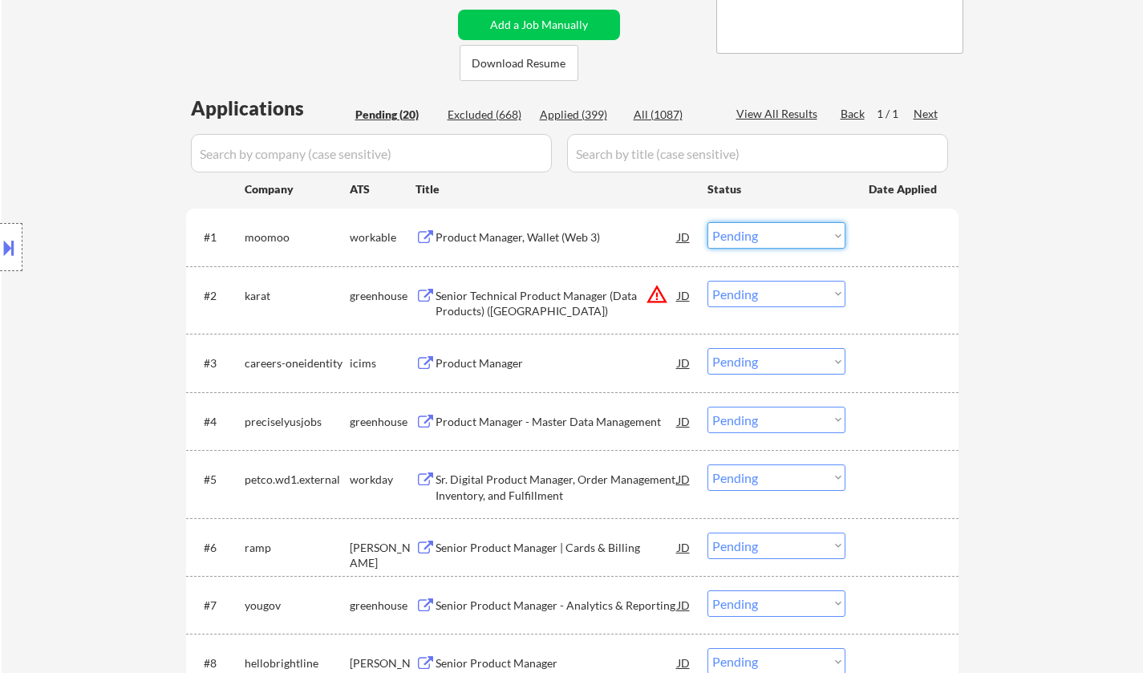
click at [767, 236] on select "Choose an option... Pending Applied Excluded (Questions) Excluded (Expired) Exc…" at bounding box center [776, 235] width 138 height 26
click at [707, 222] on select "Choose an option... Pending Applied Excluded (Questions) Excluded (Expired) Exc…" at bounding box center [776, 235] width 138 height 26
select select ""pending""
